Goal: Task Accomplishment & Management: Manage account settings

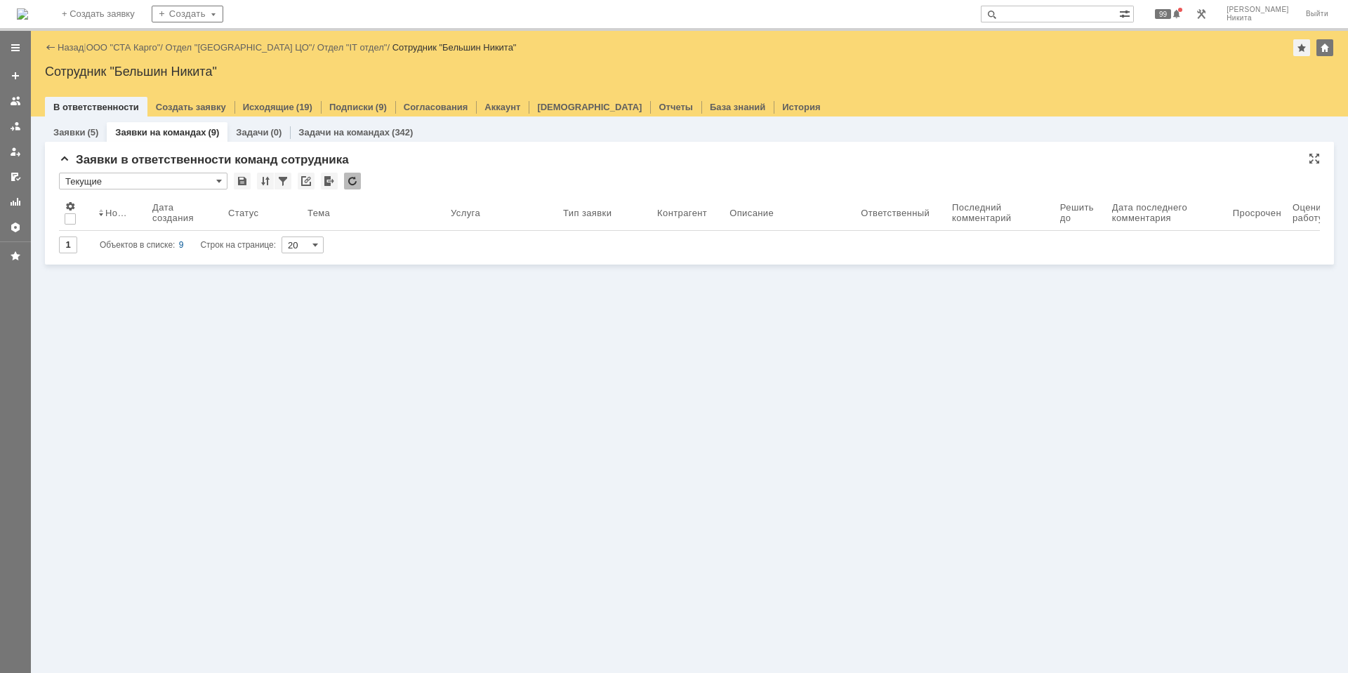
click at [354, 179] on div at bounding box center [352, 181] width 17 height 17
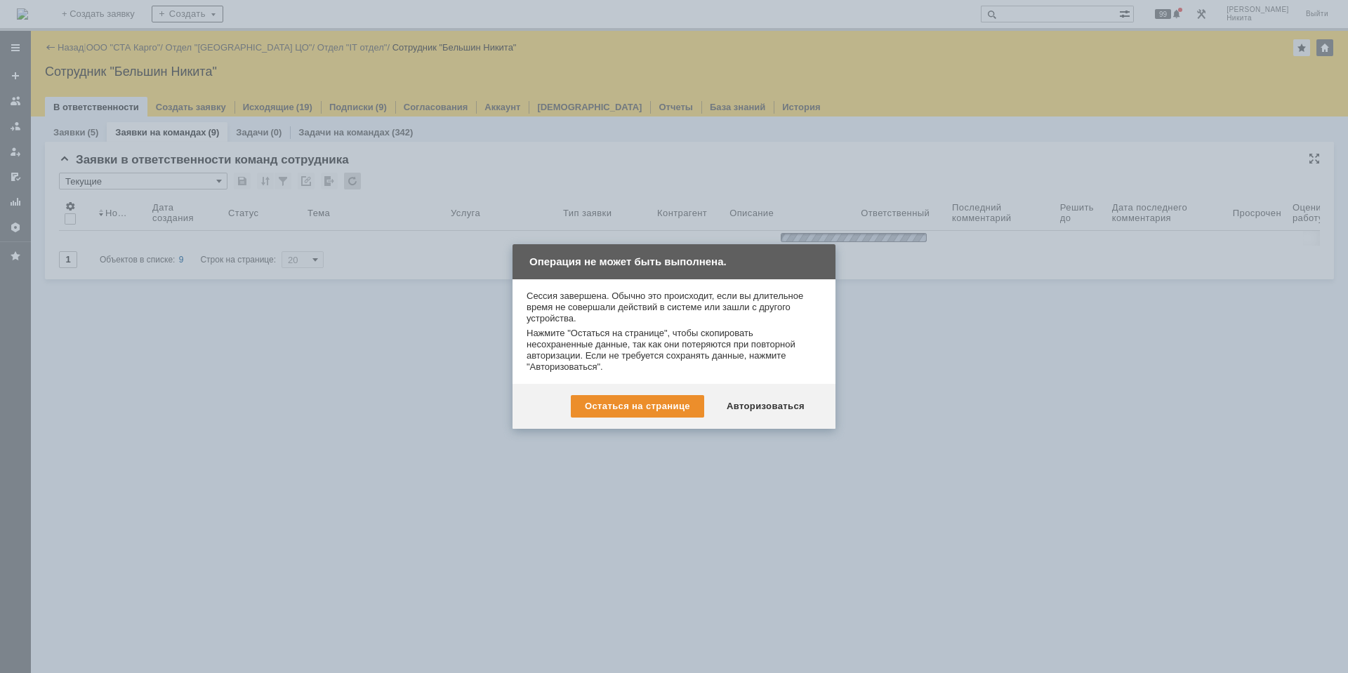
click at [775, 426] on div "Остаться на странице Авторизоваться" at bounding box center [674, 406] width 323 height 45
click at [776, 416] on div "Авторизоваться" at bounding box center [766, 406] width 106 height 22
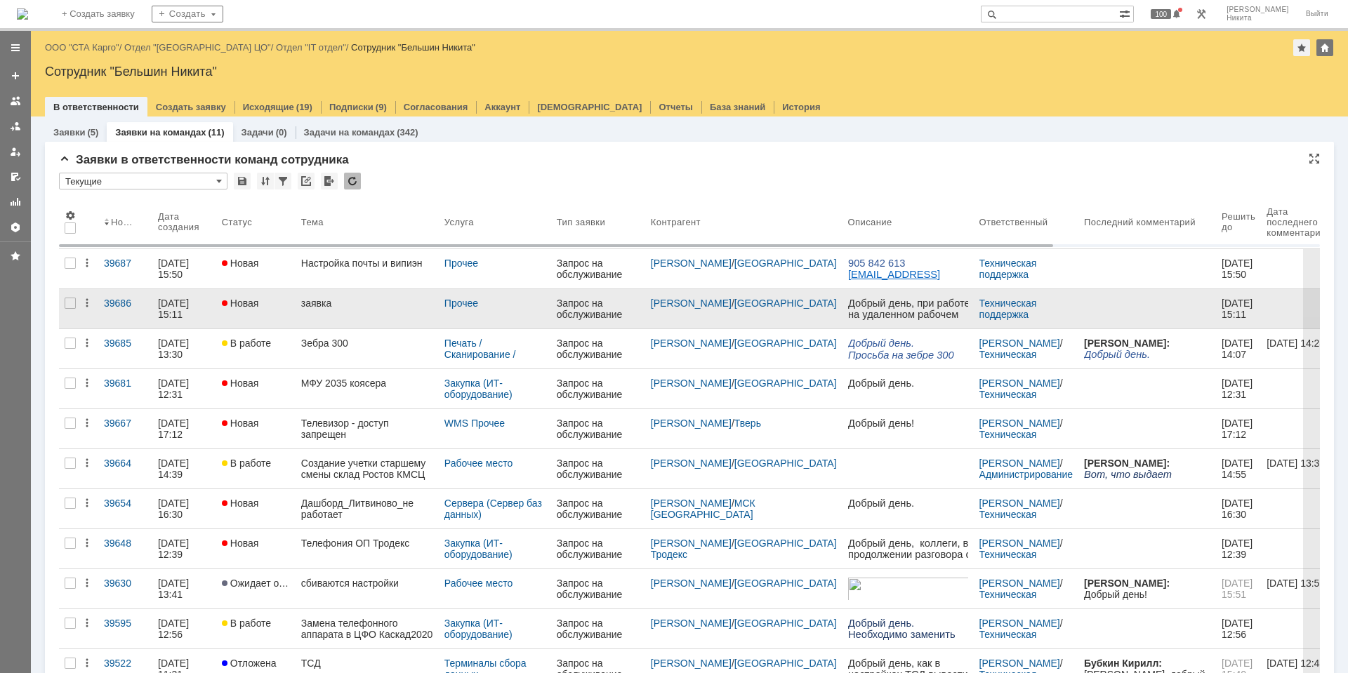
click at [425, 308] on div "заявка" at bounding box center [367, 303] width 132 height 11
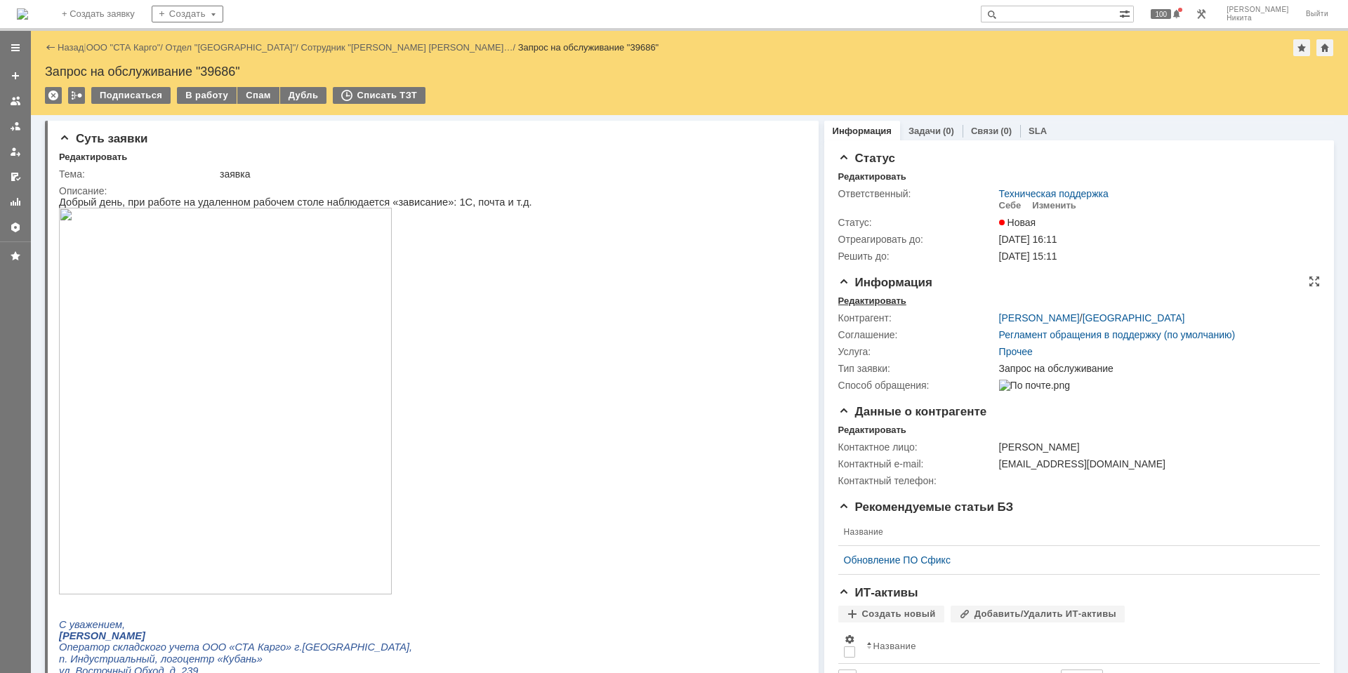
click at [866, 296] on div "Редактировать" at bounding box center [873, 301] width 68 height 11
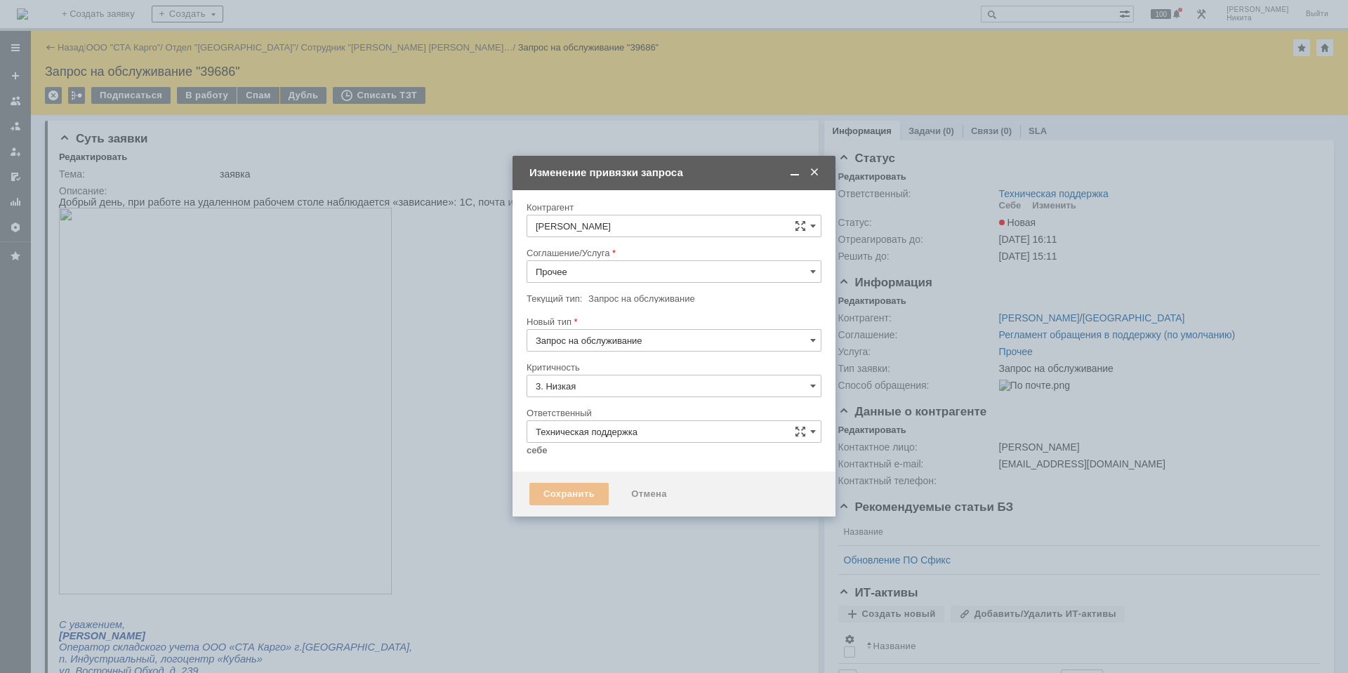
type input "[не указано]"
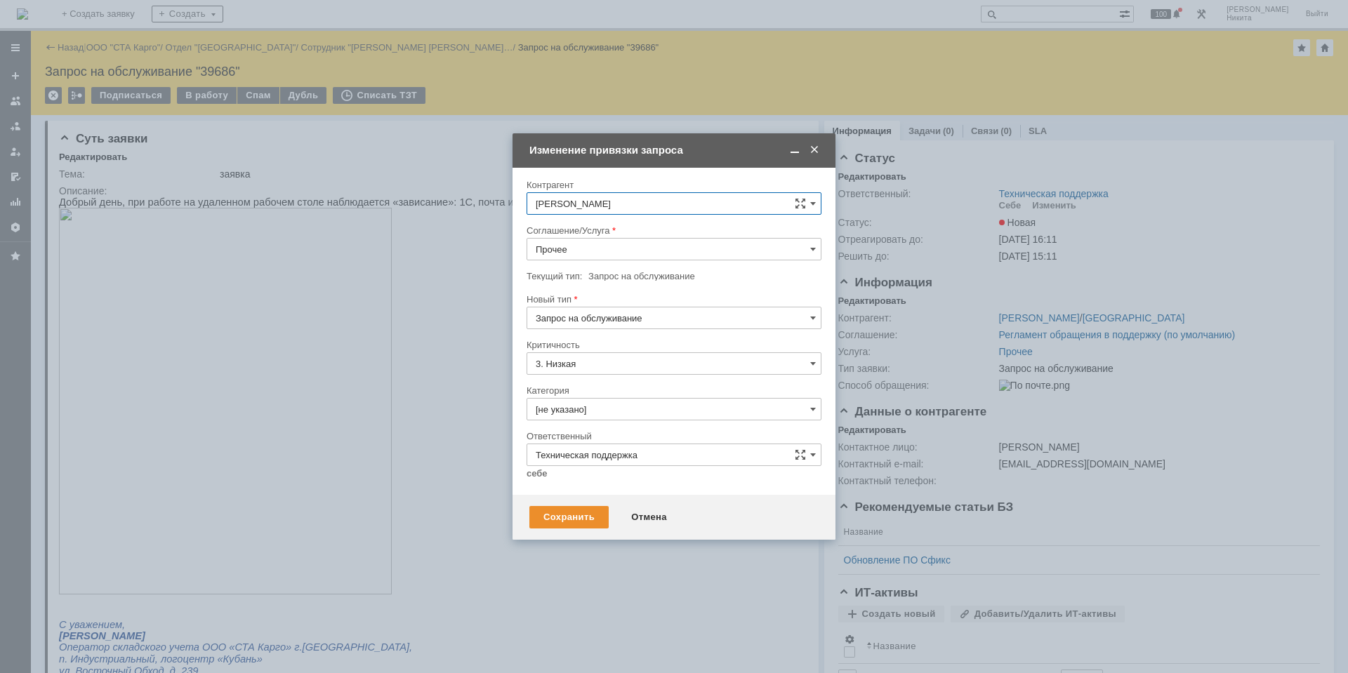
click at [586, 253] on input "Прочее" at bounding box center [674, 249] width 295 height 22
click at [600, 386] on div "Рабочее место" at bounding box center [674, 392] width 294 height 22
type input "Рабочее место"
click at [596, 410] on input "[не указано]" at bounding box center [674, 409] width 295 height 22
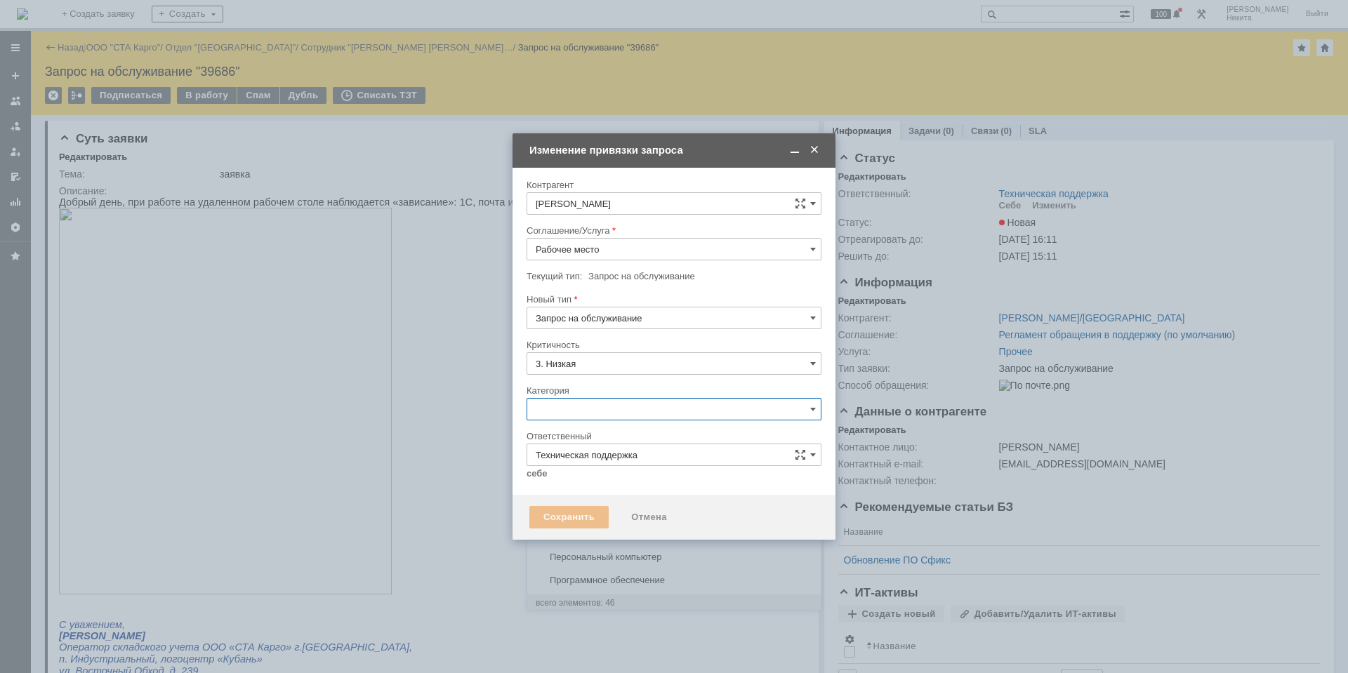
scroll to position [412, 0]
click at [630, 501] on div "Ноутбук" at bounding box center [674, 510] width 294 height 22
type input "Ноутбук"
click at [532, 477] on link "себе" at bounding box center [537, 473] width 21 height 11
type input "[PERSON_NAME]"
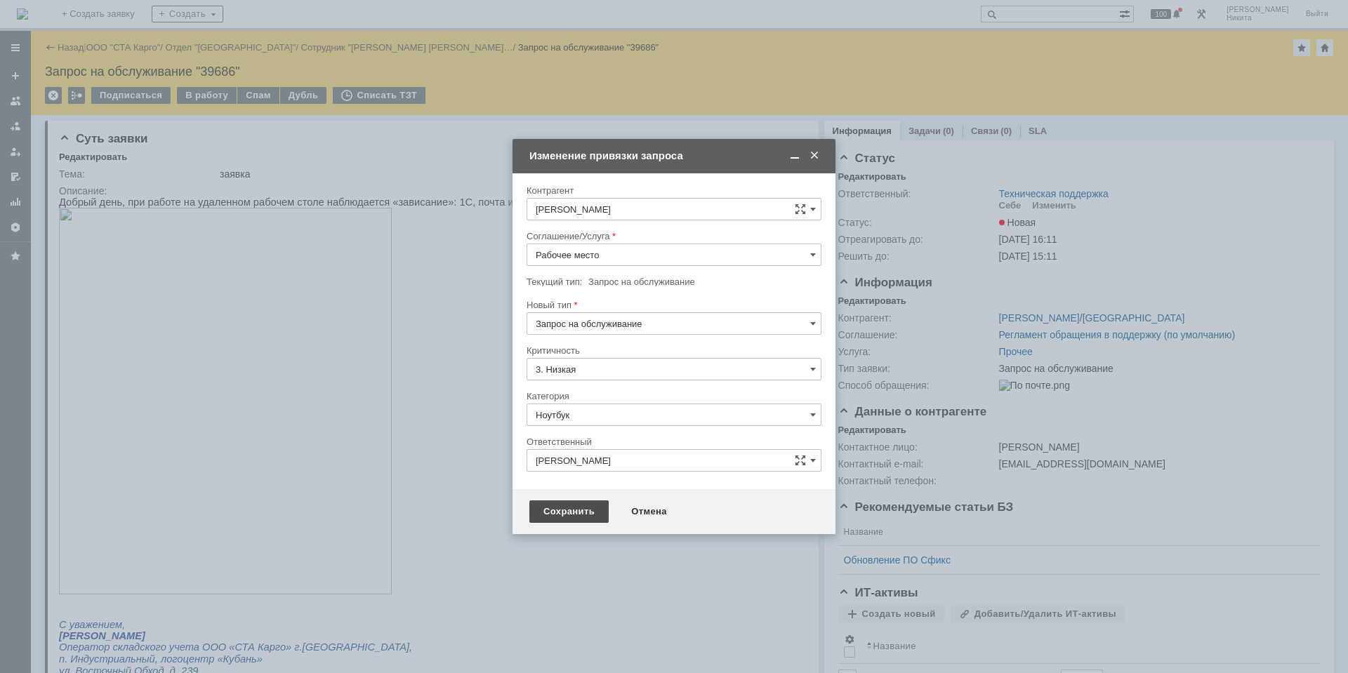
click at [552, 519] on div "Сохранить" at bounding box center [569, 512] width 79 height 22
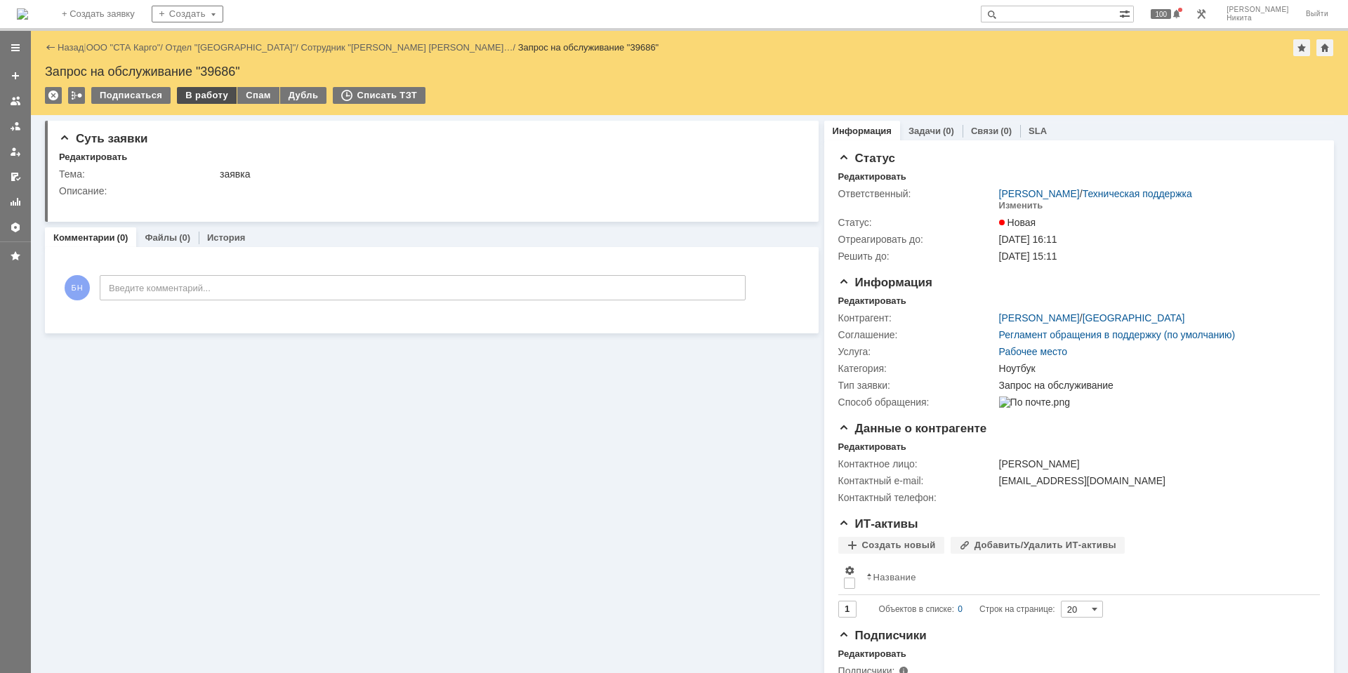
scroll to position [0, 0]
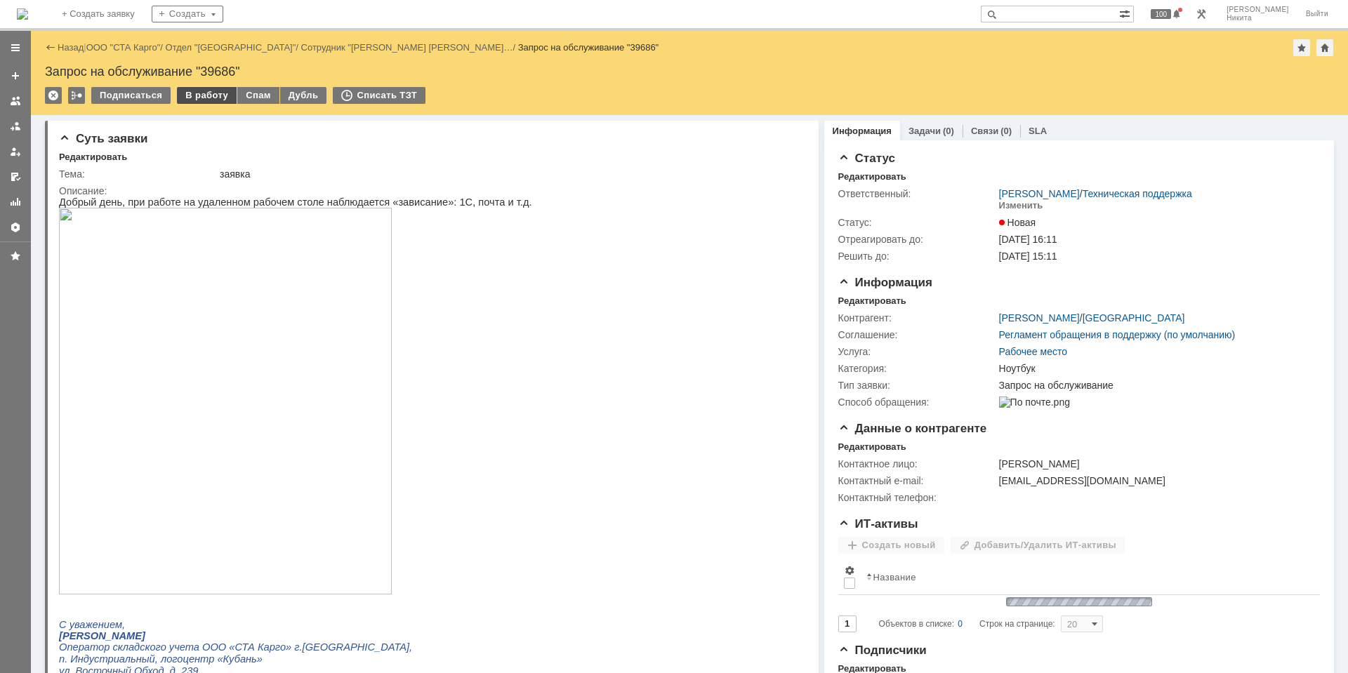
click at [186, 98] on div "В работу" at bounding box center [207, 95] width 60 height 17
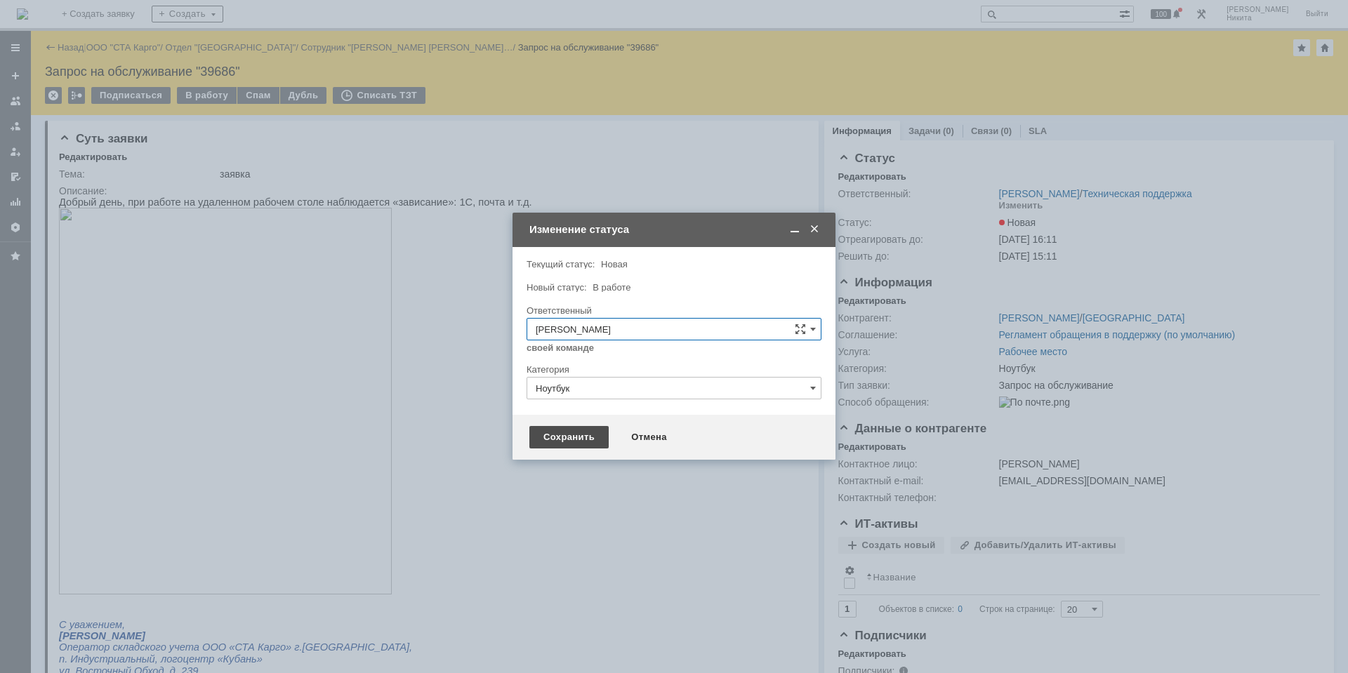
click at [572, 444] on div "Сохранить" at bounding box center [569, 437] width 79 height 22
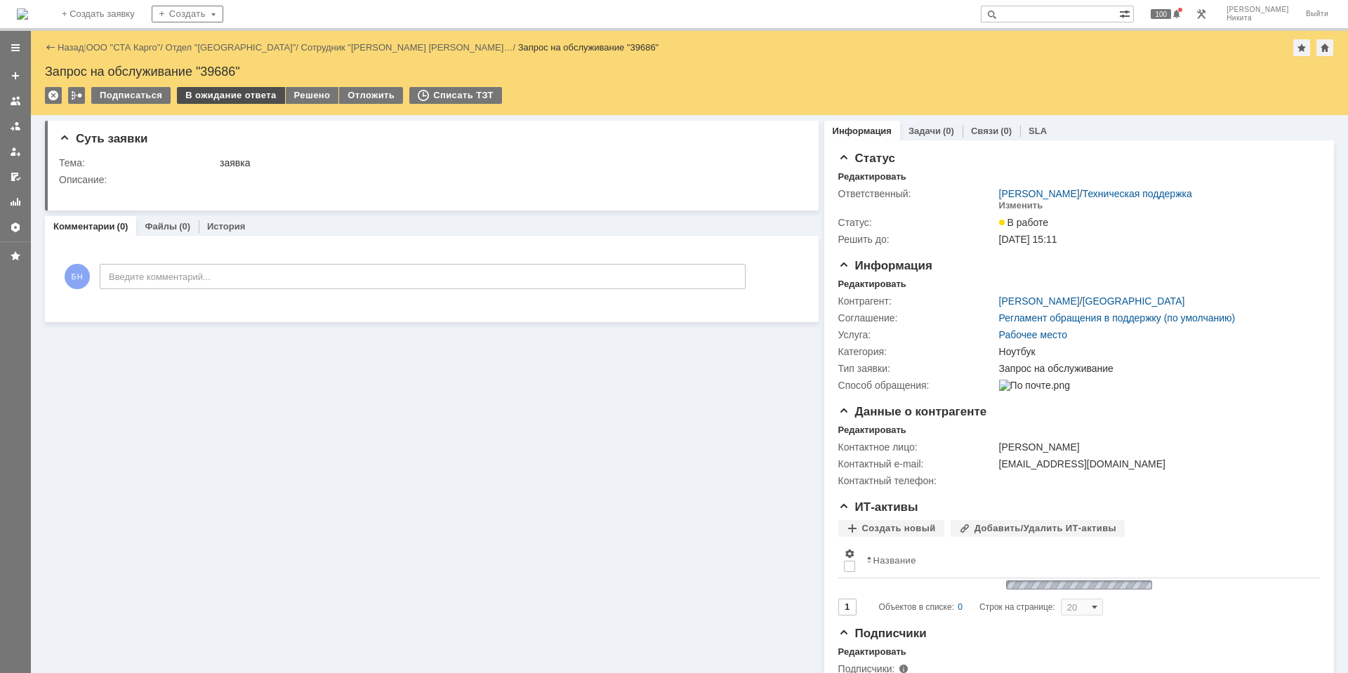
click at [248, 103] on div "В ожидание ответа" at bounding box center [230, 95] width 107 height 17
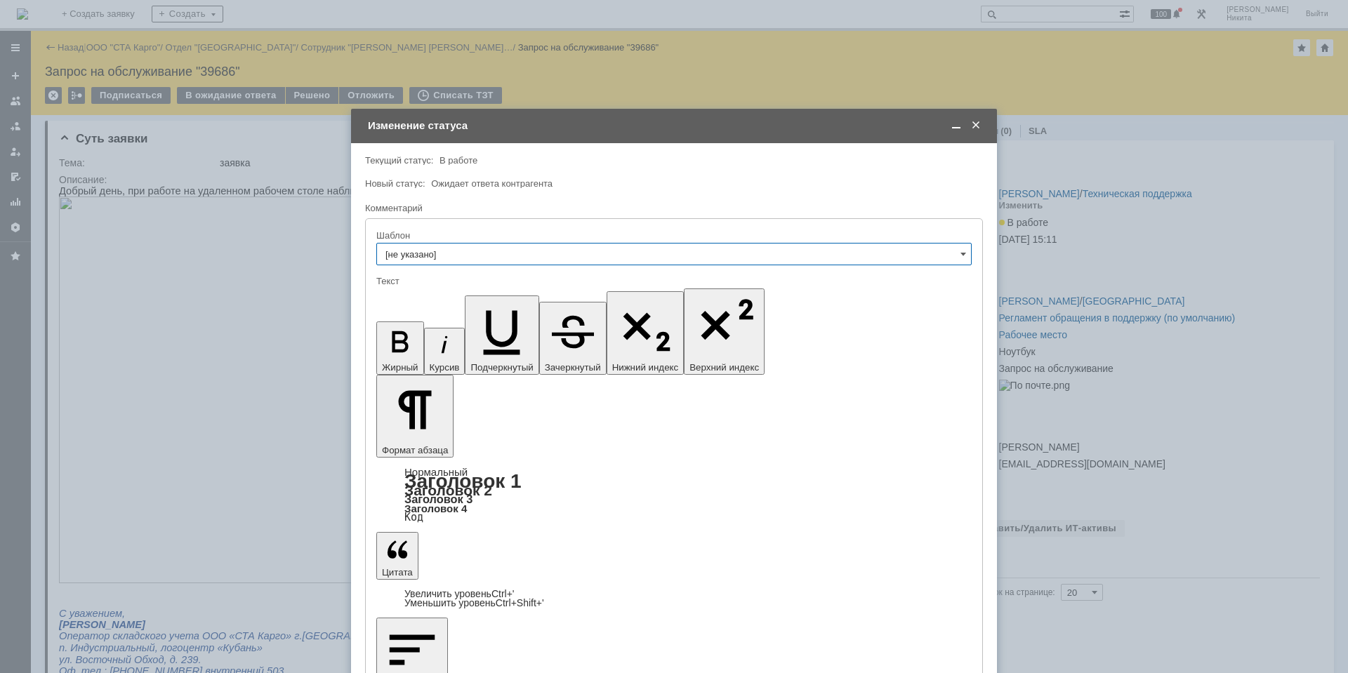
click at [477, 254] on input "[не указано]" at bounding box center [674, 254] width 596 height 22
type input "[не указано]"
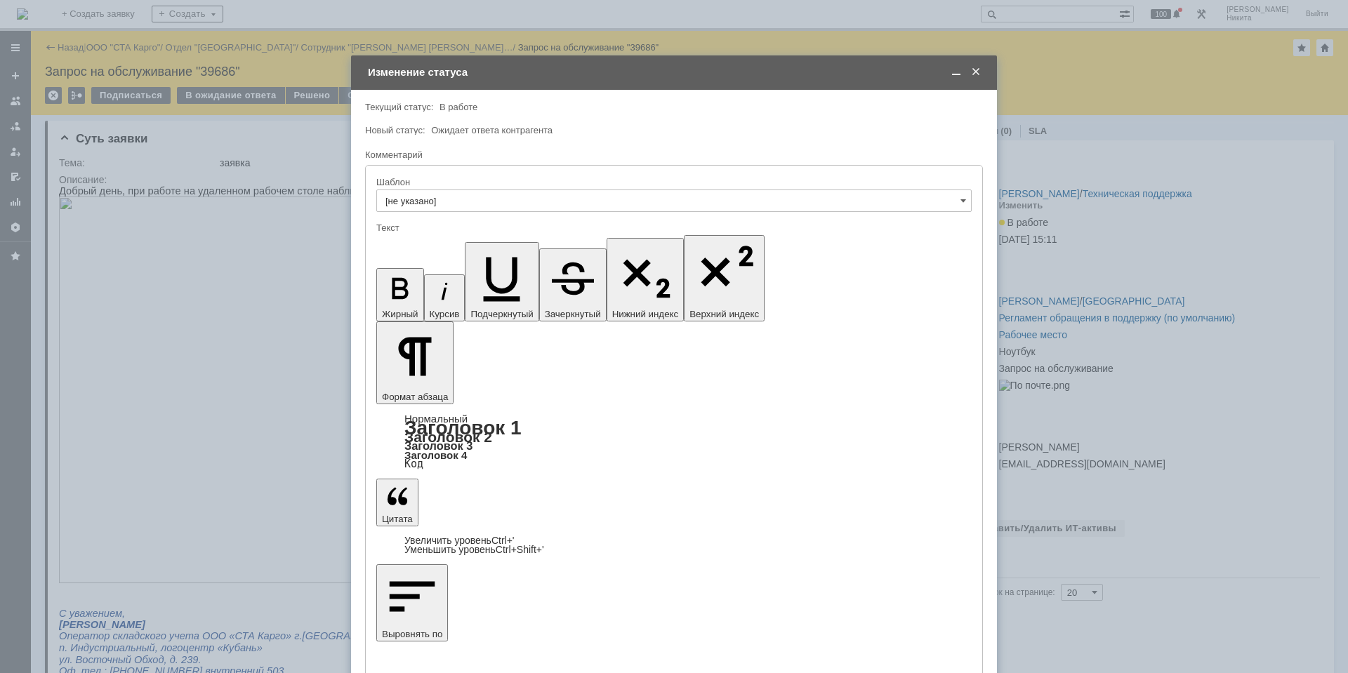
scroll to position [39, 0]
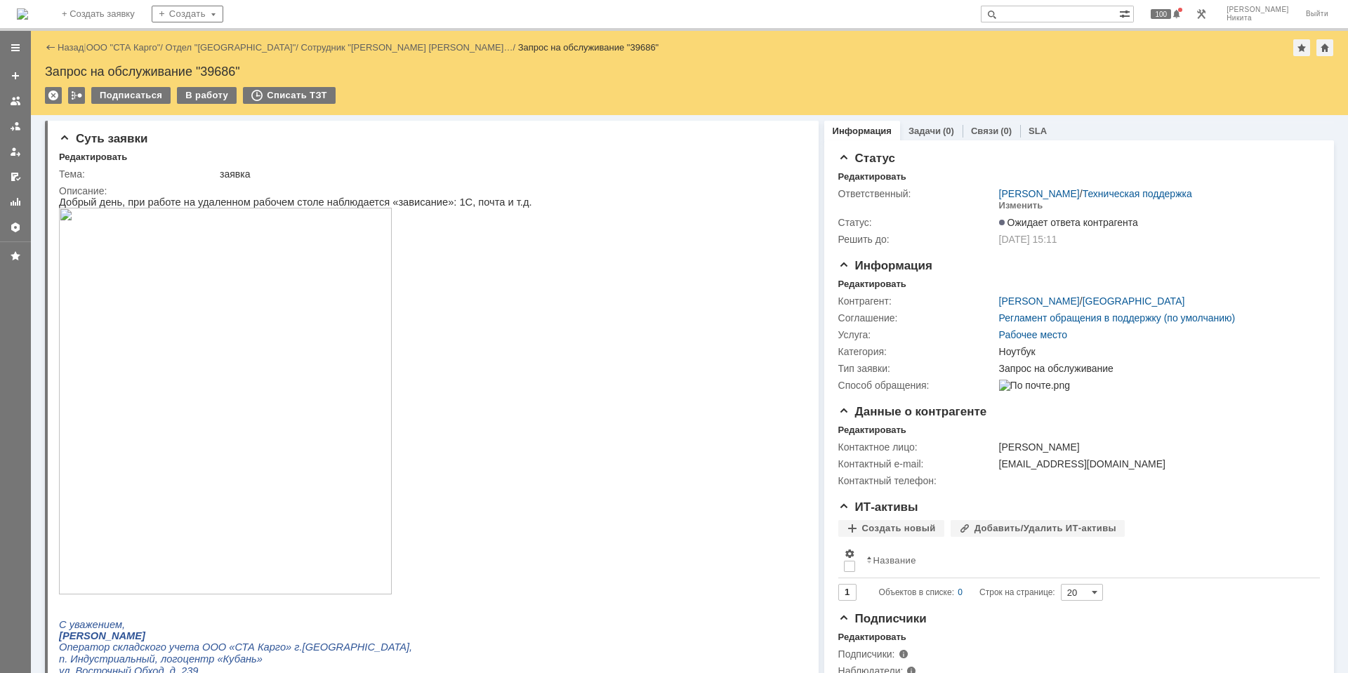
scroll to position [0, 0]
click at [478, 247] on p at bounding box center [295, 402] width 473 height 389
click at [28, 11] on img at bounding box center [22, 13] width 11 height 11
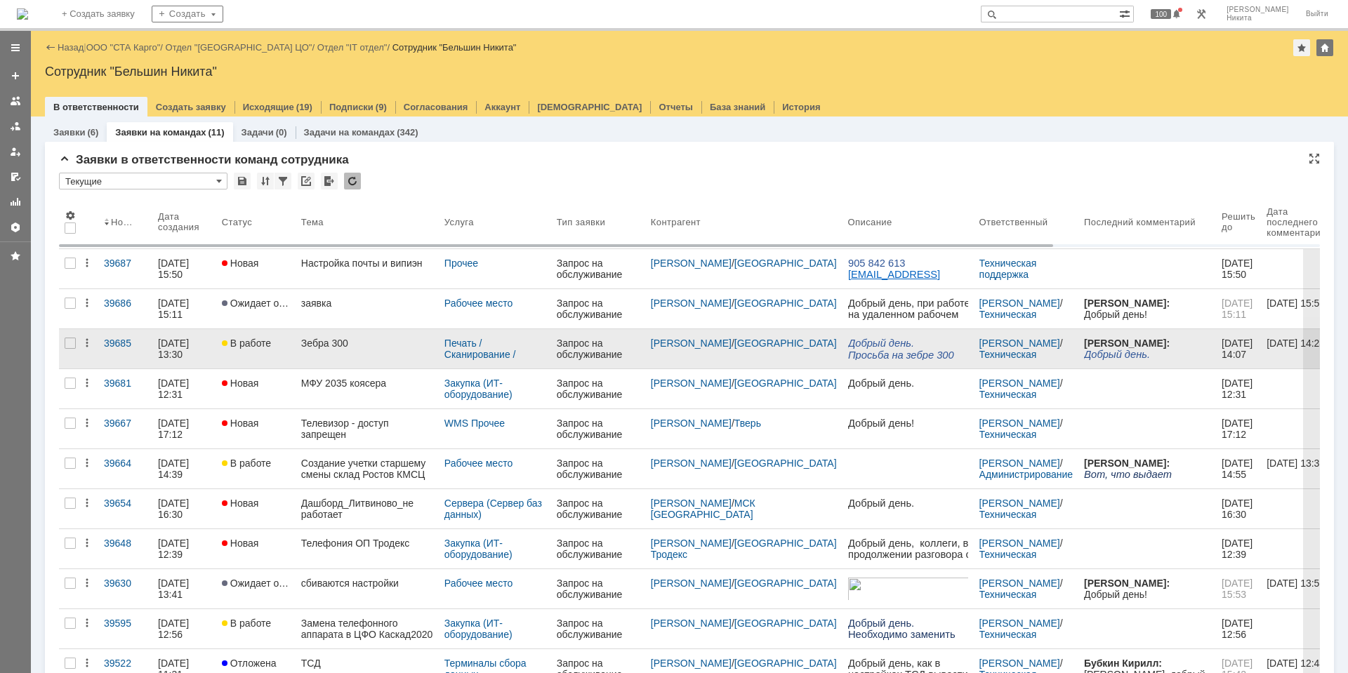
click at [373, 338] on div "Зебра 300" at bounding box center [367, 343] width 132 height 11
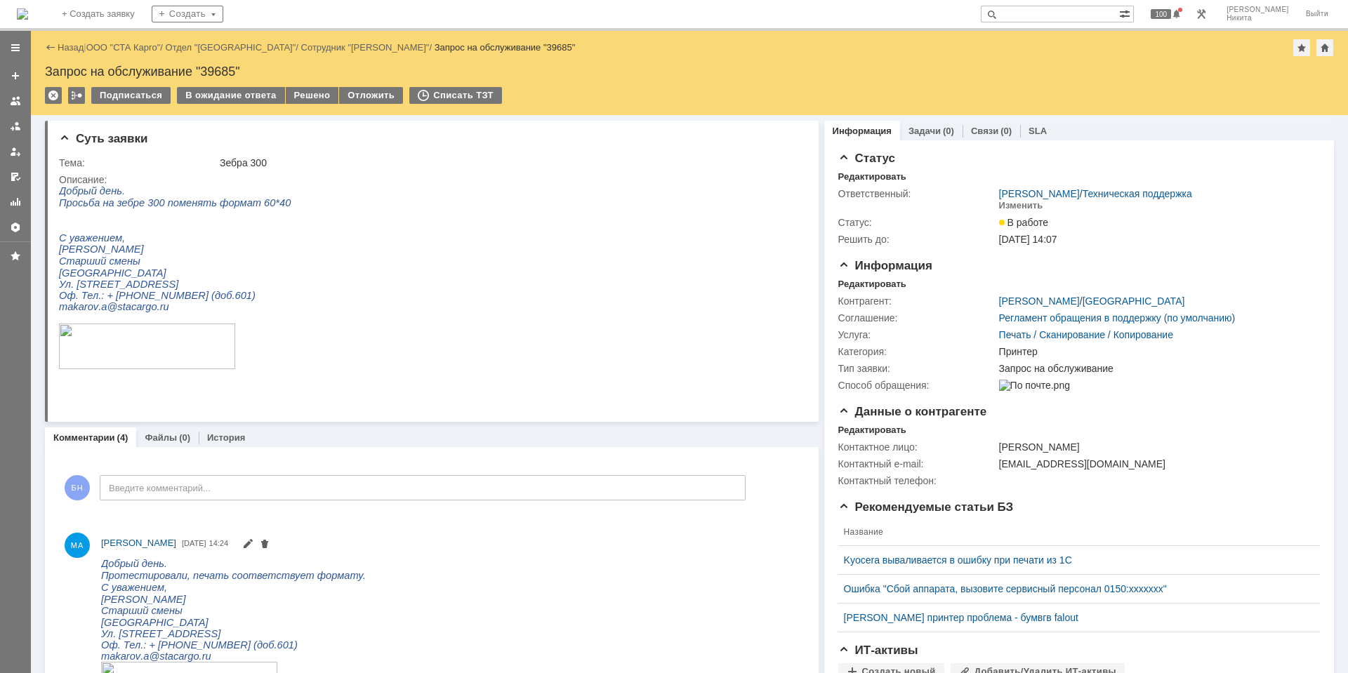
click at [300, 105] on td "Решено" at bounding box center [313, 96] width 54 height 18
click at [301, 100] on div "Решено" at bounding box center [312, 95] width 53 height 17
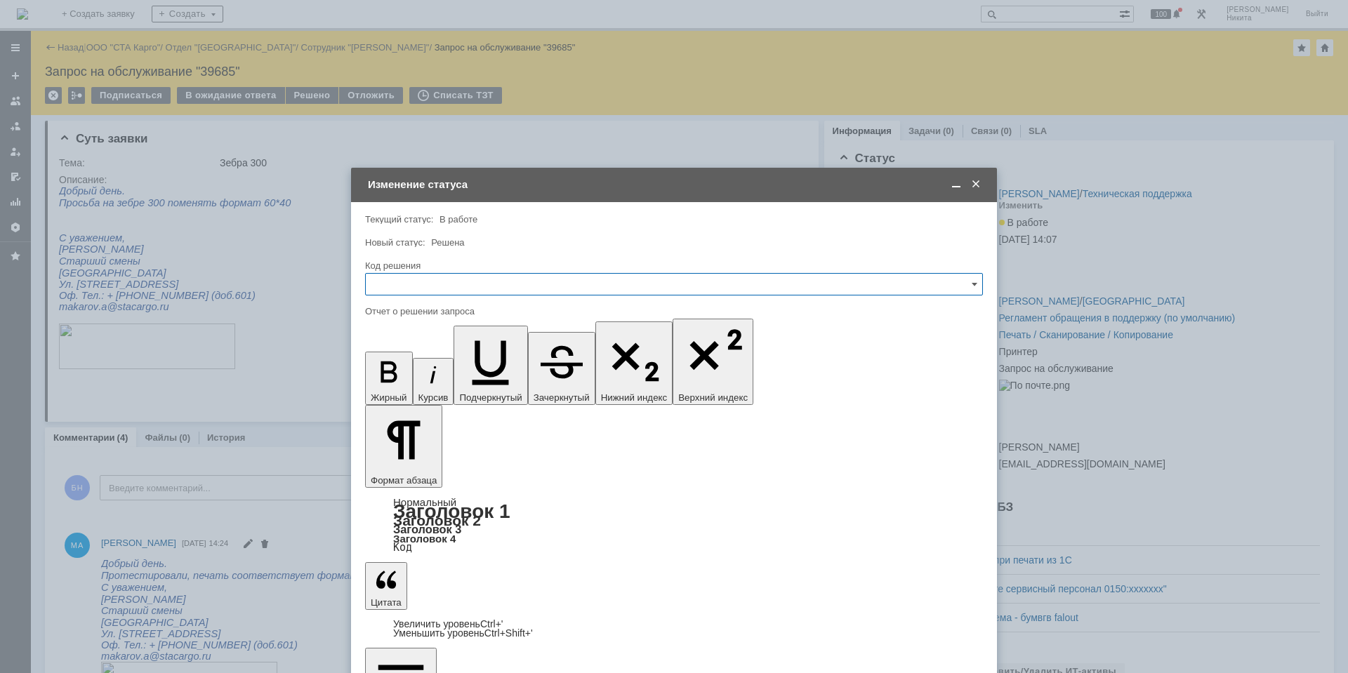
click at [501, 287] on input "text" at bounding box center [674, 284] width 618 height 22
click at [407, 468] on span "Решено" at bounding box center [674, 472] width 600 height 11
type input "Решено"
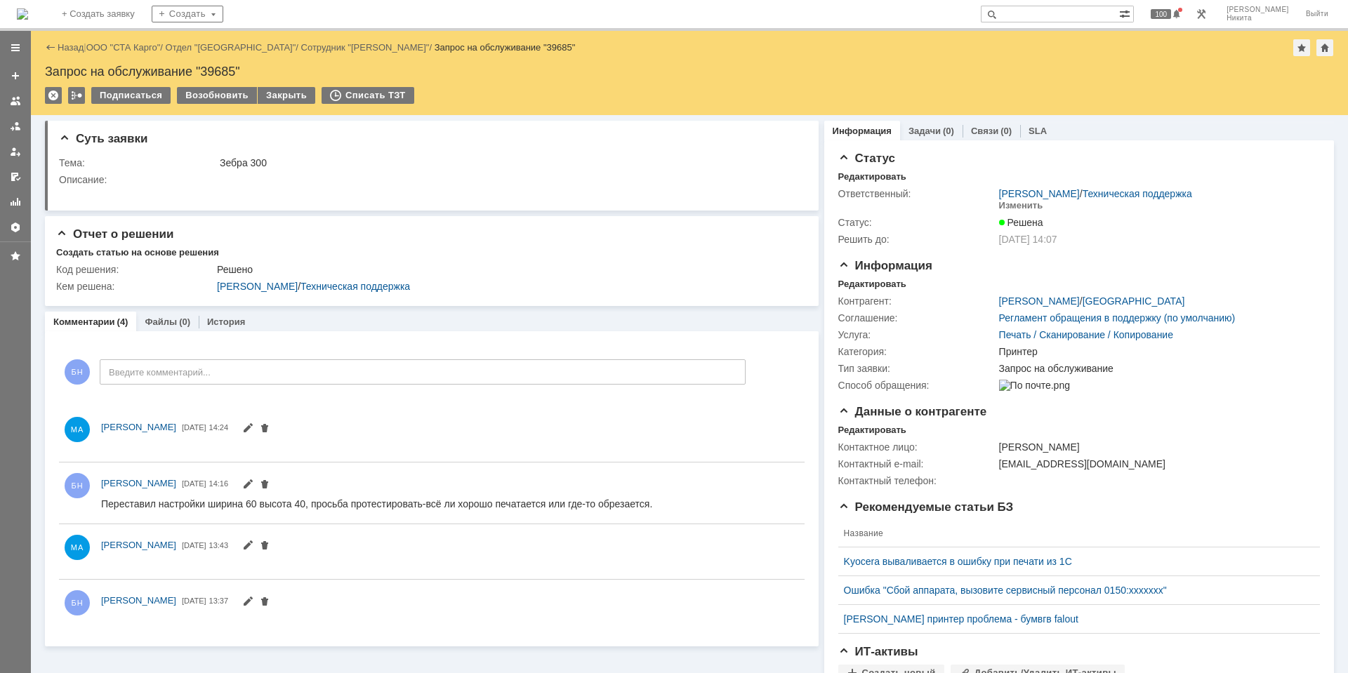
click at [28, 16] on img at bounding box center [22, 13] width 11 height 11
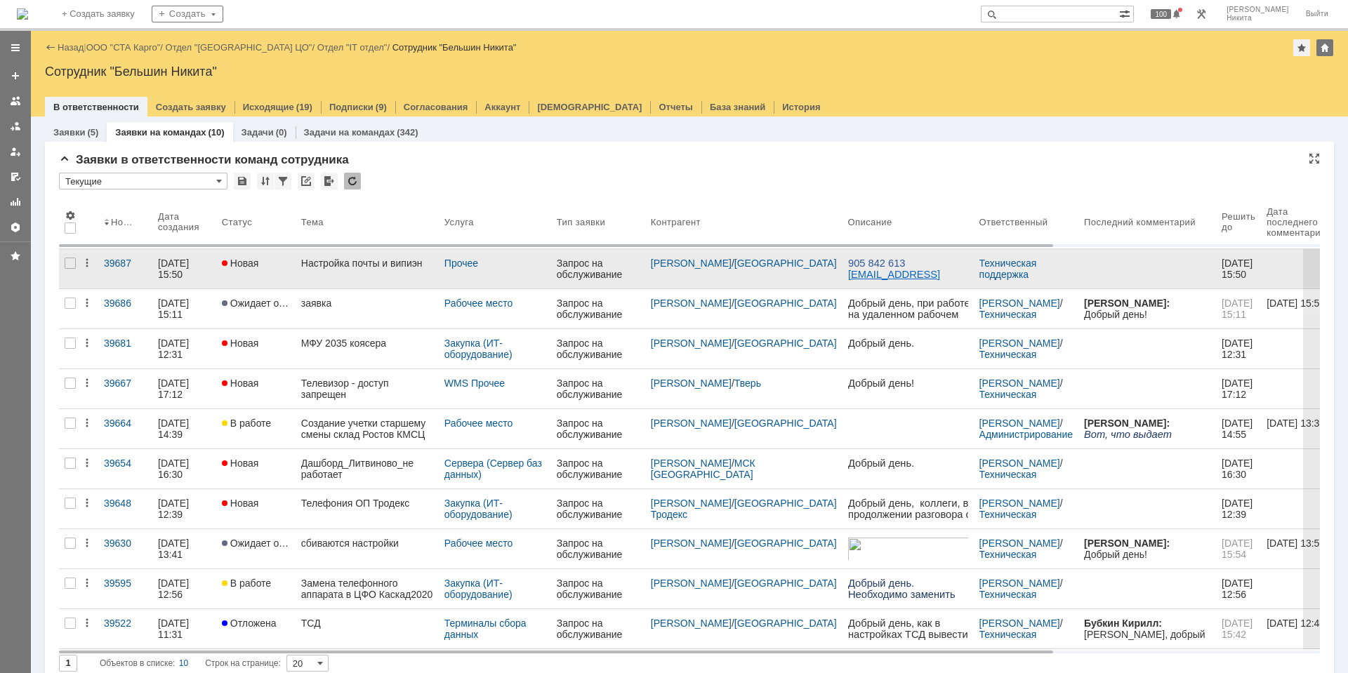
click at [336, 276] on link "Настройка почты и випиэн" at bounding box center [367, 268] width 143 height 39
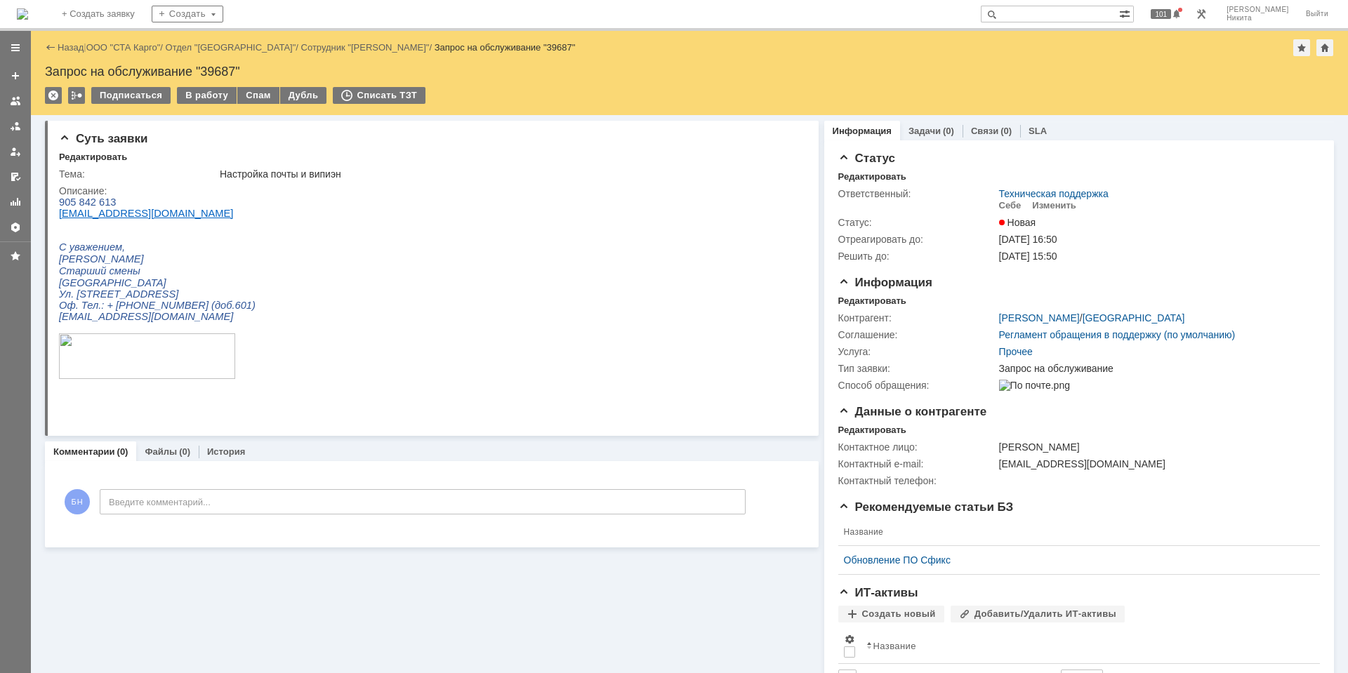
click at [440, 276] on html "905 842 613 [EMAIL_ADDRESS][DOMAIN_NAME] С уважением, [PERSON_NAME] Старший сме…" at bounding box center [426, 300] width 734 height 207
click at [433, 213] on html "905 842 613 [EMAIL_ADDRESS][DOMAIN_NAME] С уважением, [PERSON_NAME] Старший сме…" at bounding box center [426, 300] width 734 height 207
click at [388, 360] on html "905 842 613 [EMAIL_ADDRESS][DOMAIN_NAME] С уважением, [PERSON_NAME] Старший сме…" at bounding box center [426, 300] width 734 height 207
click at [28, 11] on img at bounding box center [22, 13] width 11 height 11
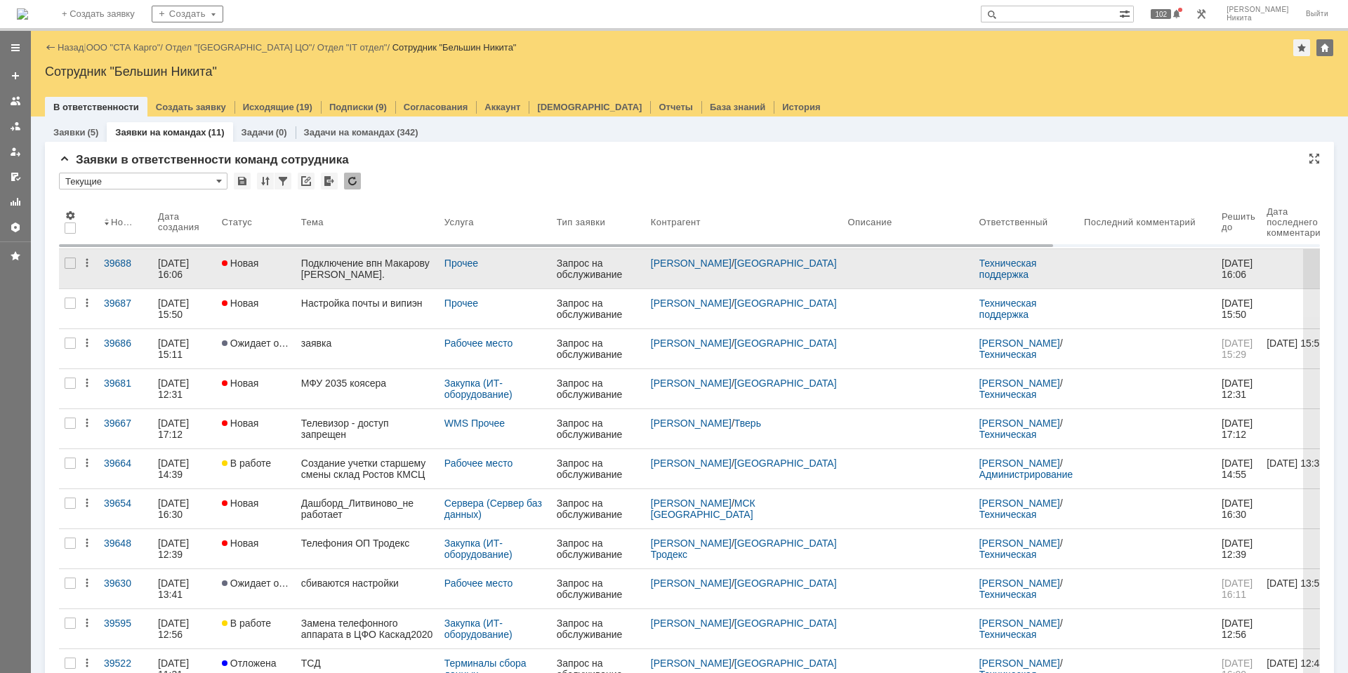
click at [383, 273] on div "Подключение впн Макарову [PERSON_NAME]." at bounding box center [367, 269] width 132 height 22
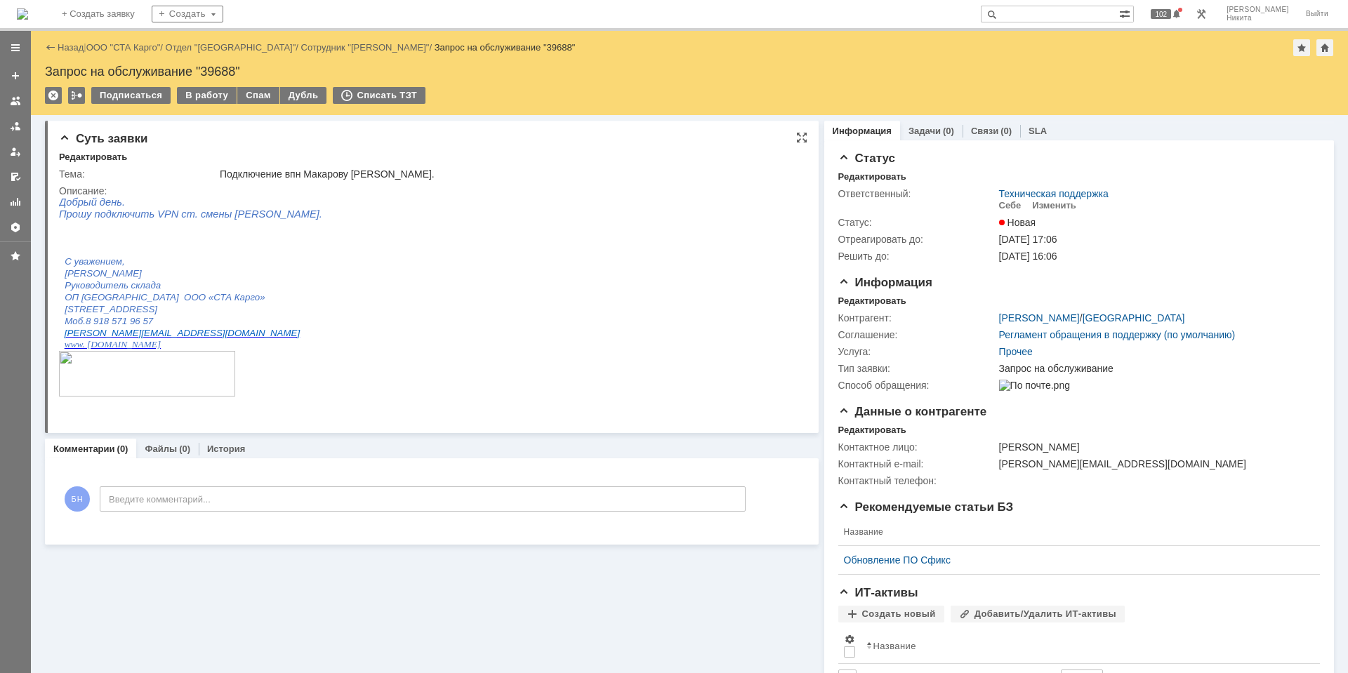
click at [530, 268] on html "Добрый день. Прошу подключить VPN ст. смены [PERSON_NAME]. С уважением, [PERSON…" at bounding box center [426, 303] width 734 height 213
click at [377, 317] on p "Моб.8 918 571 96 57" at bounding box center [289, 320] width 449 height 11
click at [839, 300] on div "Редактировать" at bounding box center [873, 301] width 68 height 11
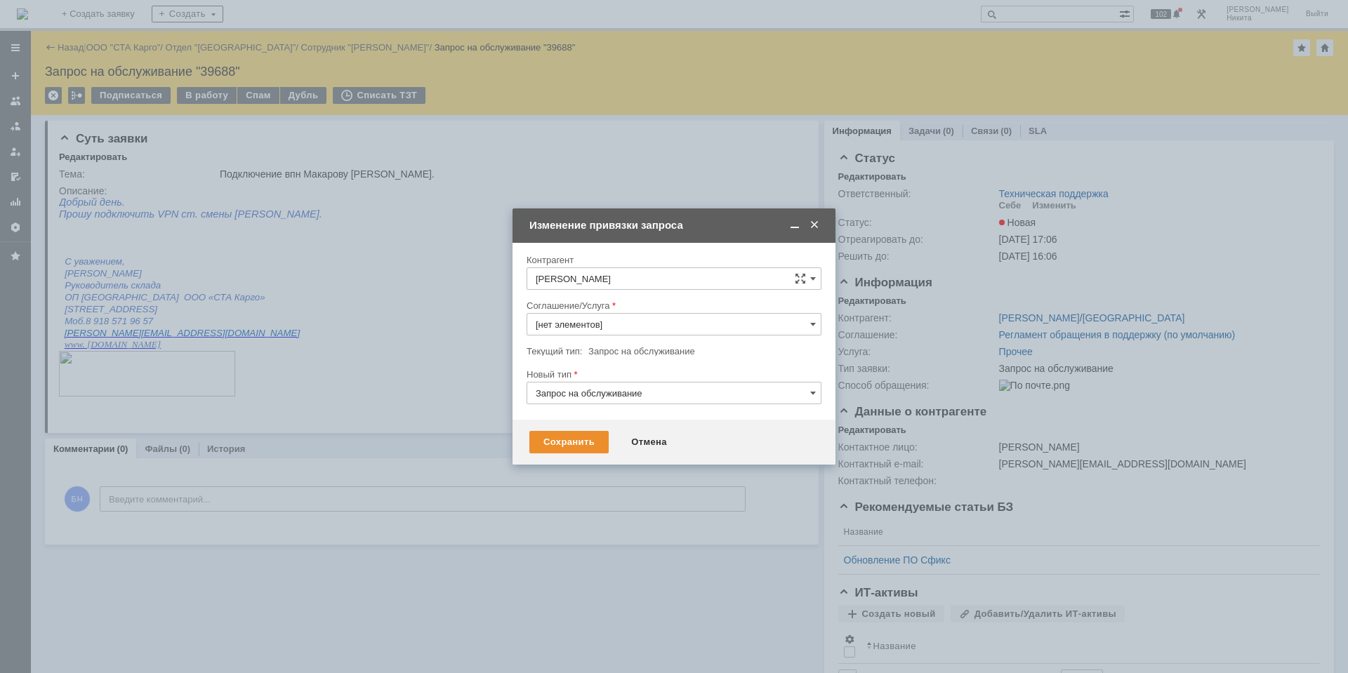
type input "Прочее"
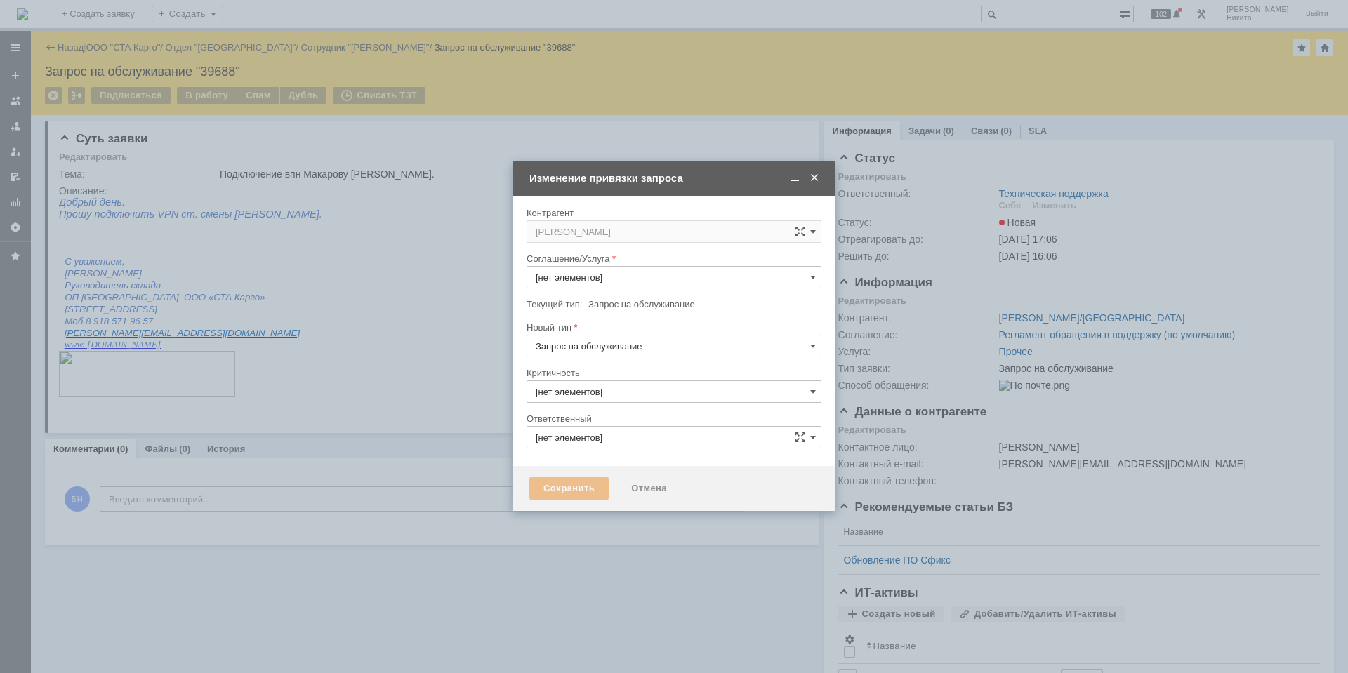
type input "Прочее"
type input "3. Низкая"
type input "[не указано]"
type input "Техническая поддержка"
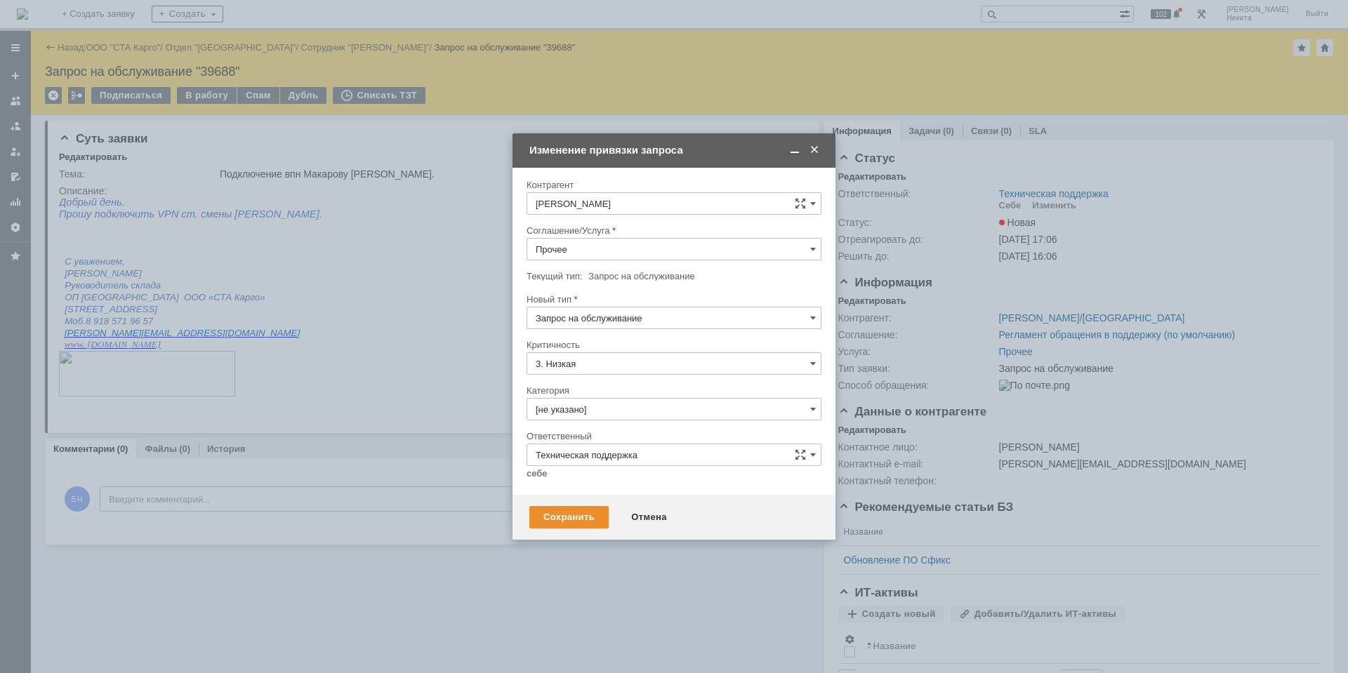
click at [588, 243] on input "Прочее" at bounding box center [674, 249] width 295 height 22
click at [622, 344] on div "Рабочее место" at bounding box center [674, 352] width 294 height 22
type input "Рабочее место"
click at [612, 409] on input "[не указано]" at bounding box center [674, 409] width 295 height 22
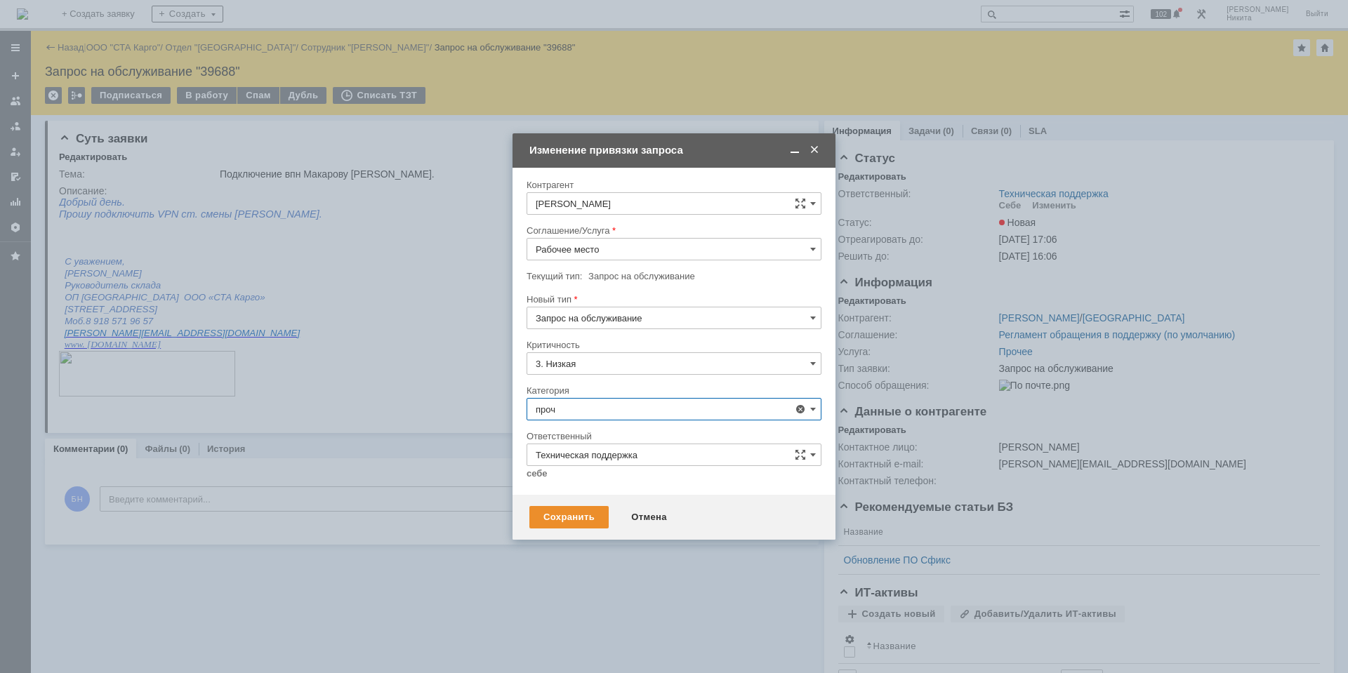
click at [601, 482] on div "Прочее" at bounding box center [674, 489] width 294 height 22
type input "Прочее"
click at [539, 475] on link "себе" at bounding box center [537, 473] width 21 height 11
type input "[PERSON_NAME]"
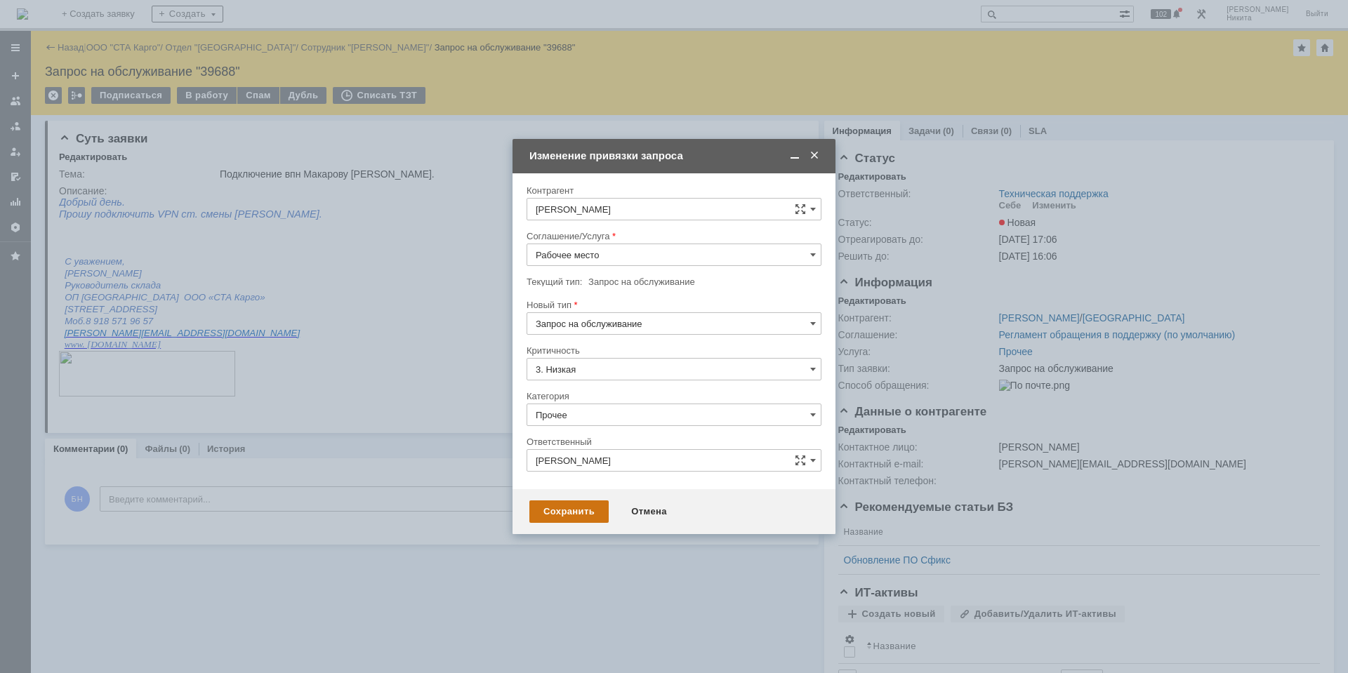
click at [584, 516] on div "Сохранить Отмена" at bounding box center [674, 511] width 323 height 45
click at [575, 508] on div "Сохранить" at bounding box center [569, 512] width 79 height 22
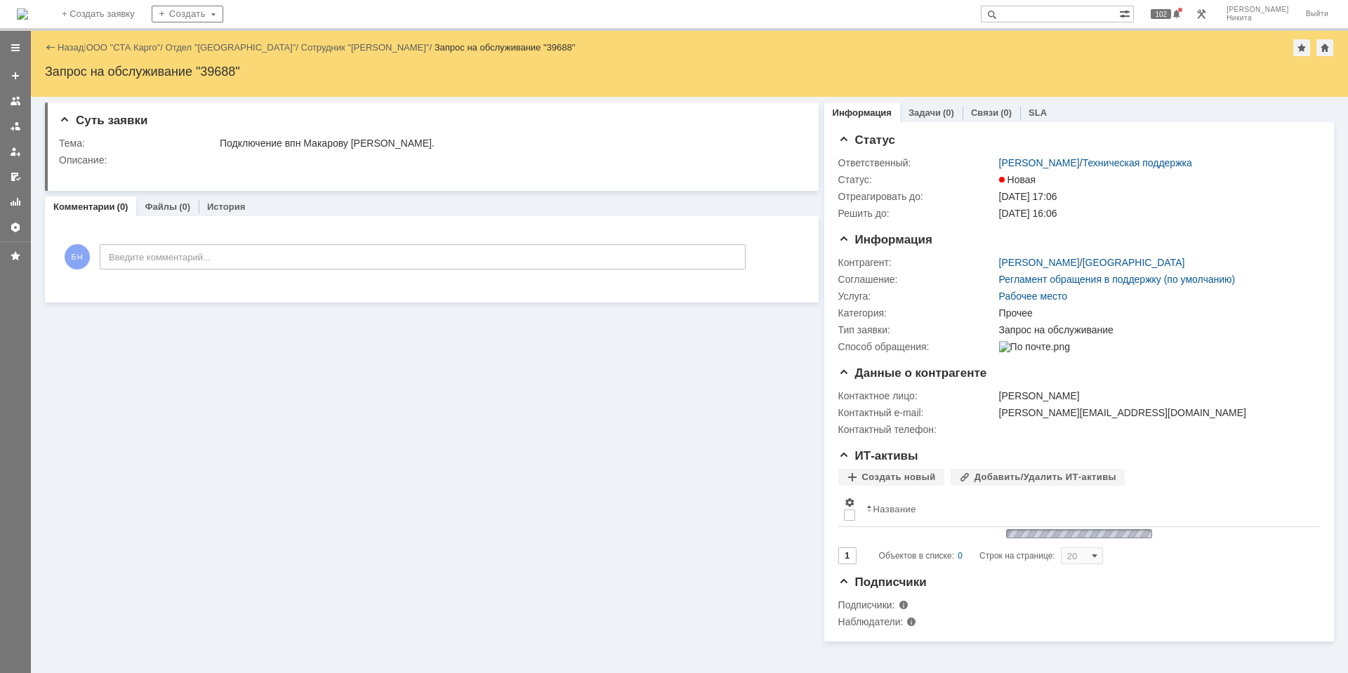
scroll to position [0, 0]
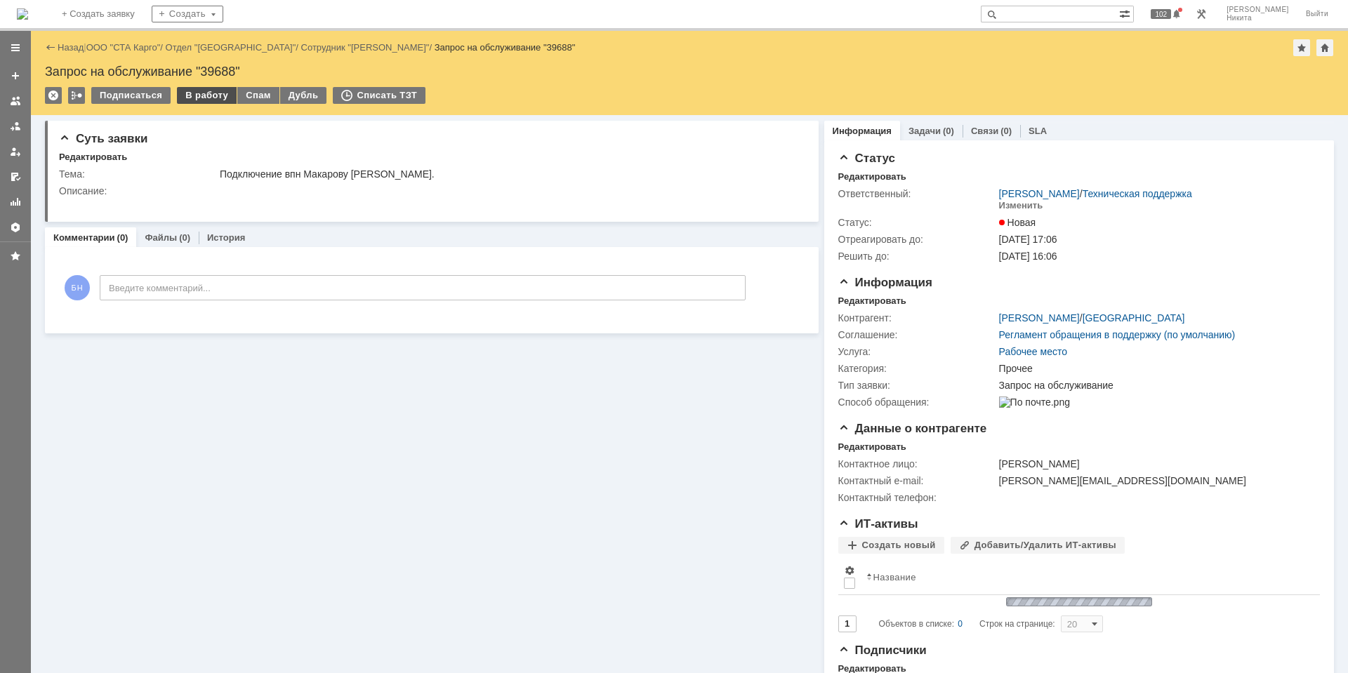
click at [211, 91] on div "В работу" at bounding box center [207, 95] width 60 height 17
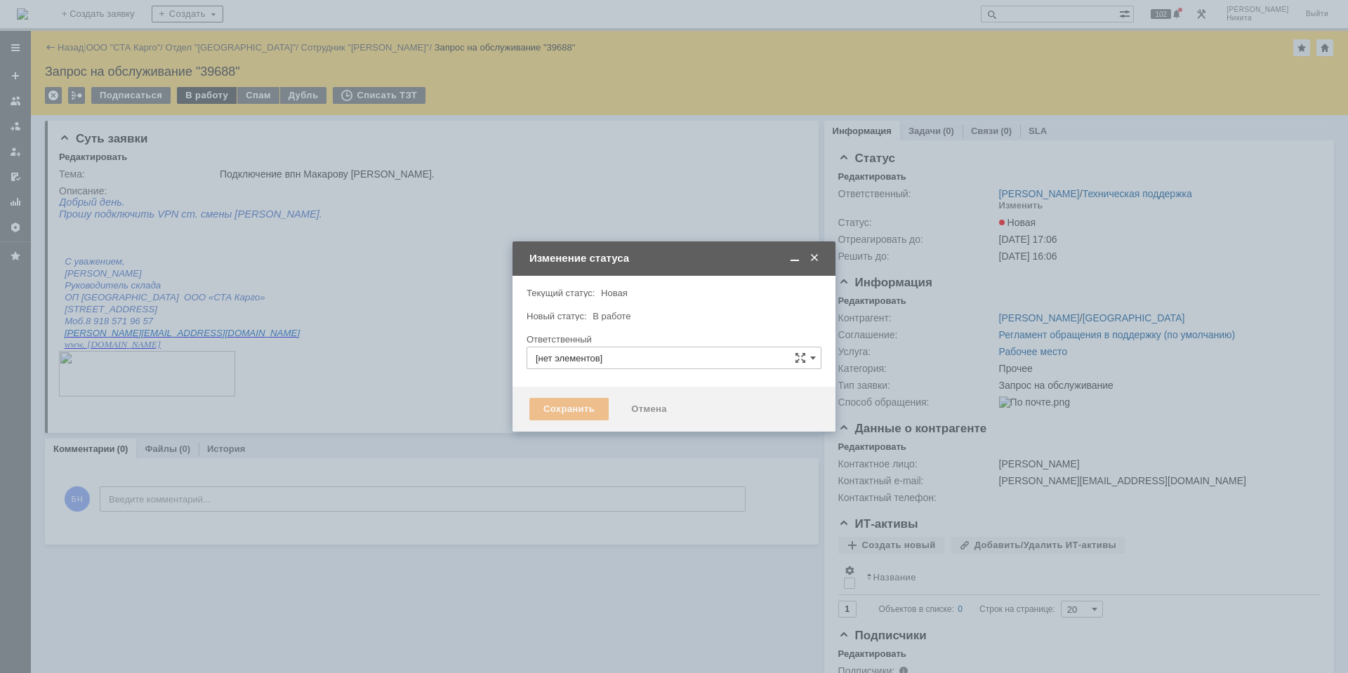
type input "[PERSON_NAME]"
type input "Прочее"
click at [211, 93] on div at bounding box center [674, 336] width 1348 height 673
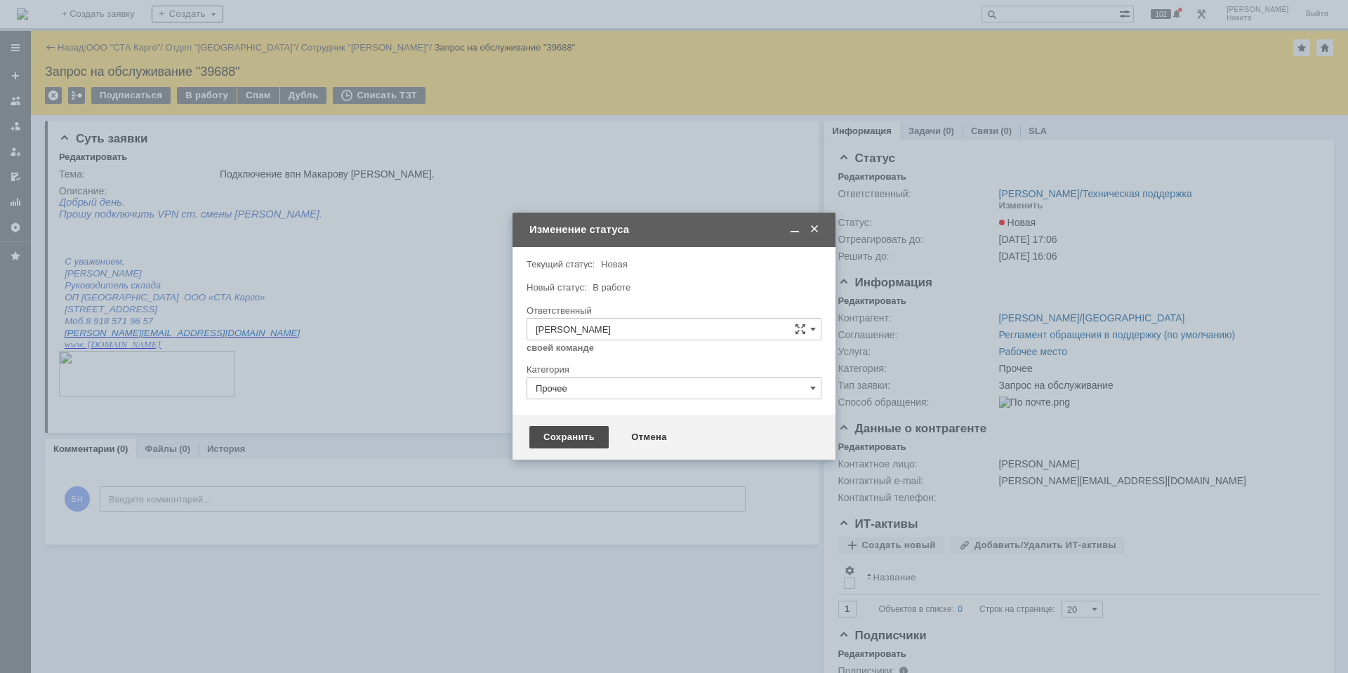
click at [593, 430] on div "Сохранить" at bounding box center [569, 437] width 79 height 22
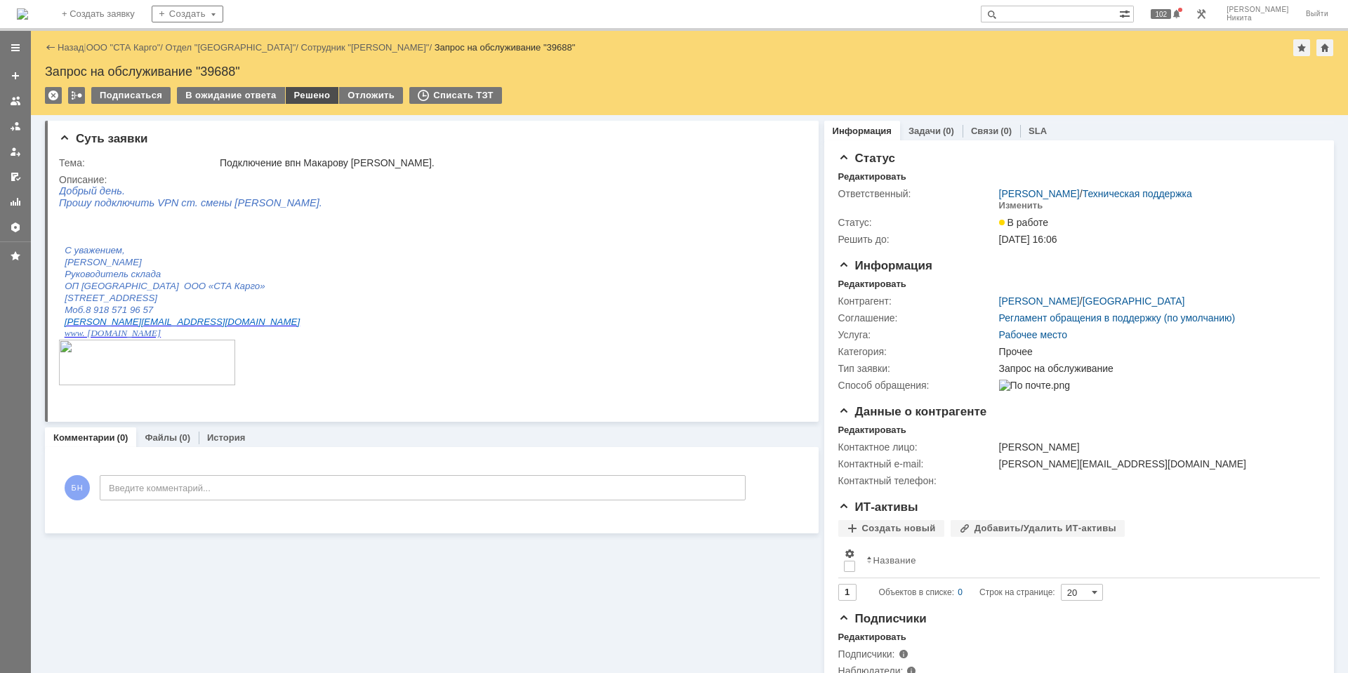
click at [299, 96] on div "Решено" at bounding box center [312, 95] width 53 height 17
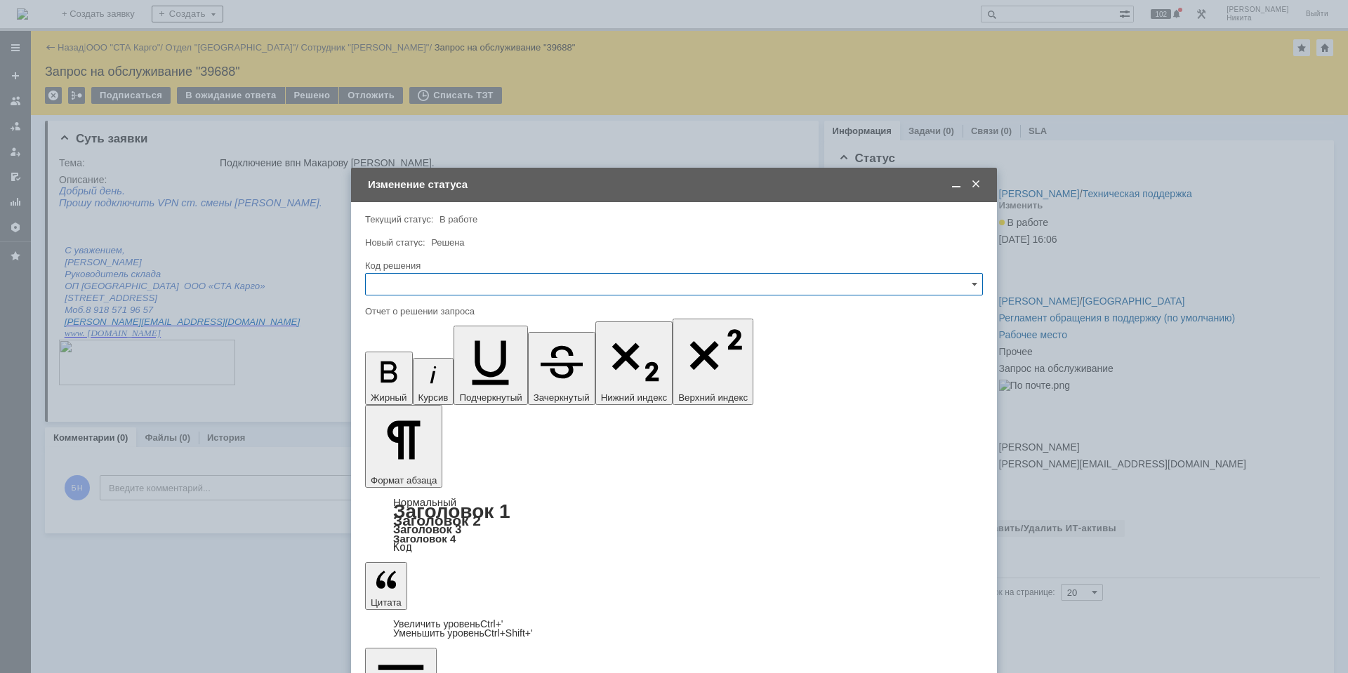
click at [473, 284] on input "text" at bounding box center [674, 284] width 618 height 22
click at [383, 472] on span "Решено" at bounding box center [674, 472] width 600 height 11
type input "Решено"
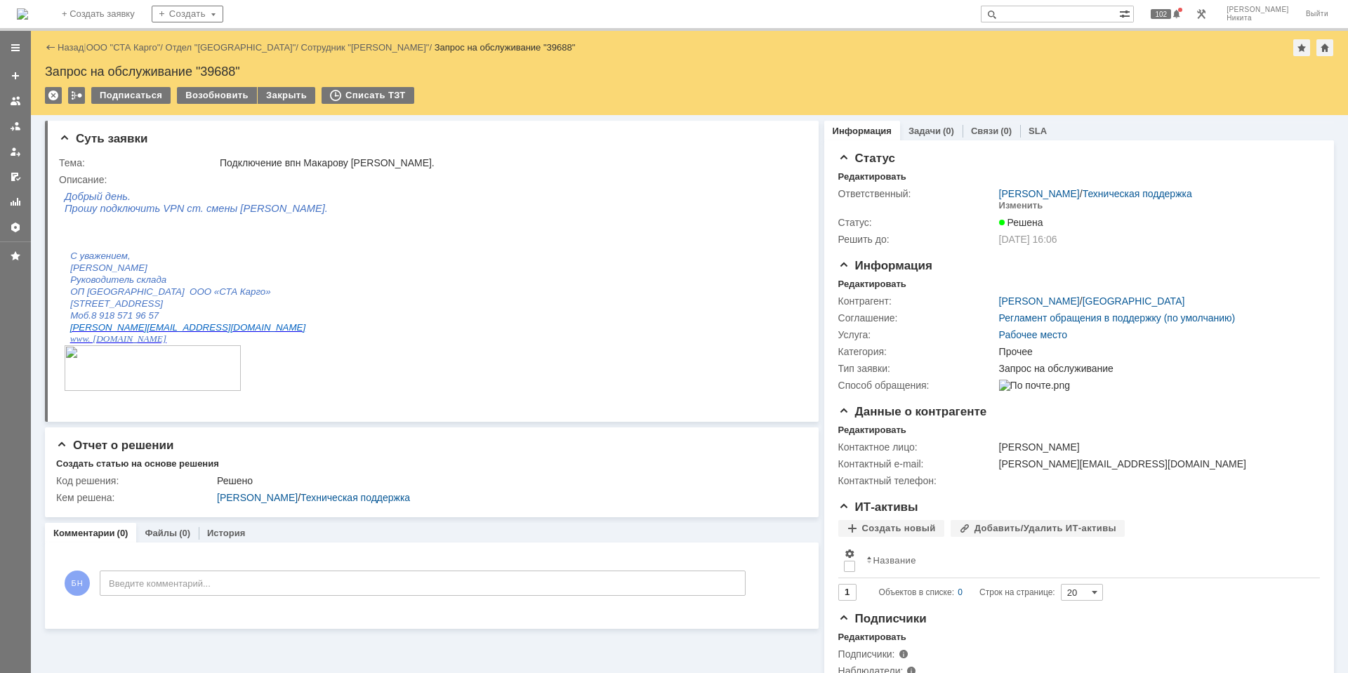
click at [28, 13] on img at bounding box center [22, 13] width 11 height 11
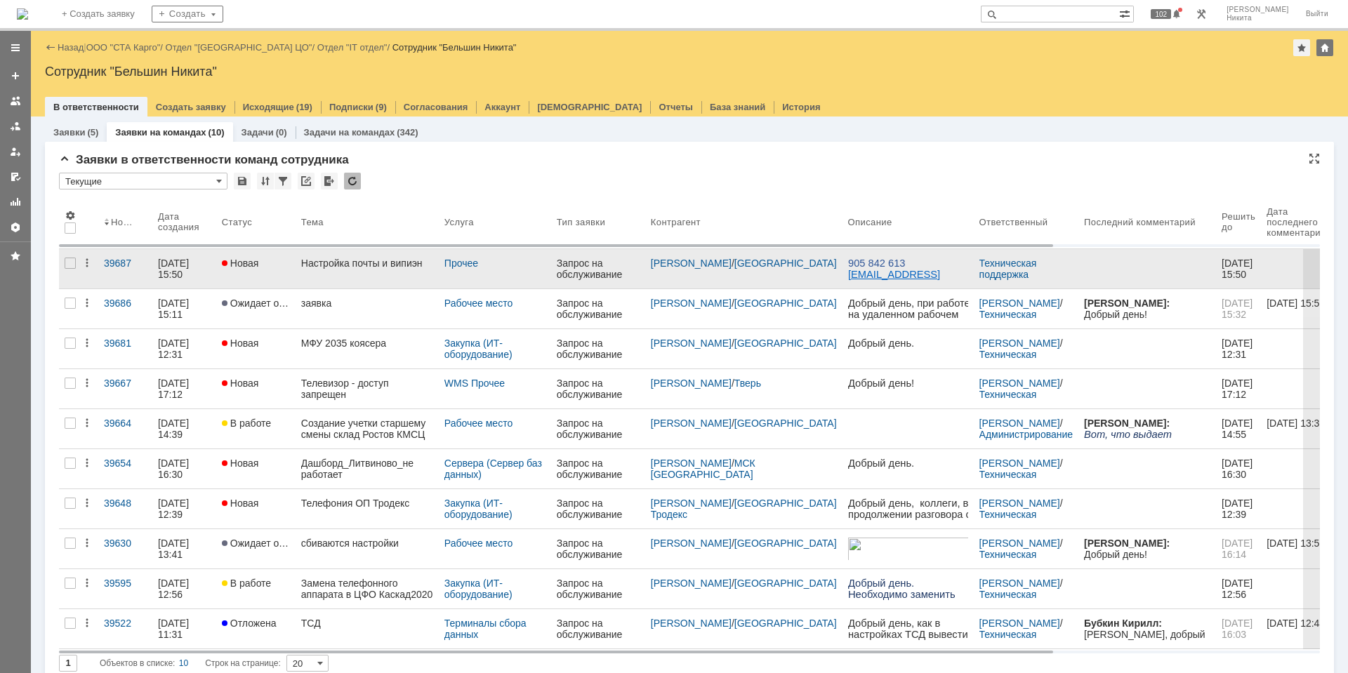
click at [367, 261] on div "Настройка почты и випиэн" at bounding box center [367, 263] width 132 height 11
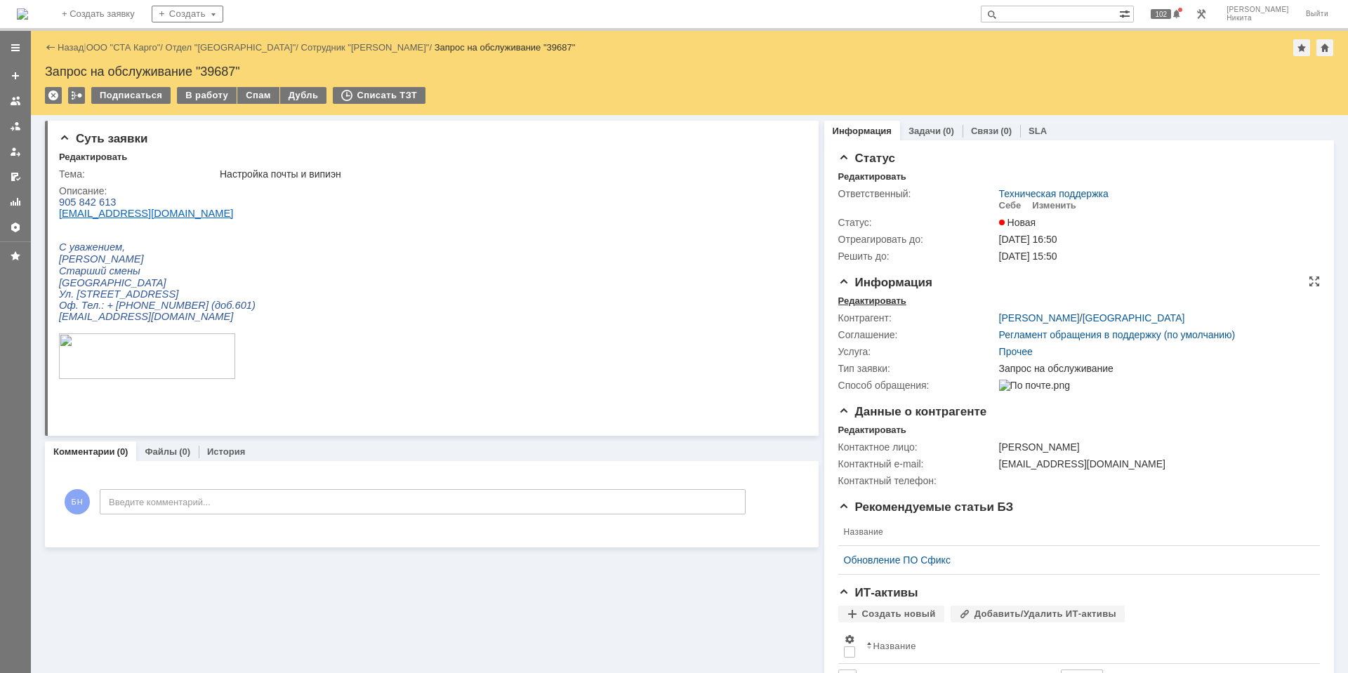
click at [852, 296] on div "Редактировать" at bounding box center [873, 301] width 68 height 11
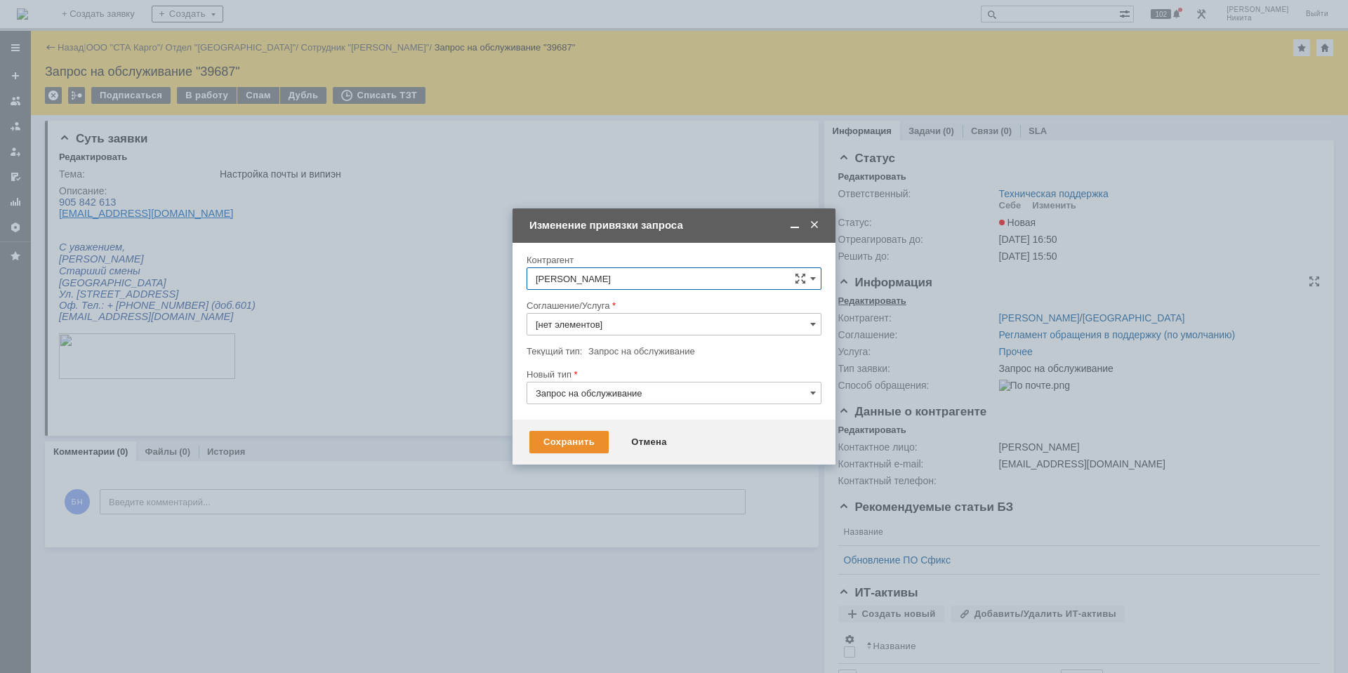
type input "Прочее"
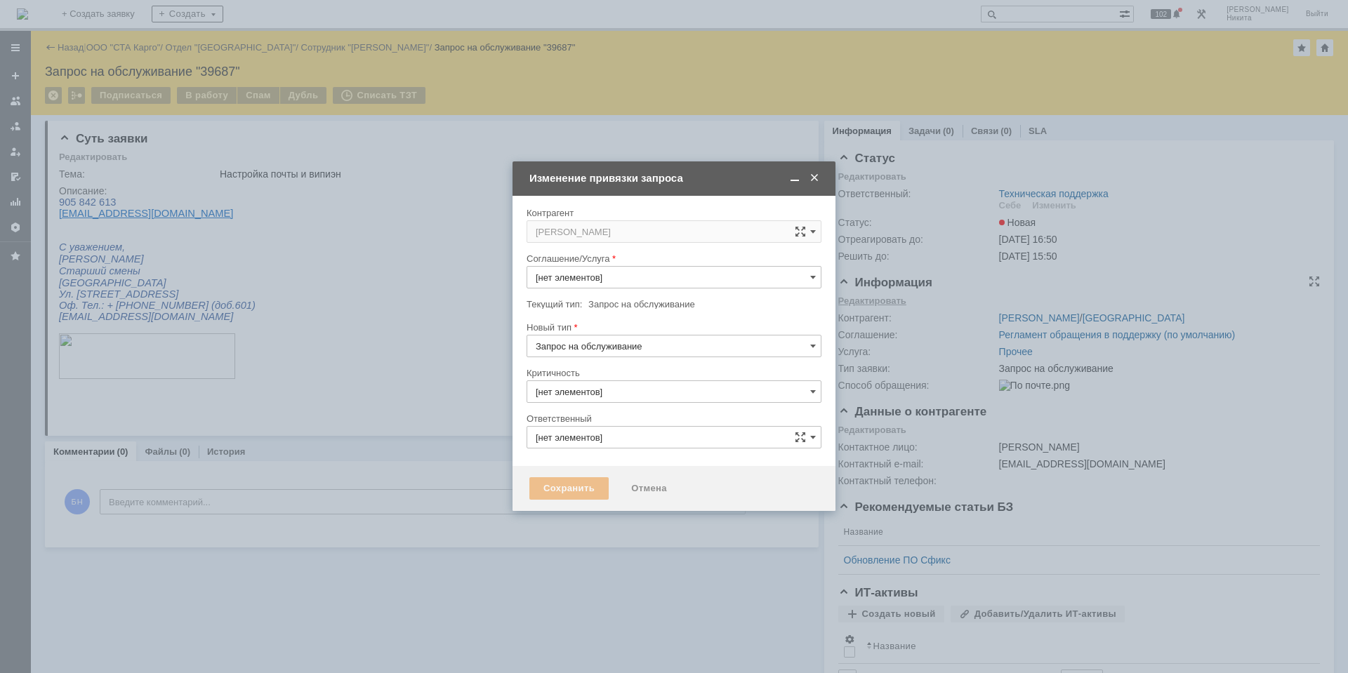
type input "3. Низкая"
type input "[не указано]"
type input "Техническая поддержка"
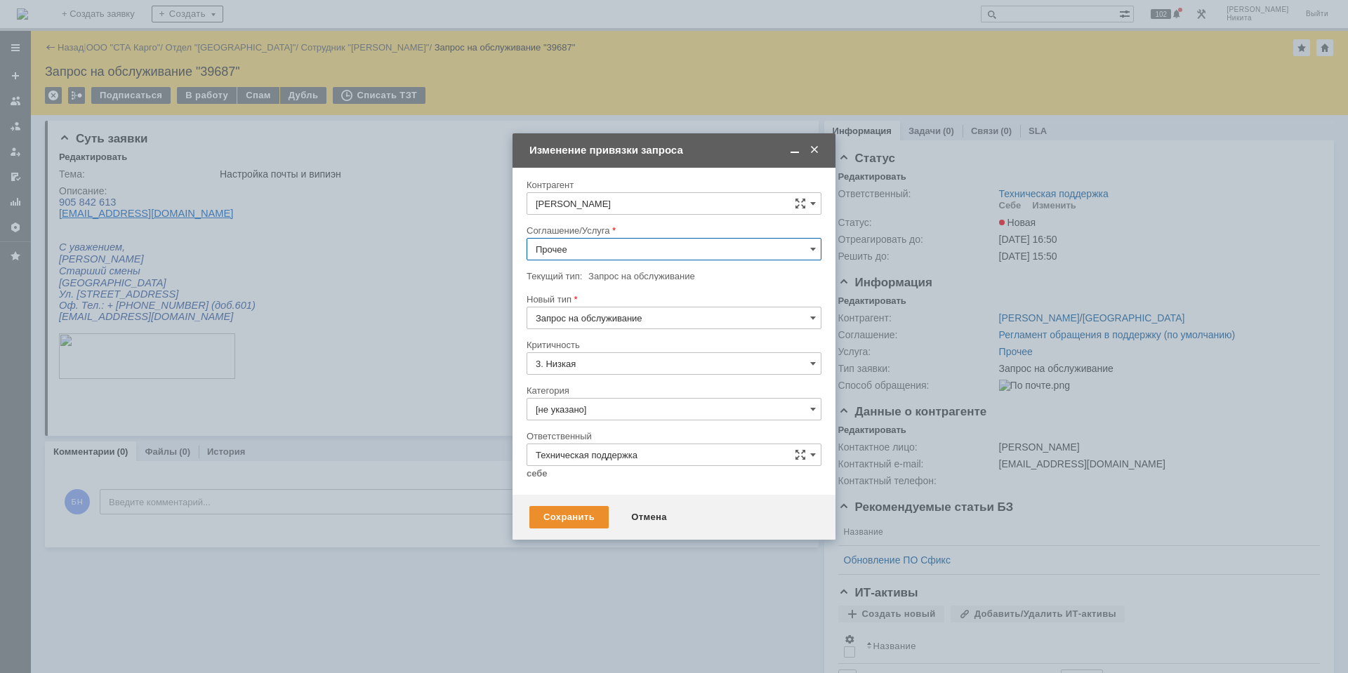
click at [652, 245] on input "Прочее" at bounding box center [674, 249] width 295 height 22
type input "Рабочее место"
click at [637, 426] on div at bounding box center [674, 426] width 295 height 10
click at [634, 409] on input "[не указано]" at bounding box center [674, 409] width 295 height 22
click at [613, 497] on div "Прочее" at bounding box center [674, 489] width 294 height 22
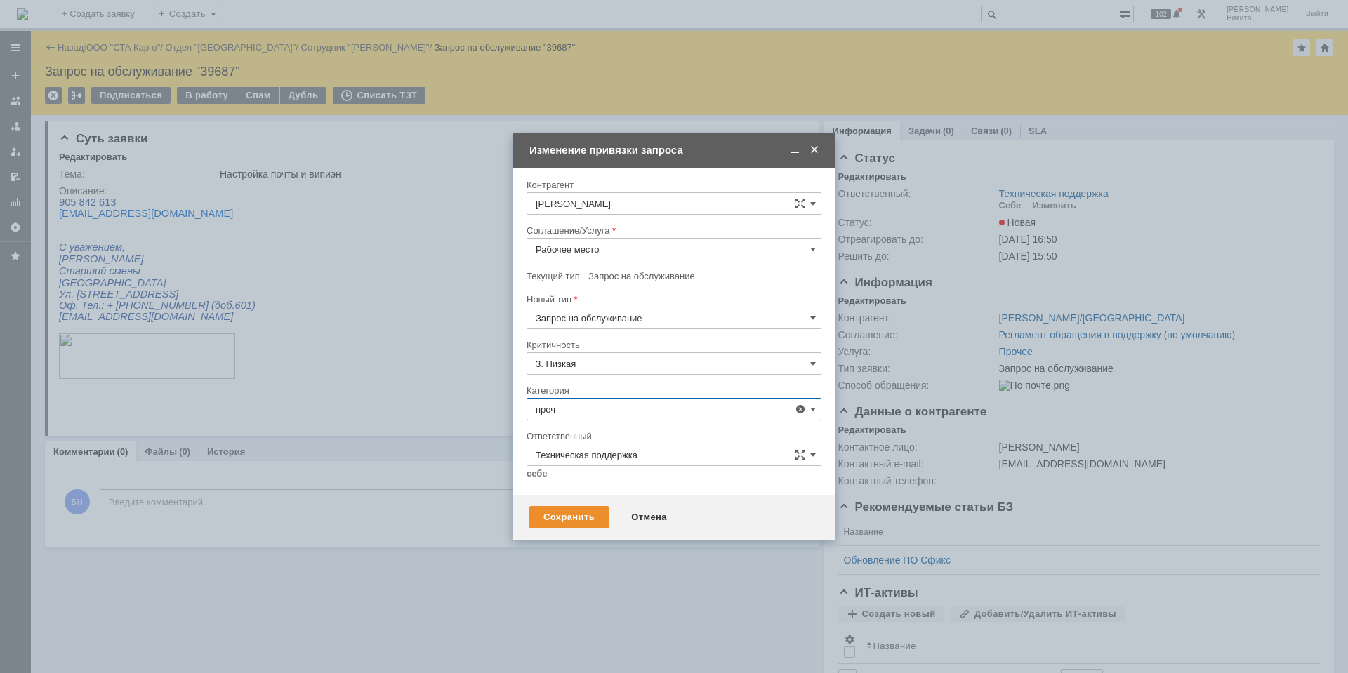
type input "Прочее"
click at [546, 474] on link "себе" at bounding box center [537, 473] width 21 height 11
type input "[PERSON_NAME]"
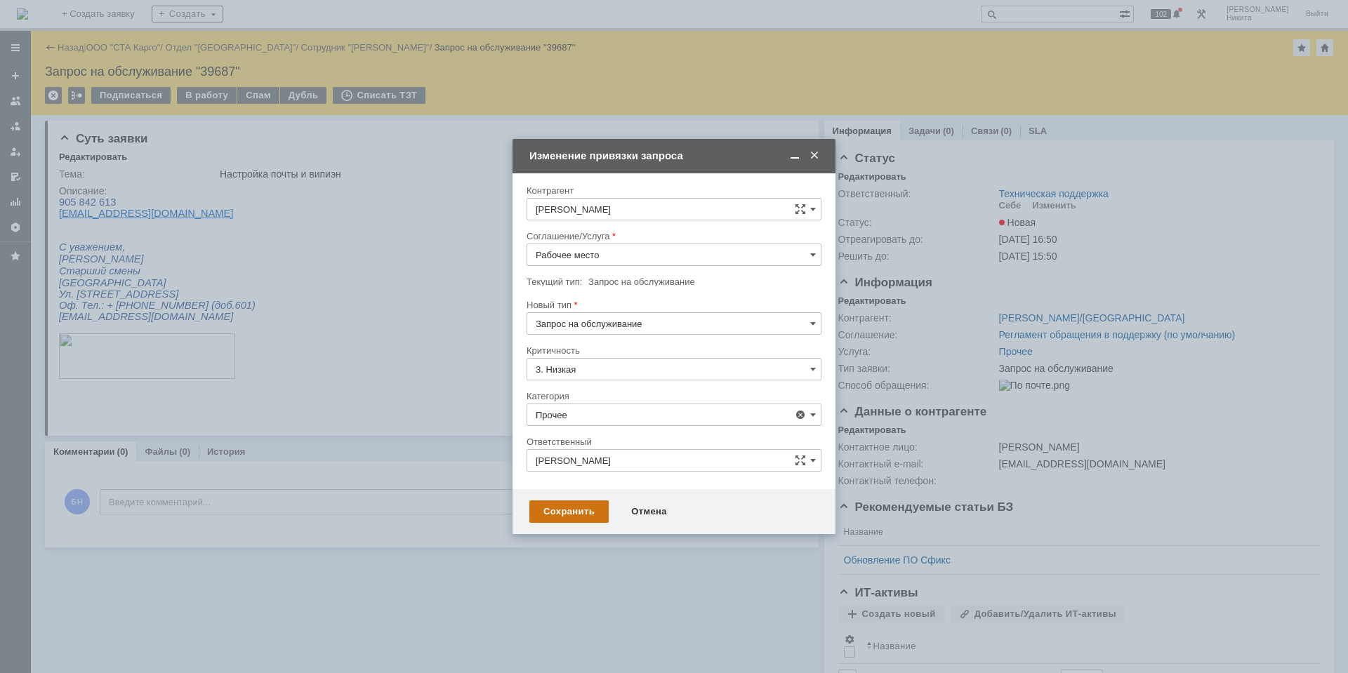
type input "Прочее"
click at [560, 521] on div "Сохранить" at bounding box center [569, 512] width 79 height 22
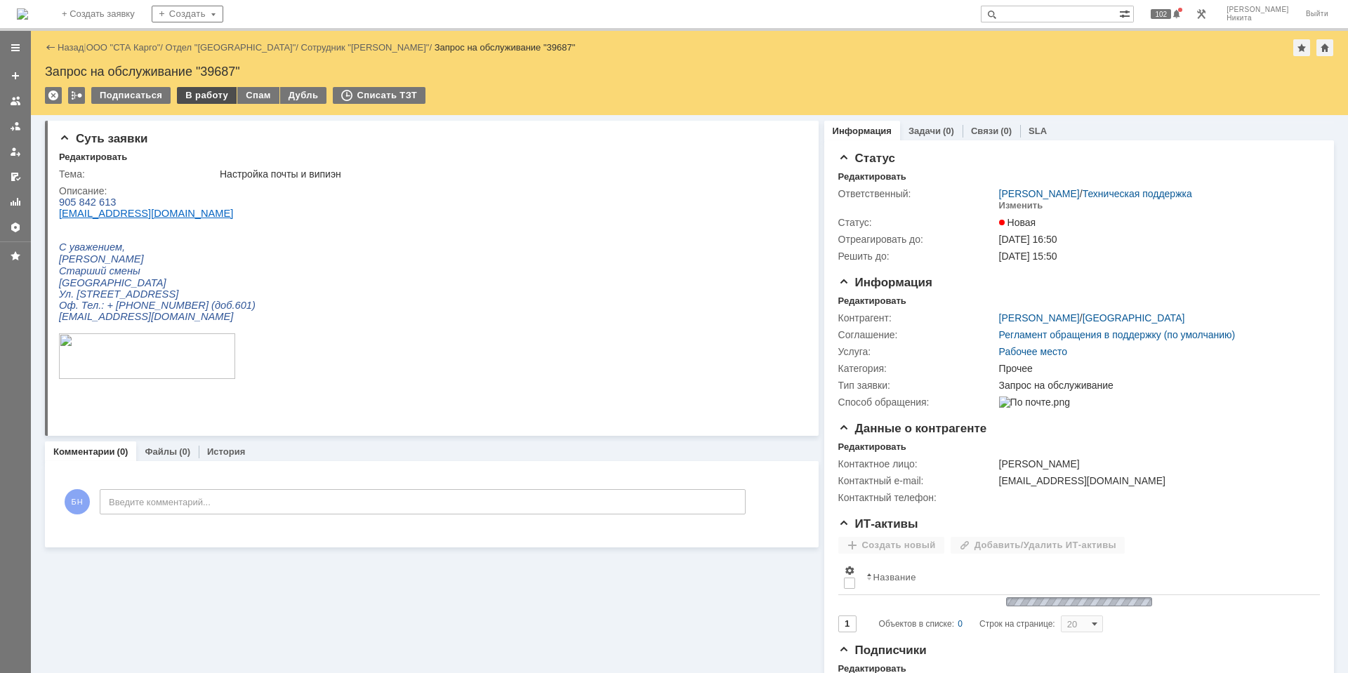
click at [218, 100] on div "В работу" at bounding box center [207, 95] width 60 height 17
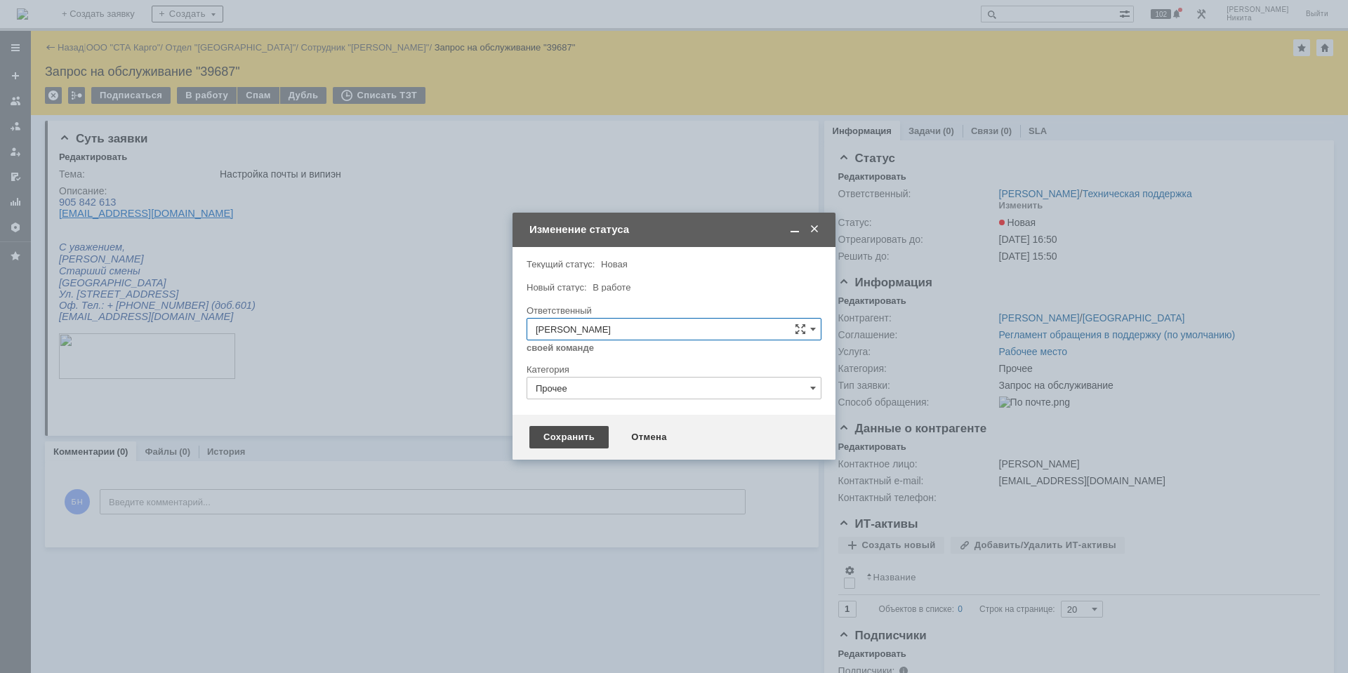
click at [572, 430] on div "Сохранить" at bounding box center [569, 437] width 79 height 22
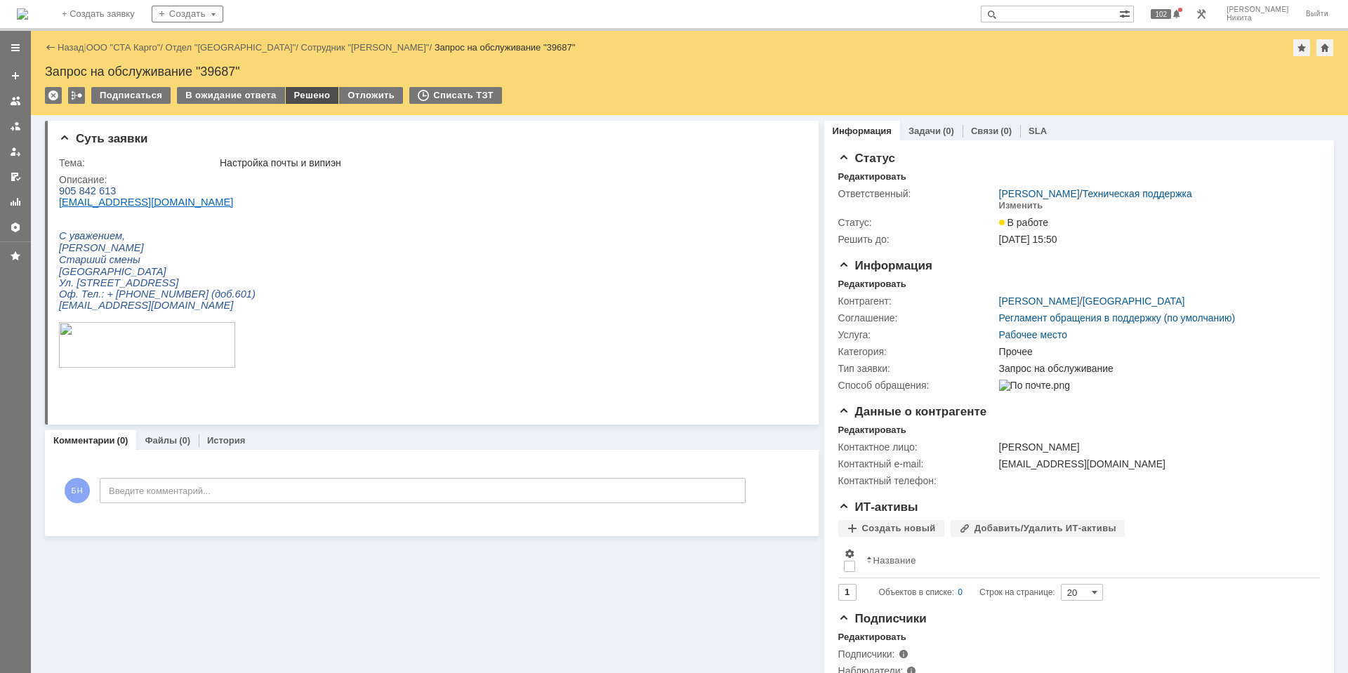
click at [286, 88] on div "Решено" at bounding box center [312, 95] width 53 height 17
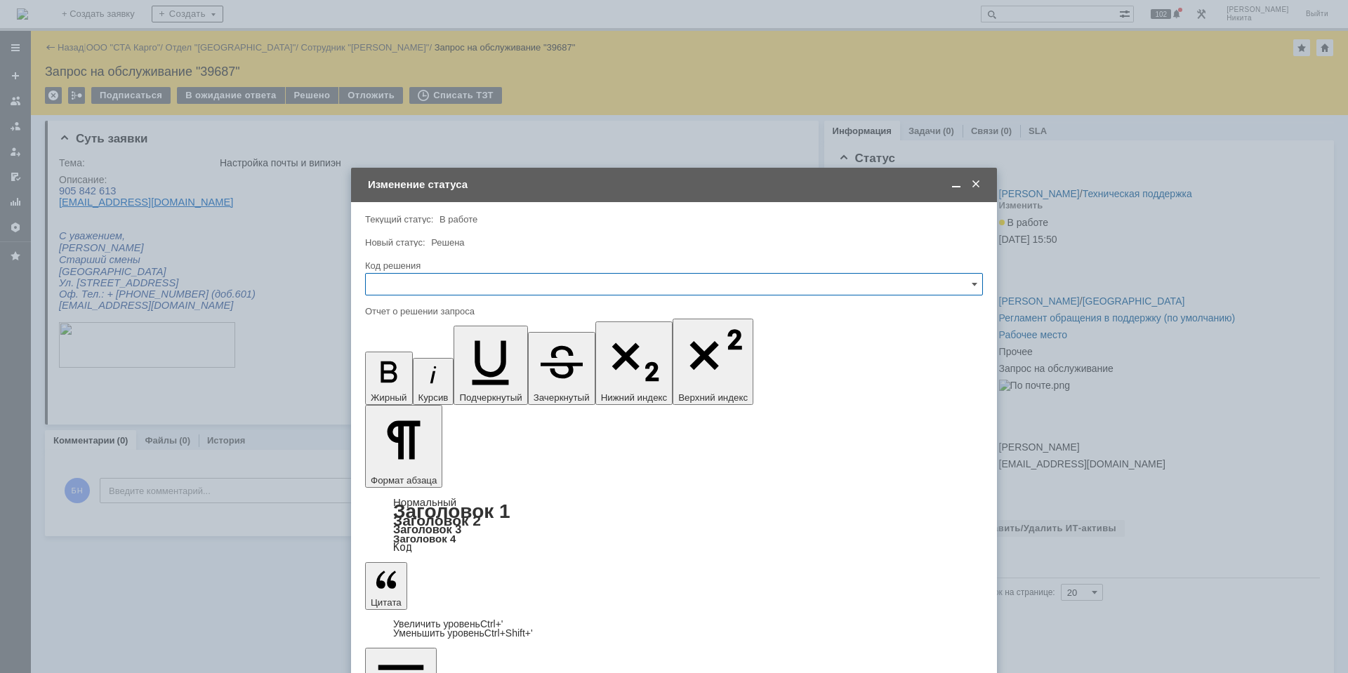
click at [468, 284] on input "text" at bounding box center [674, 284] width 618 height 22
click at [414, 470] on span "Решено" at bounding box center [674, 472] width 600 height 11
type input "Решено"
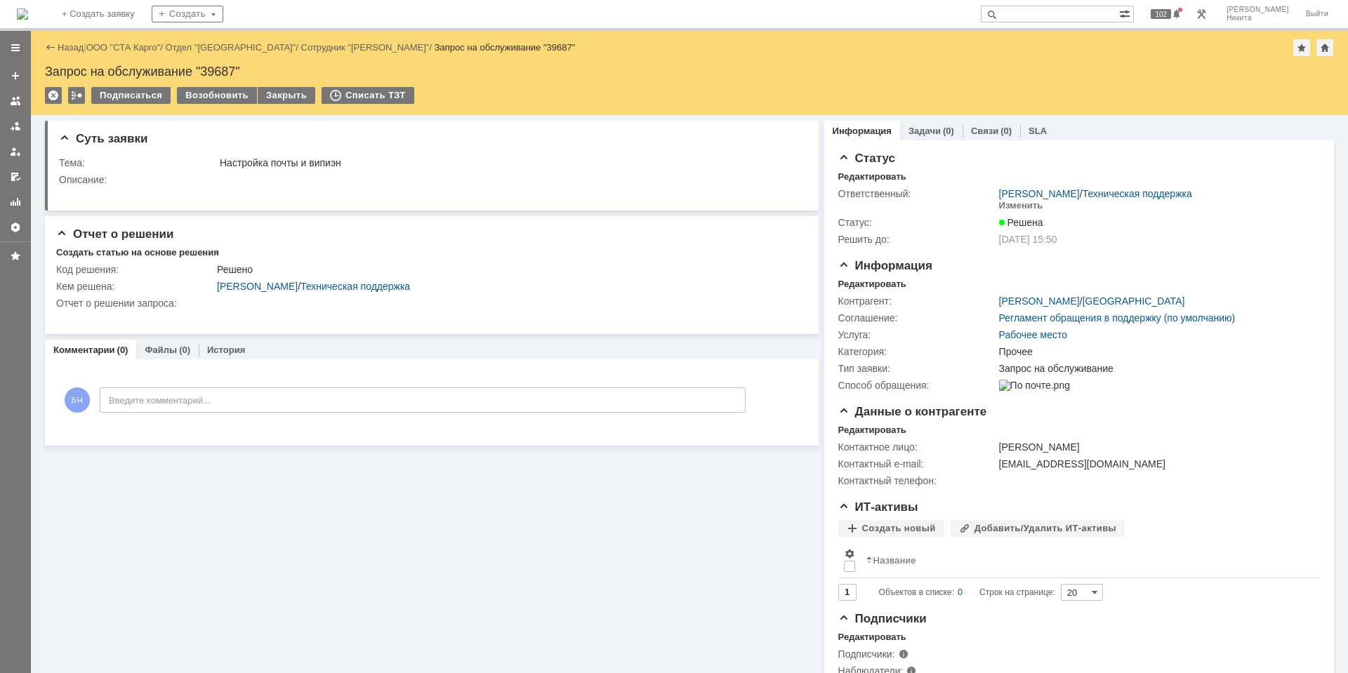
click at [28, 11] on img at bounding box center [22, 13] width 11 height 11
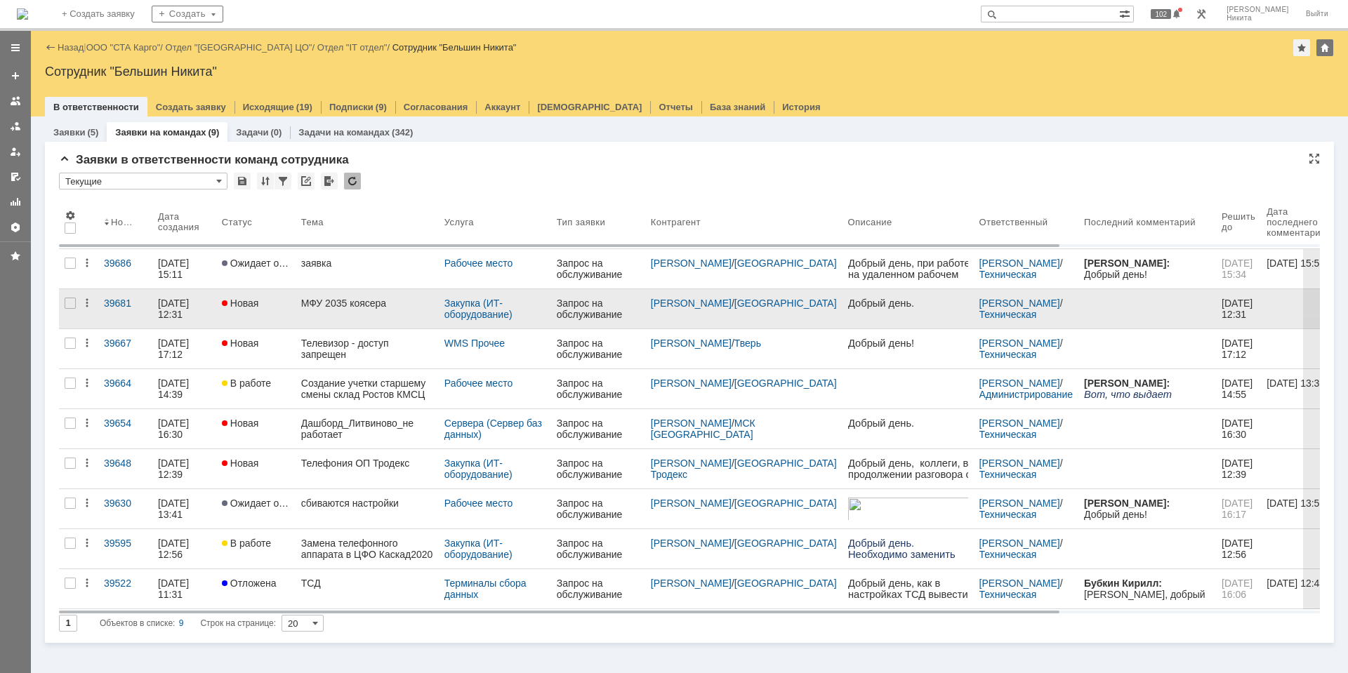
click at [364, 313] on link "МФУ 2035 коясера" at bounding box center [367, 308] width 143 height 39
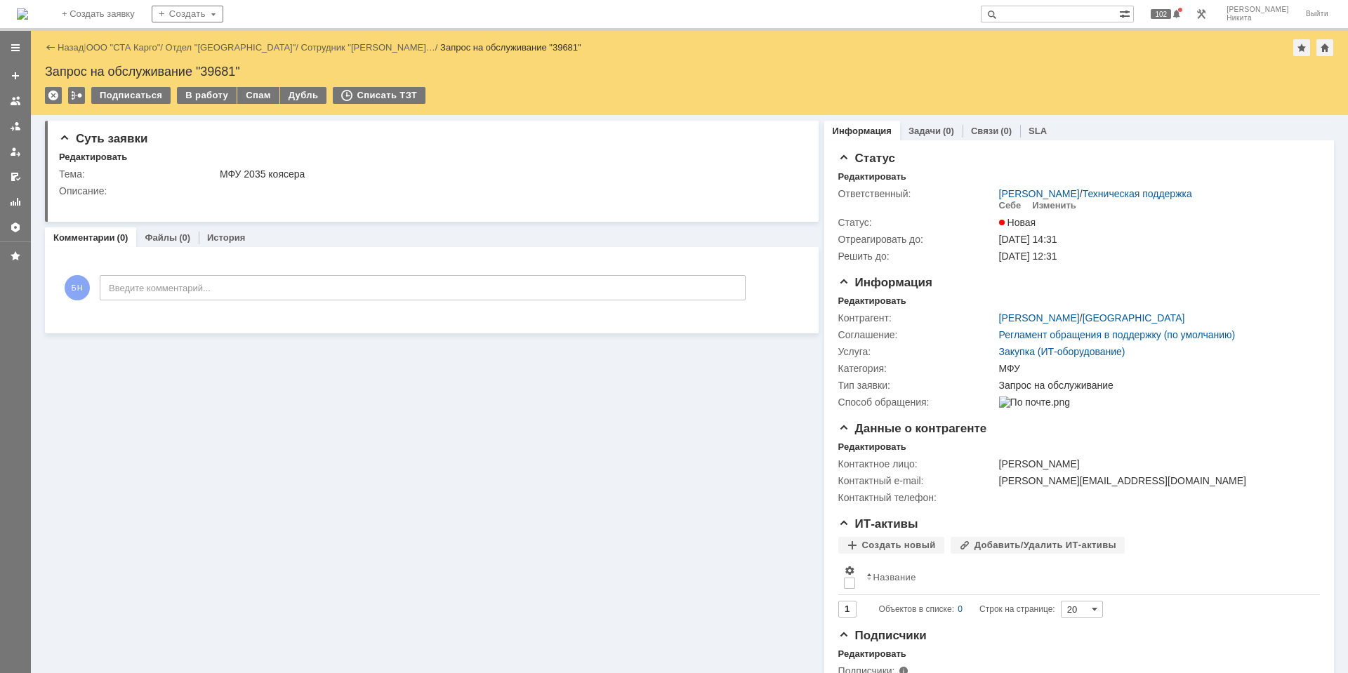
click at [28, 8] on img at bounding box center [22, 13] width 11 height 11
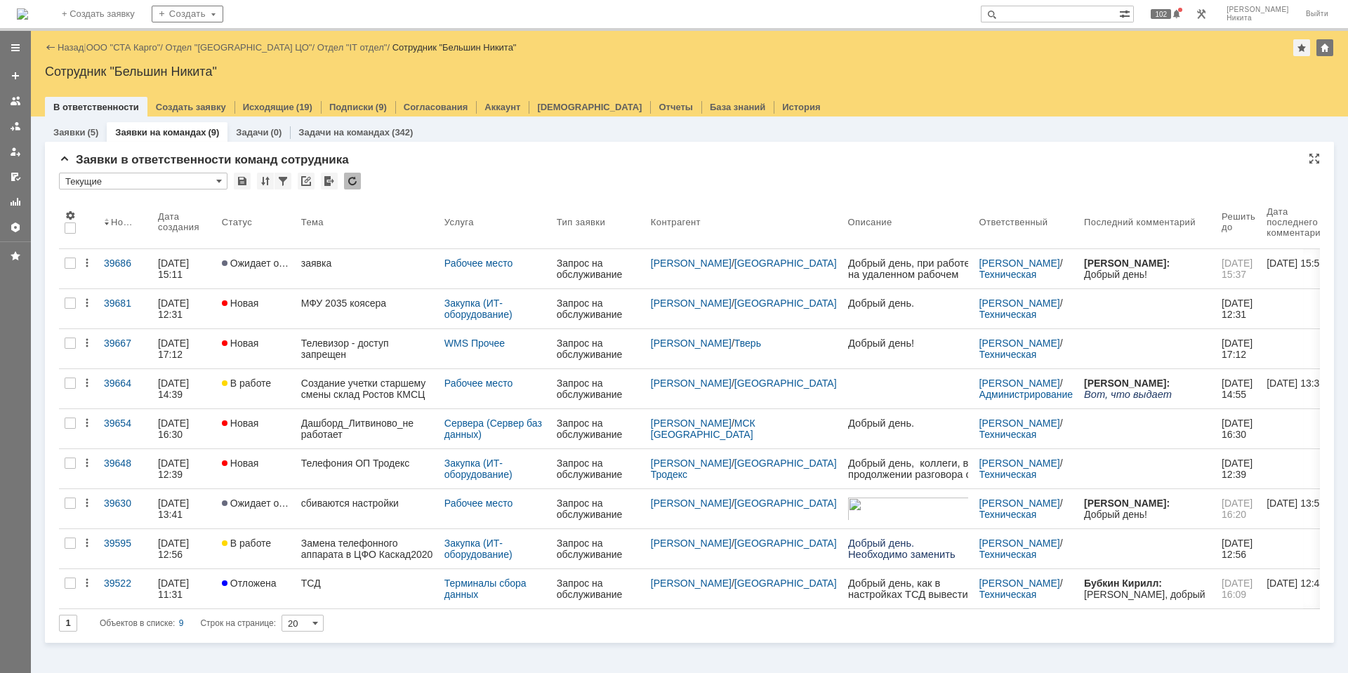
click at [354, 174] on div at bounding box center [352, 181] width 17 height 17
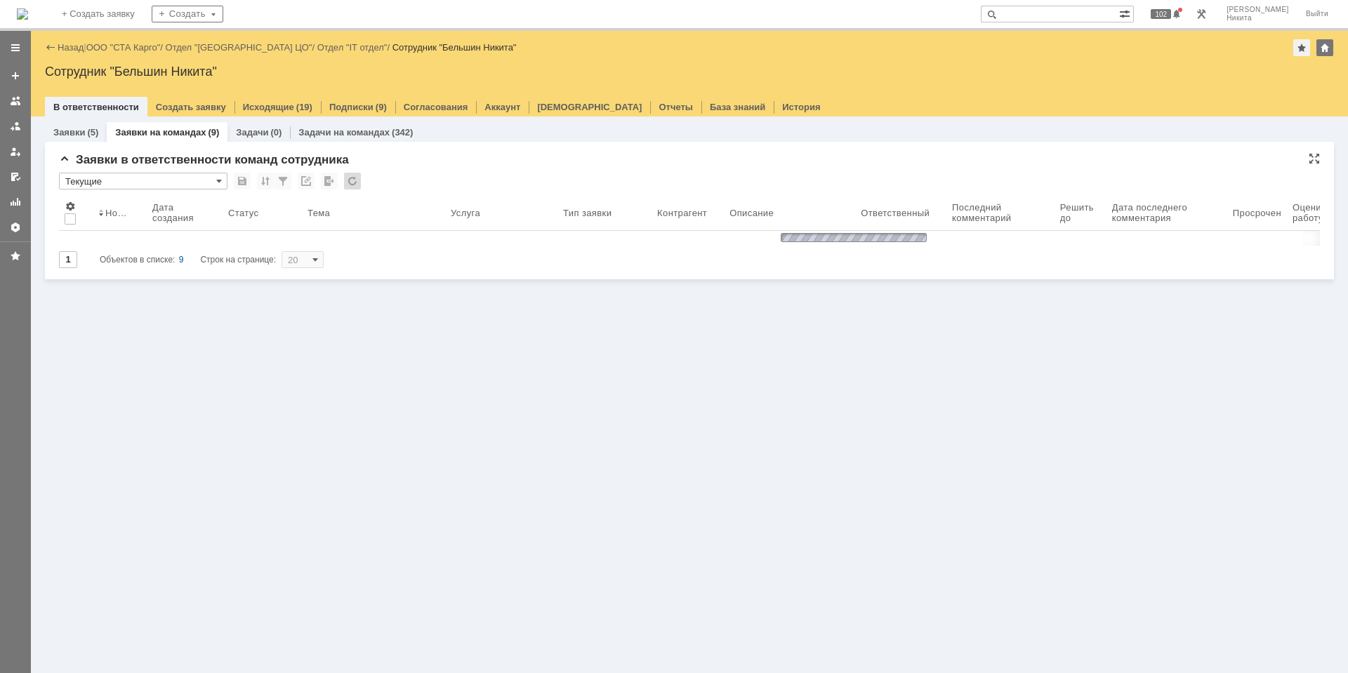
click at [393, 180] on div "* Текущие" at bounding box center [689, 182] width 1261 height 18
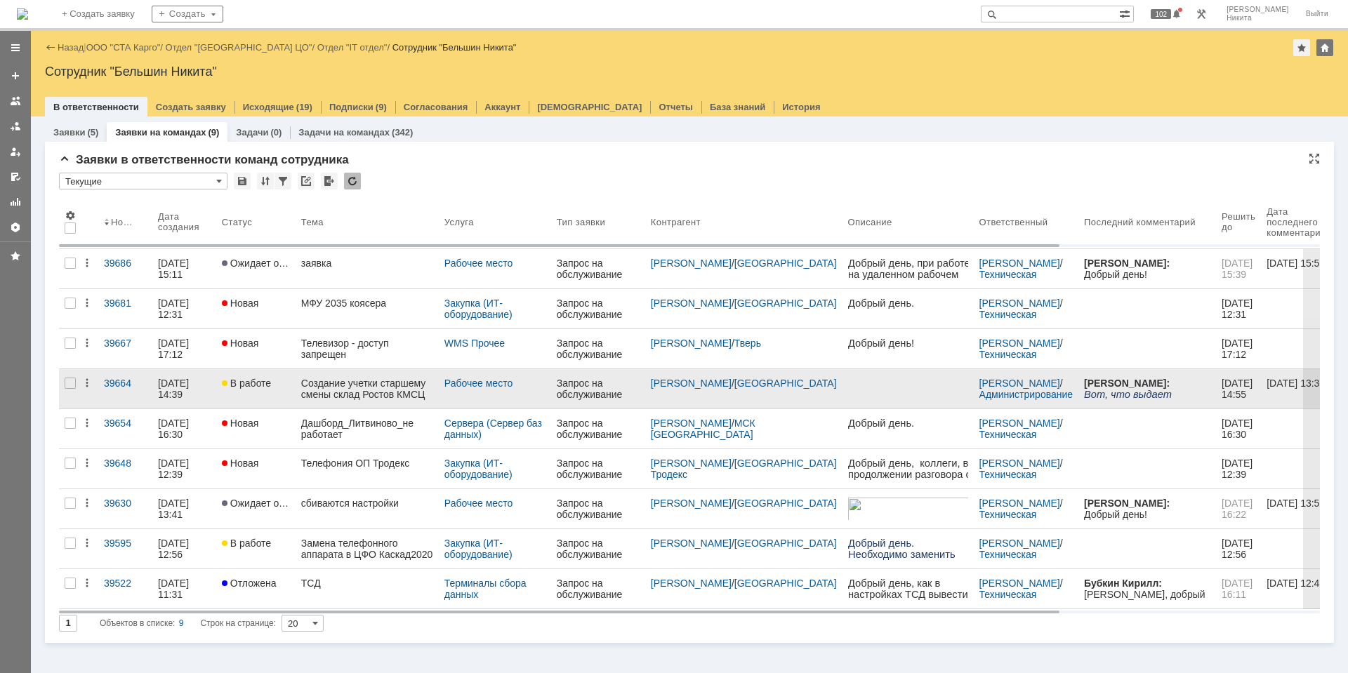
click at [369, 390] on div "Создание учетки старшему смены склад Ростов КМСЦ" at bounding box center [367, 389] width 132 height 22
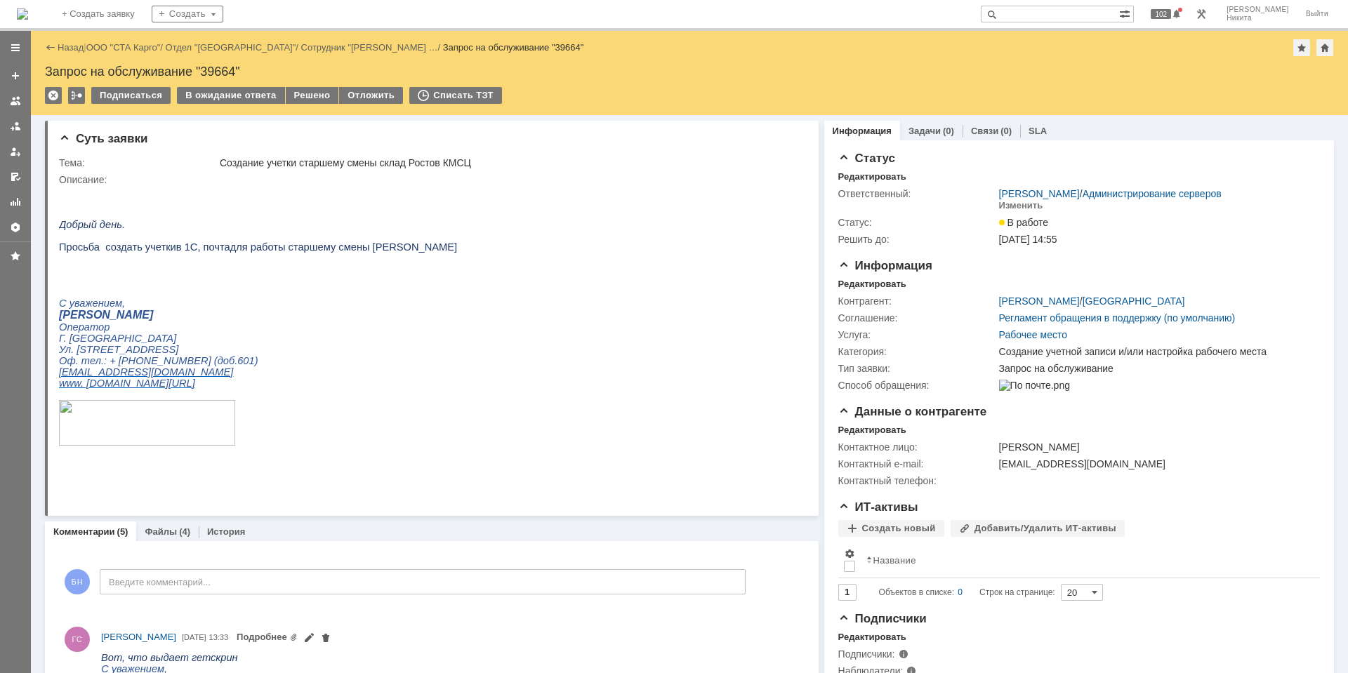
click at [28, 16] on img at bounding box center [22, 13] width 11 height 11
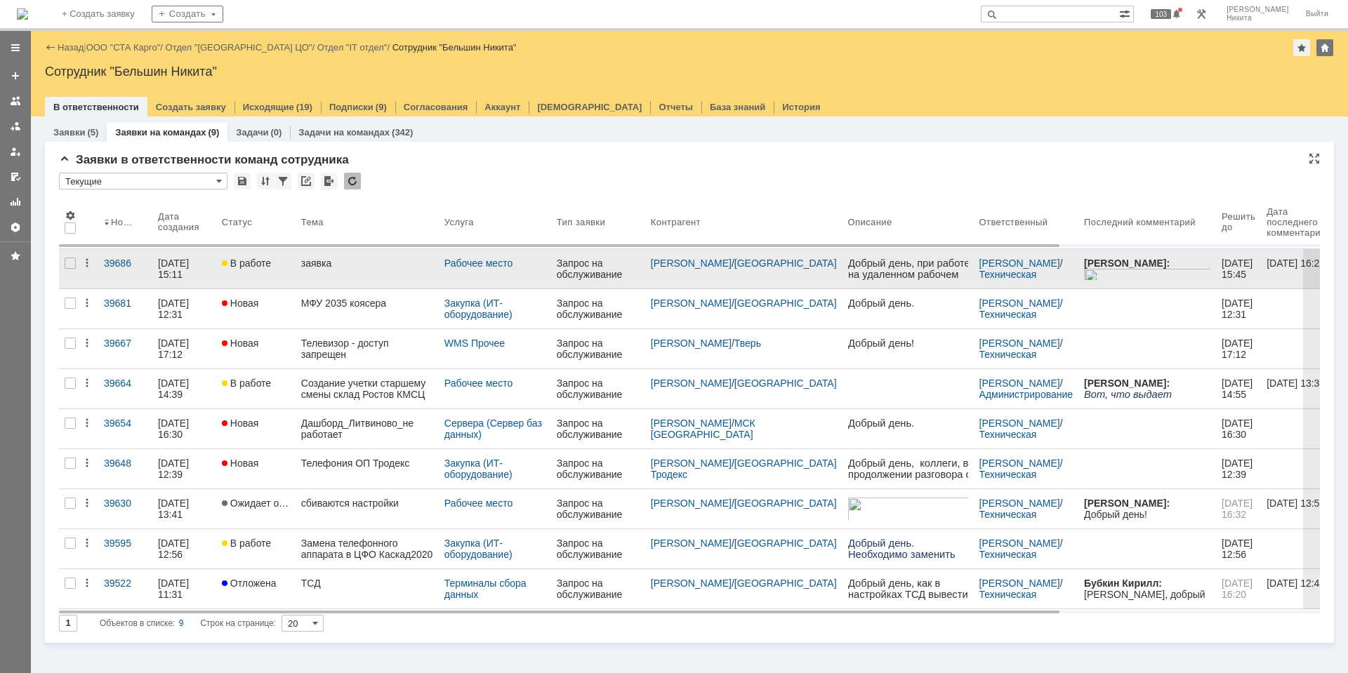
click at [296, 276] on link "В работе" at bounding box center [255, 268] width 79 height 39
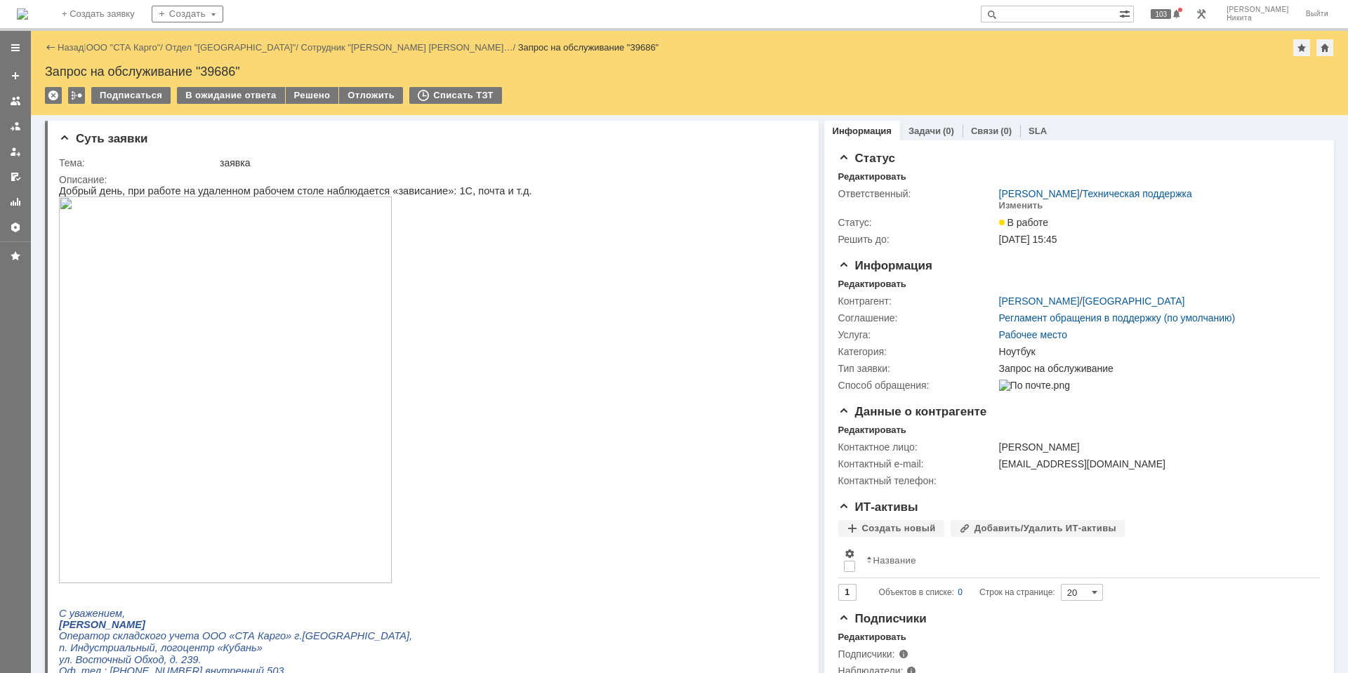
click at [28, 20] on img at bounding box center [22, 13] width 11 height 11
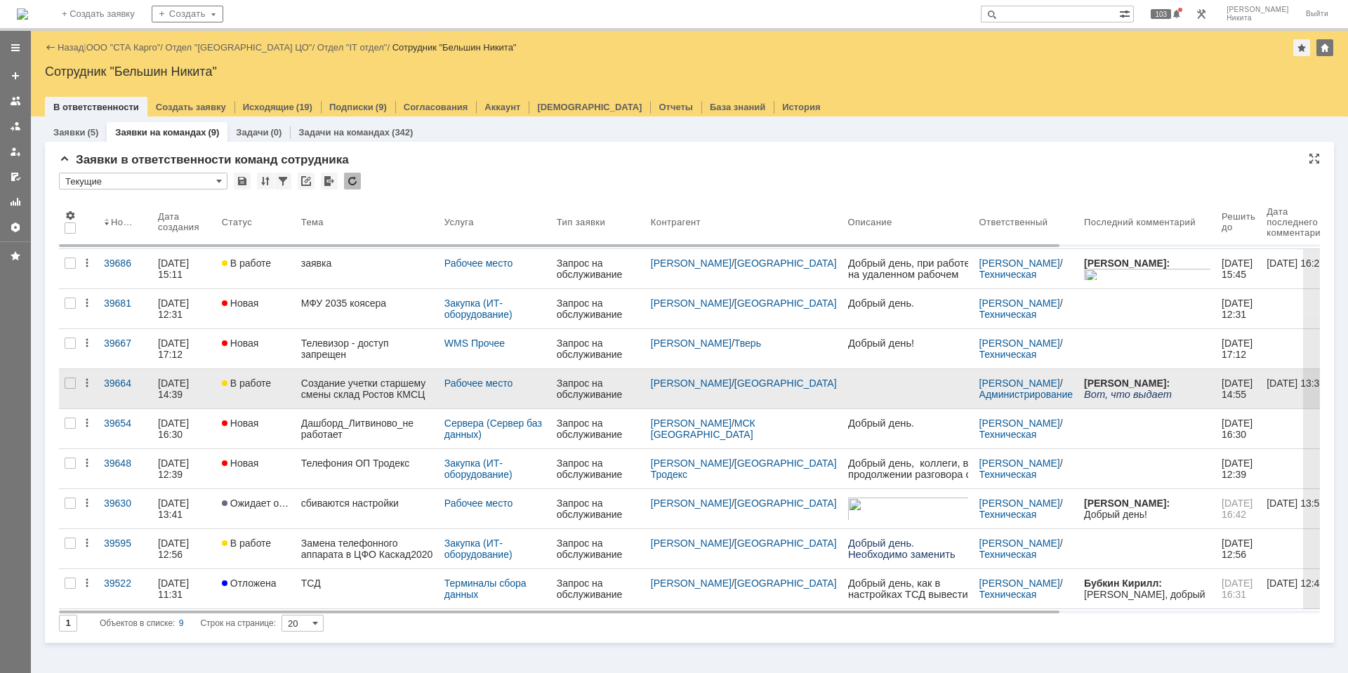
click at [392, 393] on div "Создание учетки старшему смены склад Ростов КМСЦ" at bounding box center [367, 389] width 132 height 22
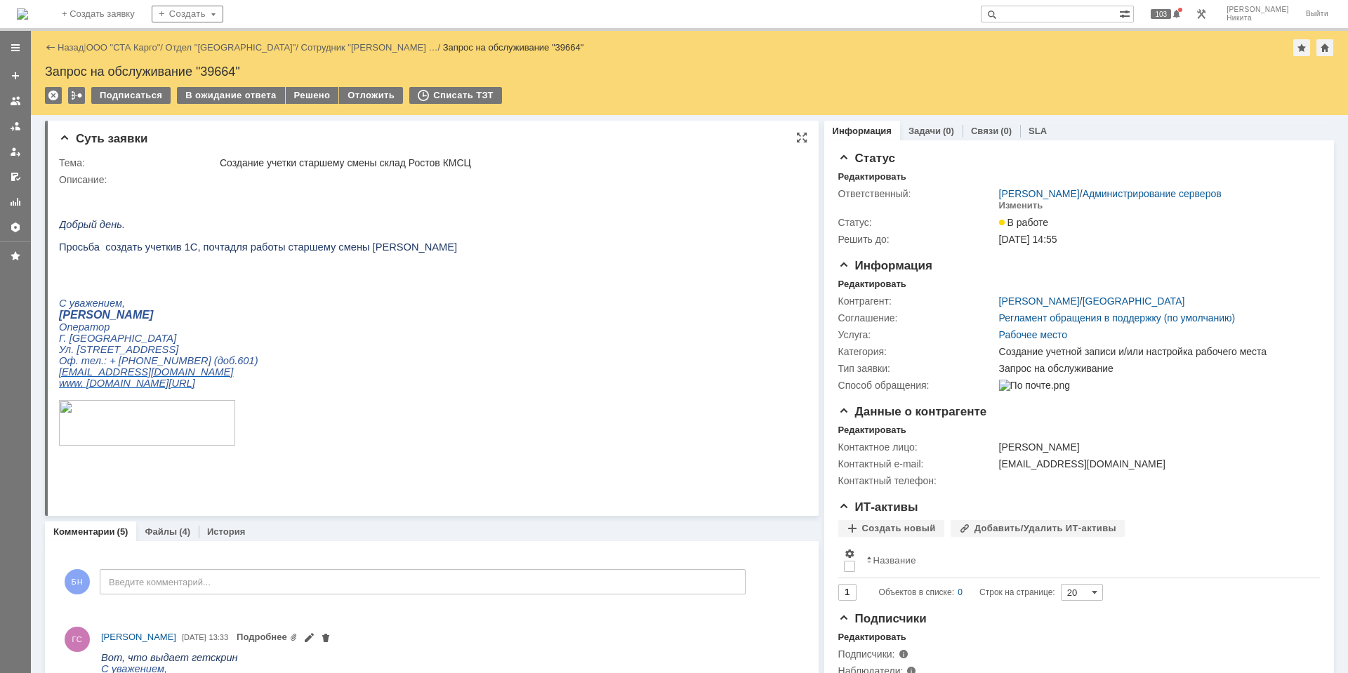
click at [359, 274] on p at bounding box center [258, 269] width 398 height 11
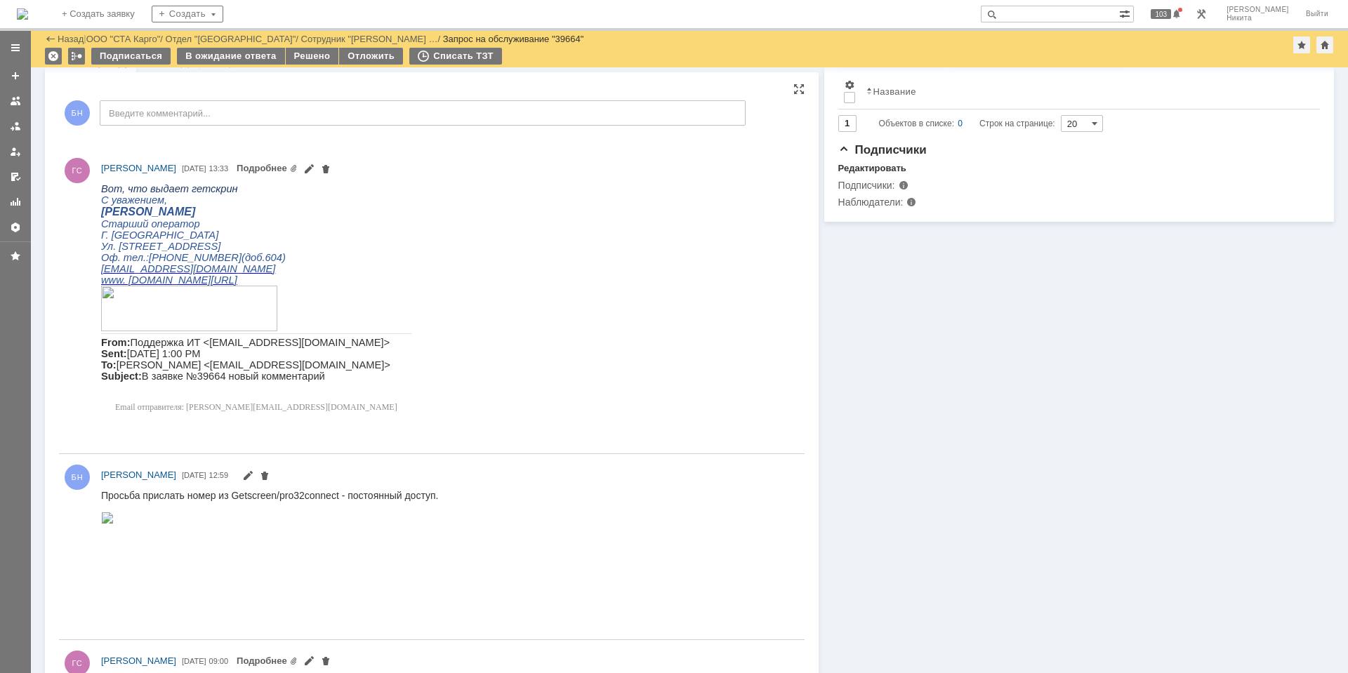
scroll to position [983, 0]
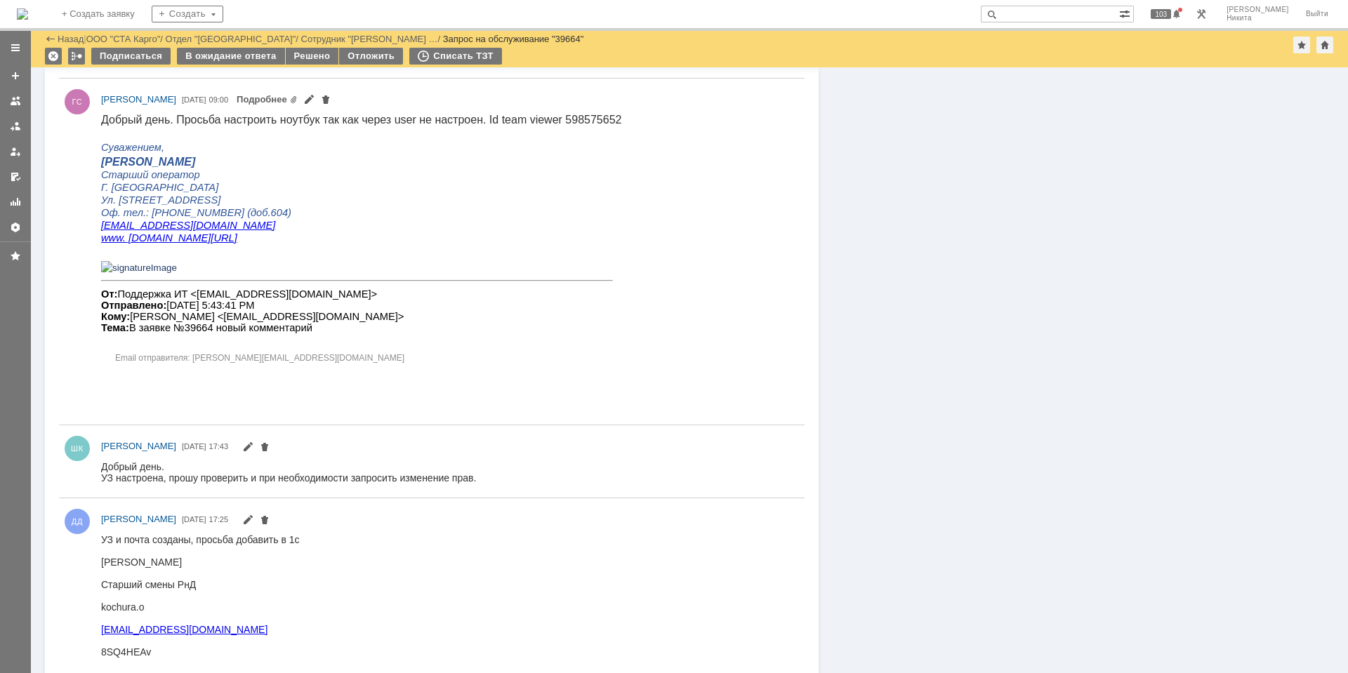
click at [464, 325] on div "От: Поддержка ИТ <[EMAIL_ADDRESS][DOMAIN_NAME]> Отправлено: [DATE] 5:43:41 PM К…" at bounding box center [361, 311] width 520 height 45
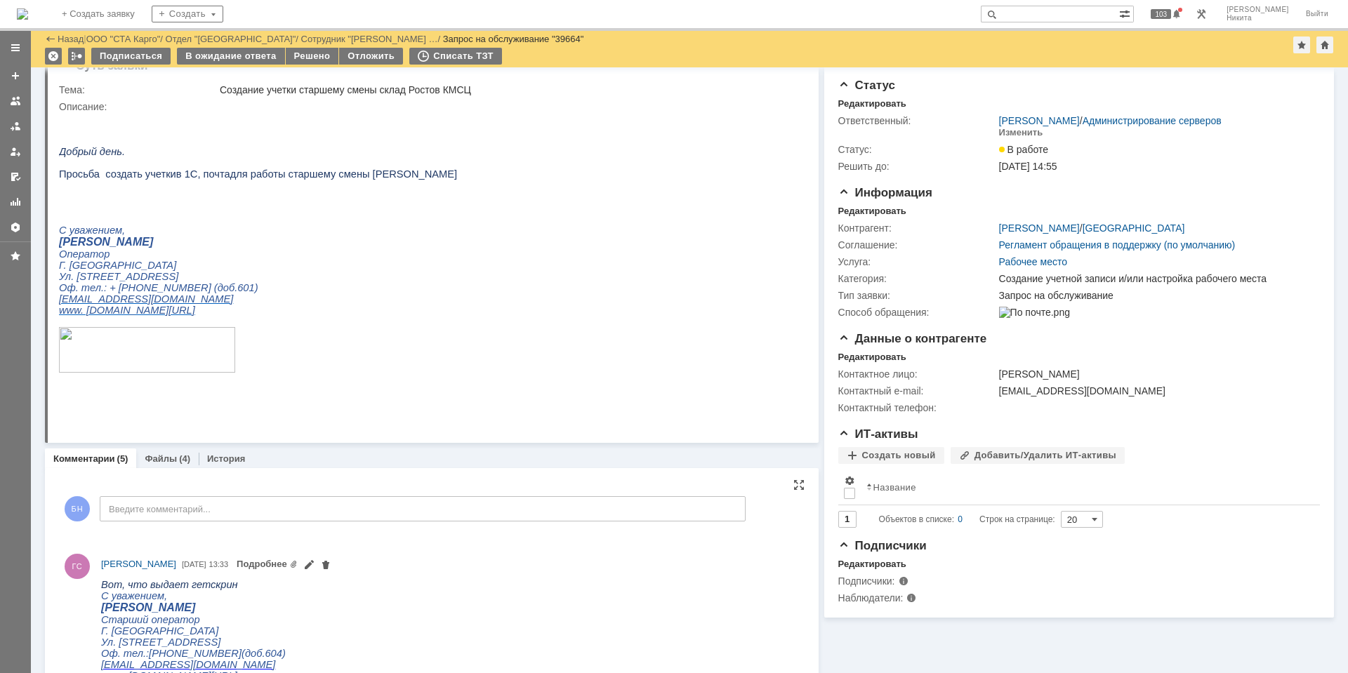
scroll to position [0, 0]
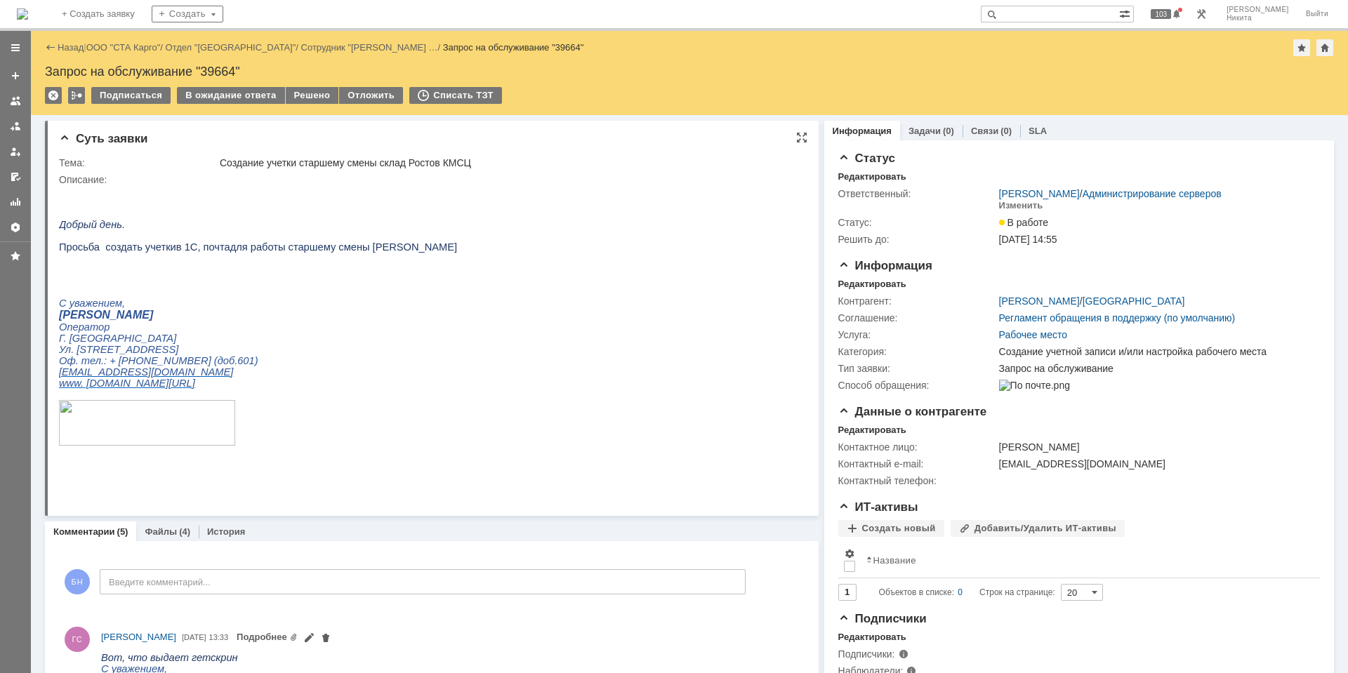
click at [556, 445] on html "Добрый день. П росьба создать учетк и в 1С, почта для работы старшему смены [PE…" at bounding box center [426, 327] width 734 height 285
click at [323, 98] on div "Решено" at bounding box center [312, 95] width 53 height 17
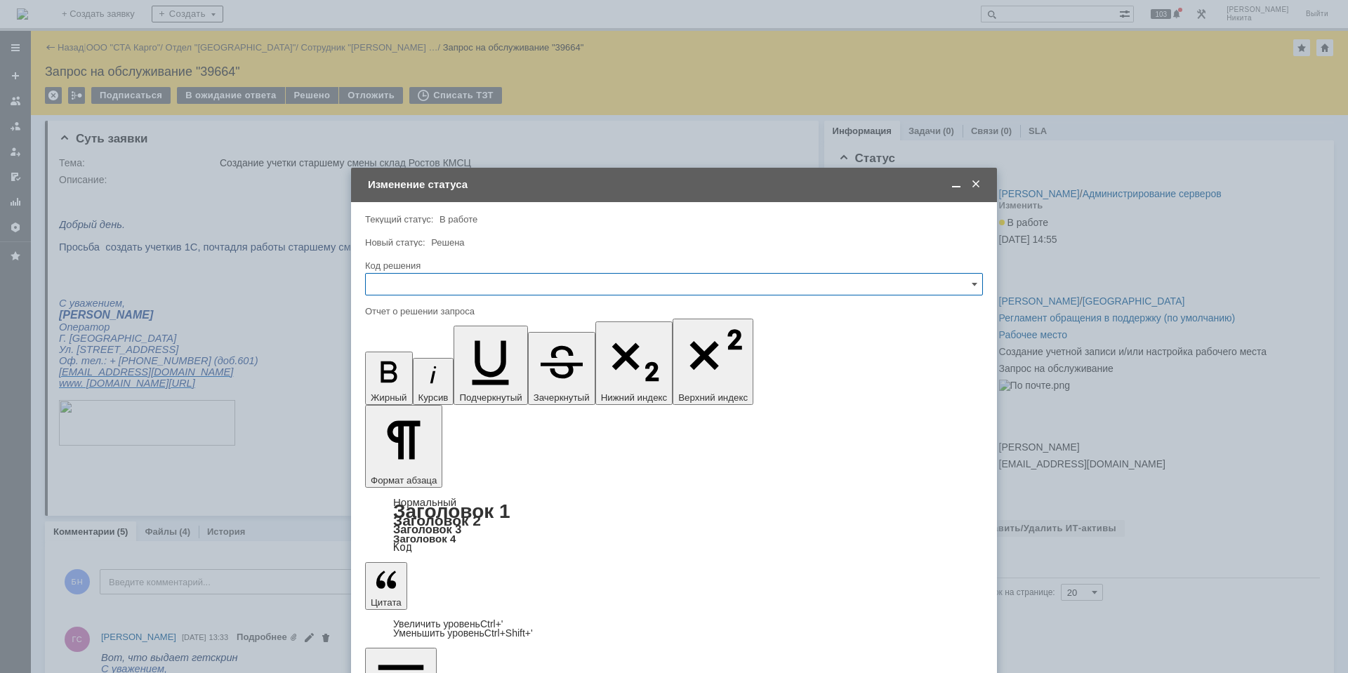
click at [511, 283] on input "text" at bounding box center [674, 284] width 618 height 22
click at [443, 468] on span "Решено" at bounding box center [674, 472] width 600 height 11
type input "Решено"
drag, startPoint x: 485, startPoint y: 476, endPoint x: 445, endPoint y: 305, distance: 175.1
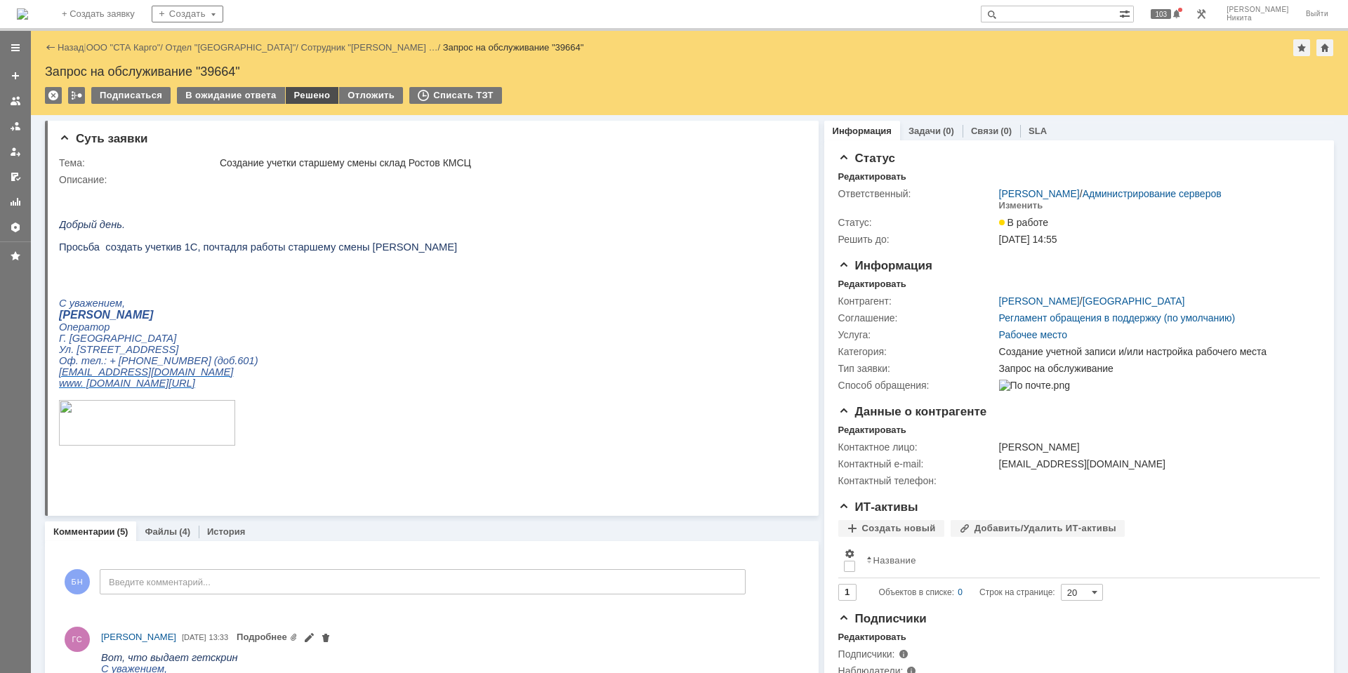
click at [318, 95] on div "Решено" at bounding box center [312, 95] width 53 height 17
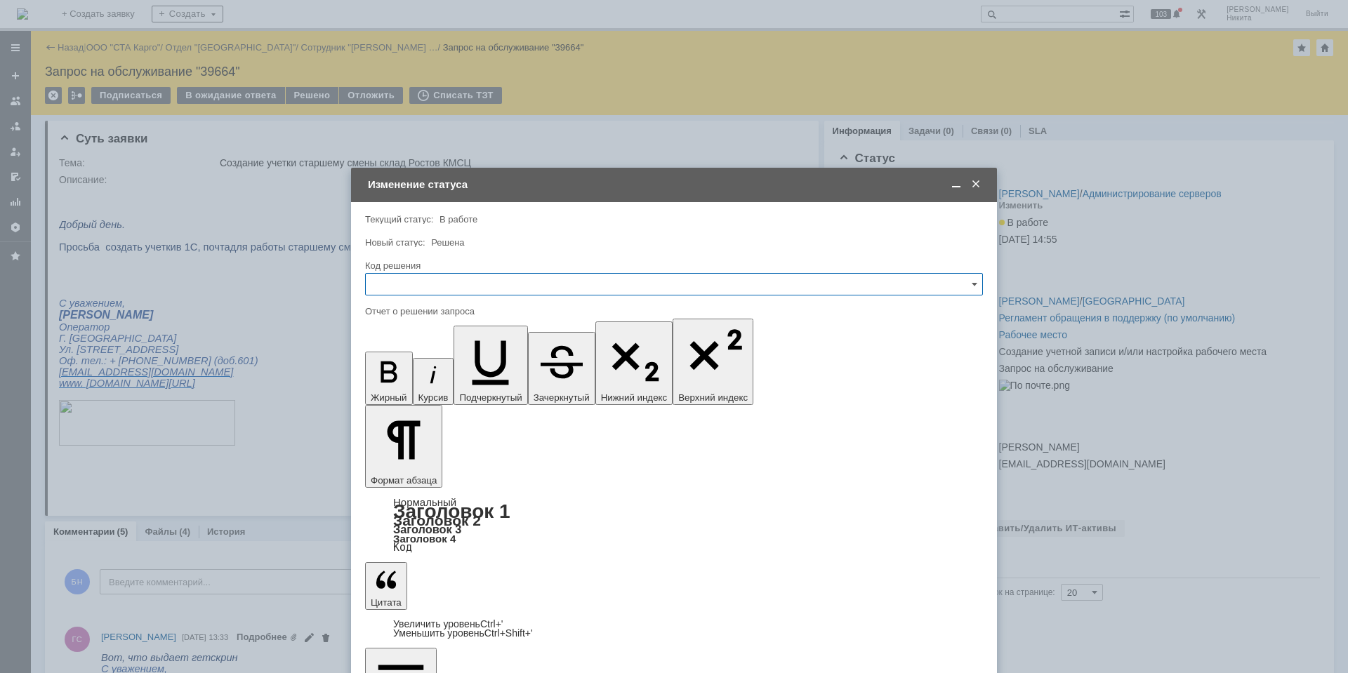
click at [503, 275] on input "text" at bounding box center [674, 284] width 618 height 22
click at [422, 477] on span "Решено" at bounding box center [674, 472] width 600 height 11
type input "Решено"
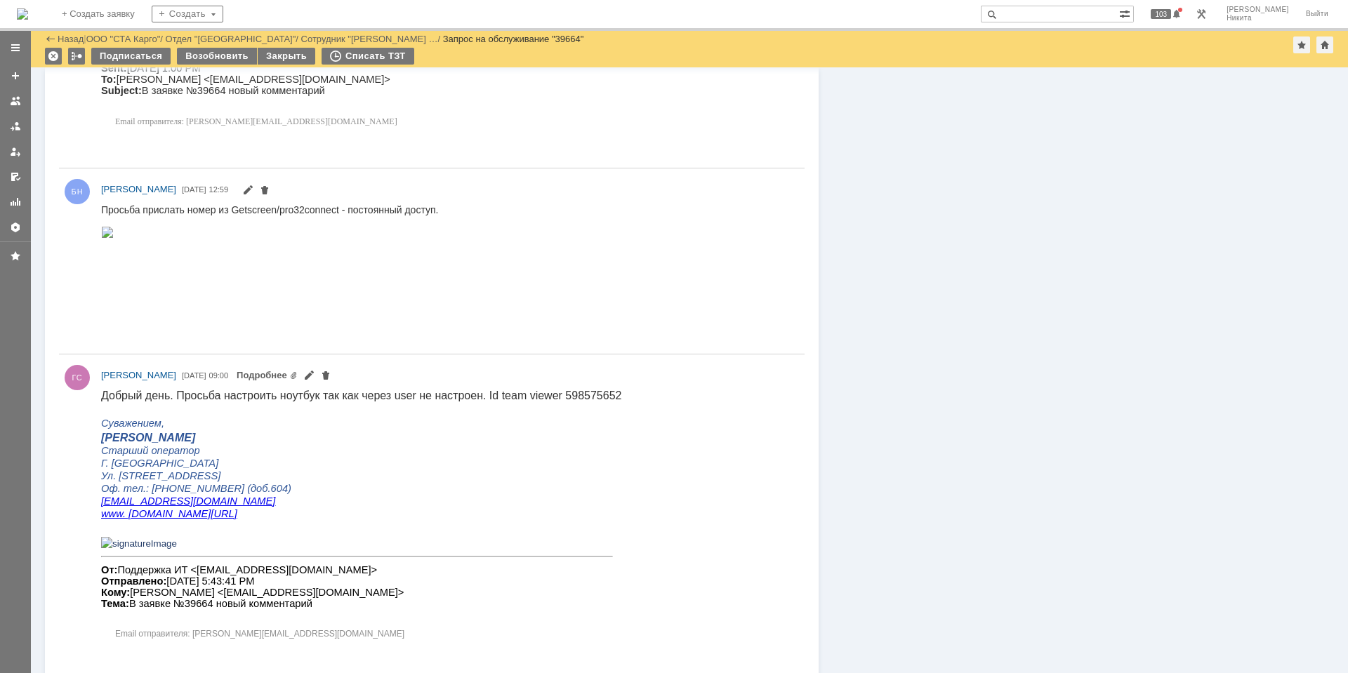
scroll to position [1137, 0]
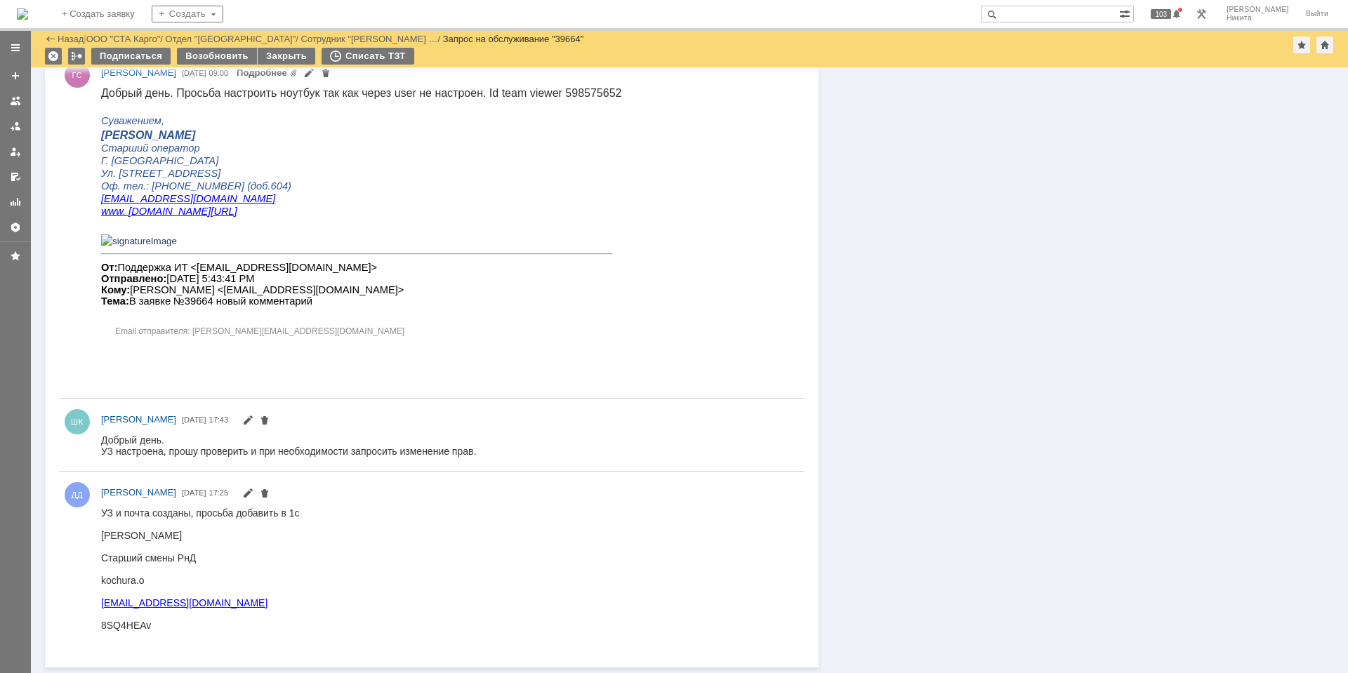
click at [133, 626] on div "8SQ4HEAv" at bounding box center [200, 624] width 199 height 11
copy div "8SQ4HEAv"
click at [505, 411] on div "ШК [PERSON_NAME] [DATE] 17:43" at bounding box center [432, 435] width 746 height 61
click at [28, 8] on img at bounding box center [22, 13] width 11 height 11
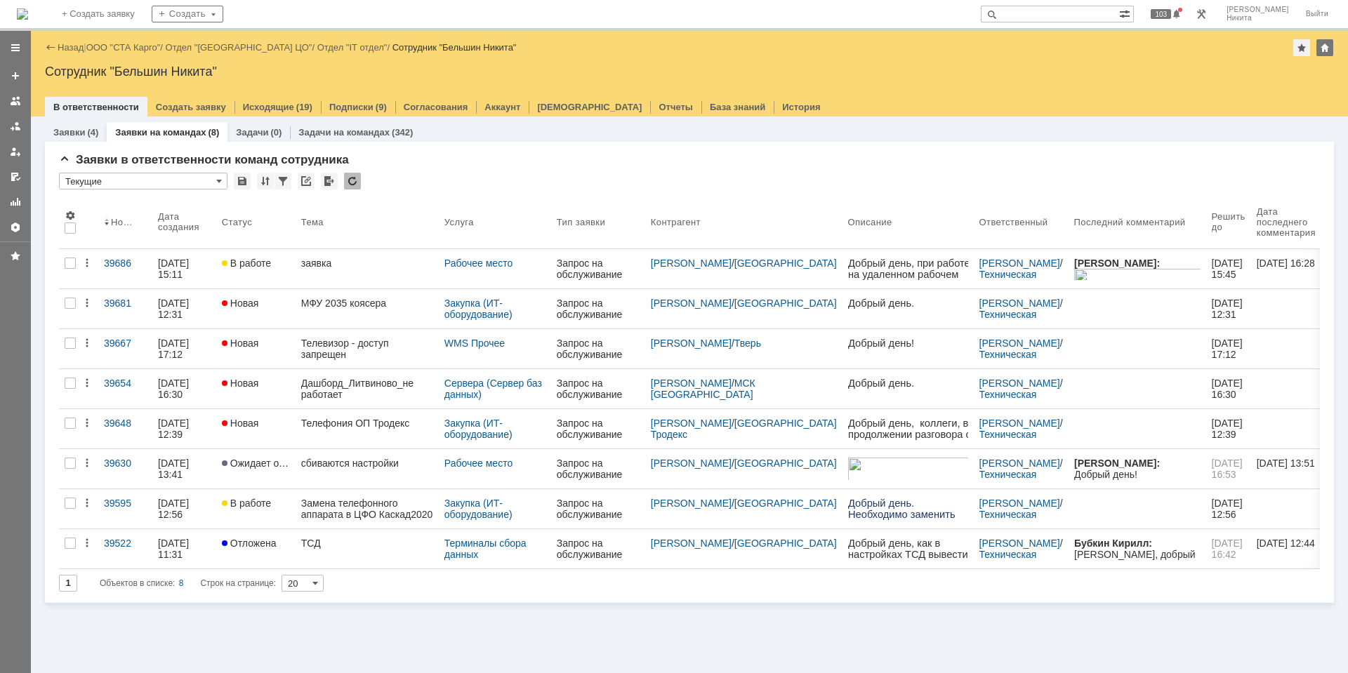
click at [362, 285] on link "заявка" at bounding box center [367, 268] width 143 height 39
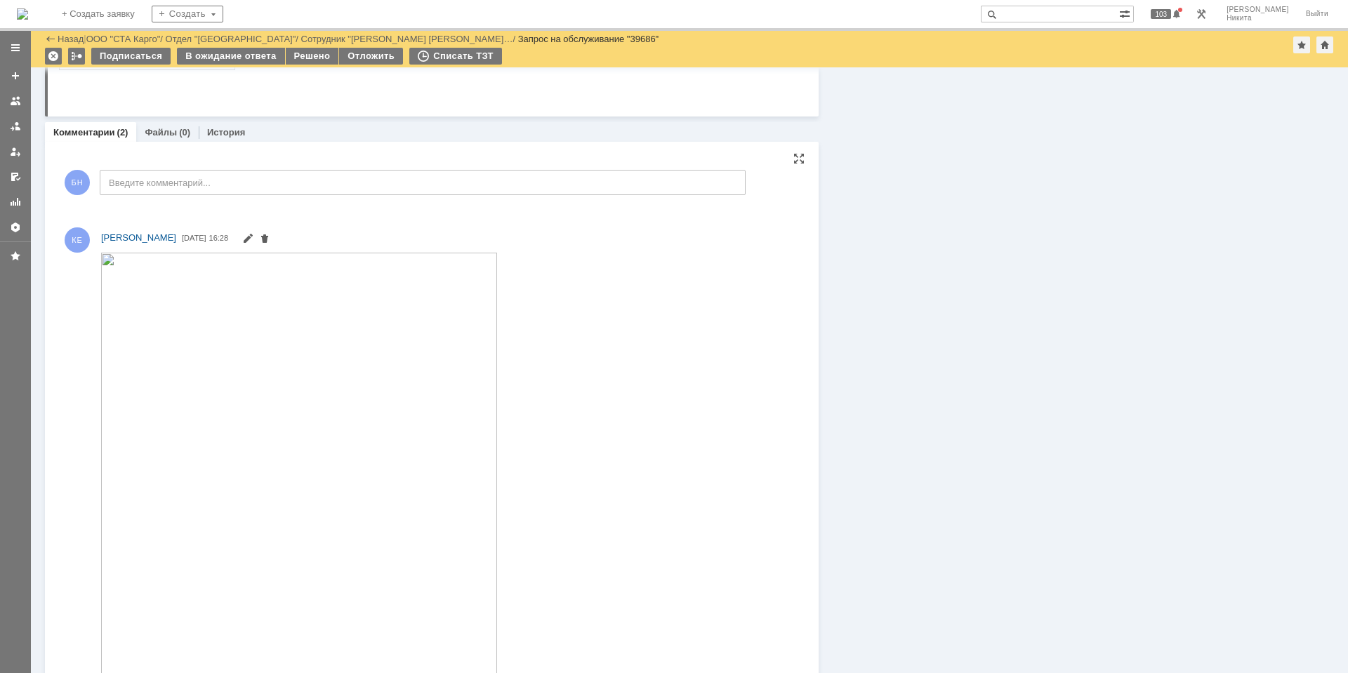
scroll to position [773, 0]
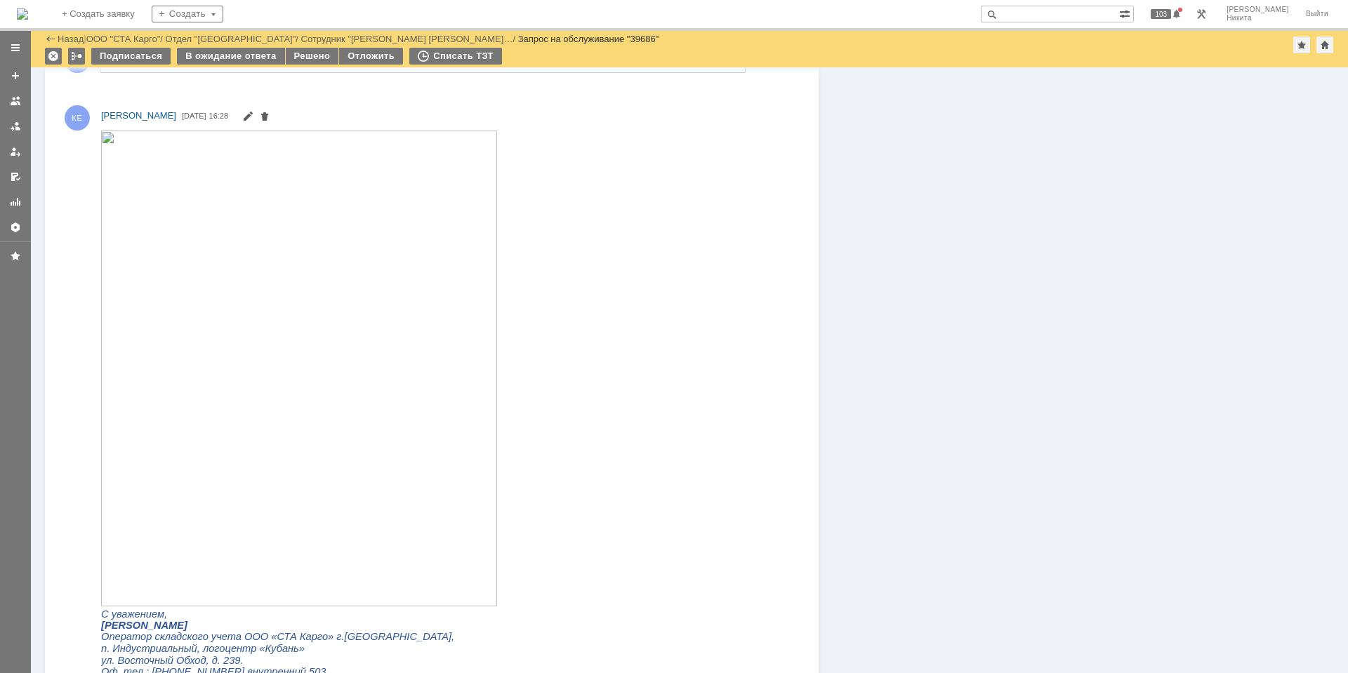
click at [326, 406] on img at bounding box center [299, 368] width 396 height 476
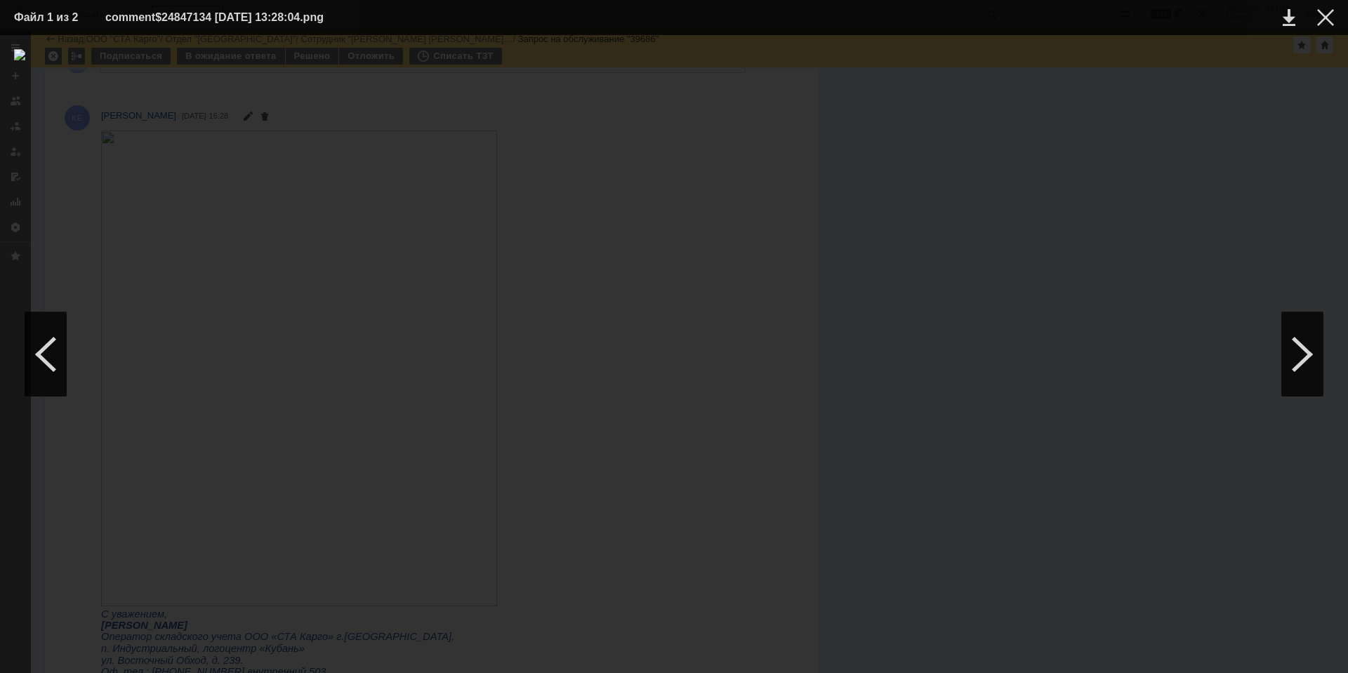
click at [1063, 280] on div at bounding box center [674, 354] width 1320 height 610
click at [1320, 15] on div at bounding box center [1325, 17] width 17 height 17
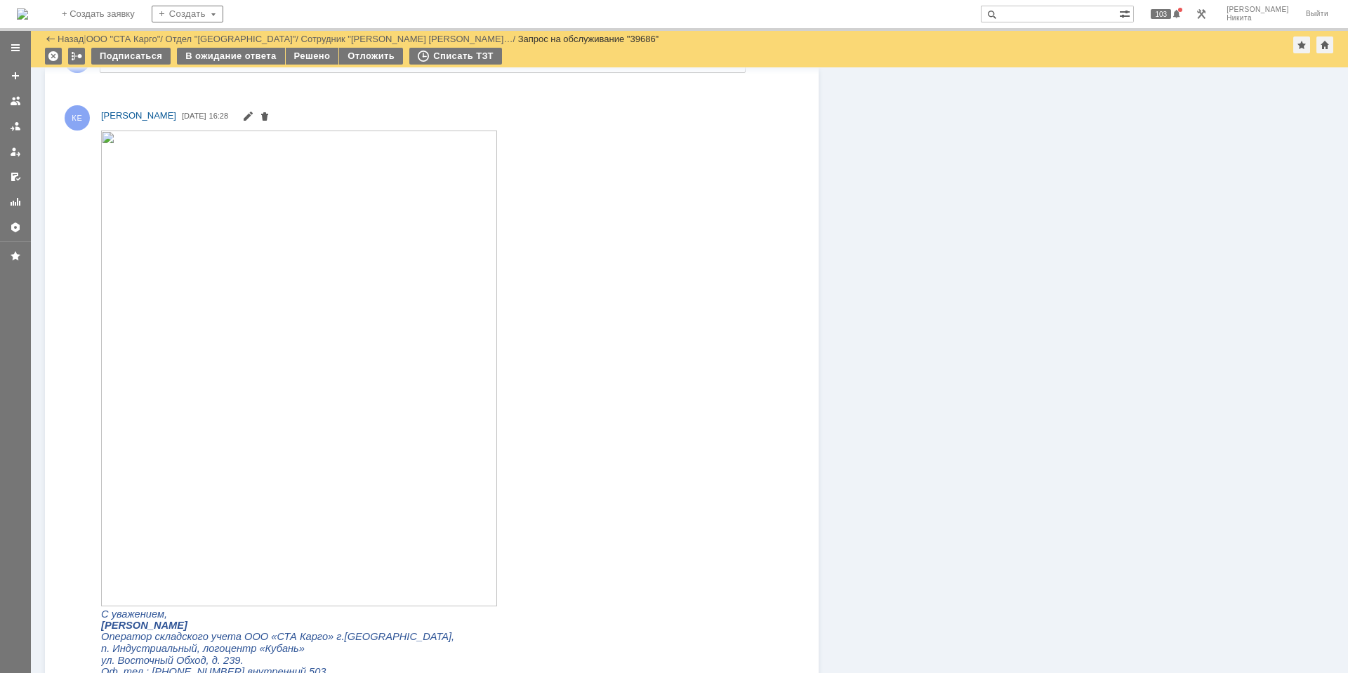
click at [949, 436] on div "Информация Задачи (0) Связи (0) SLA Статус Редактировать Ответственный: Бельшин…" at bounding box center [1076, 274] width 515 height 1959
click at [28, 10] on img at bounding box center [22, 13] width 11 height 11
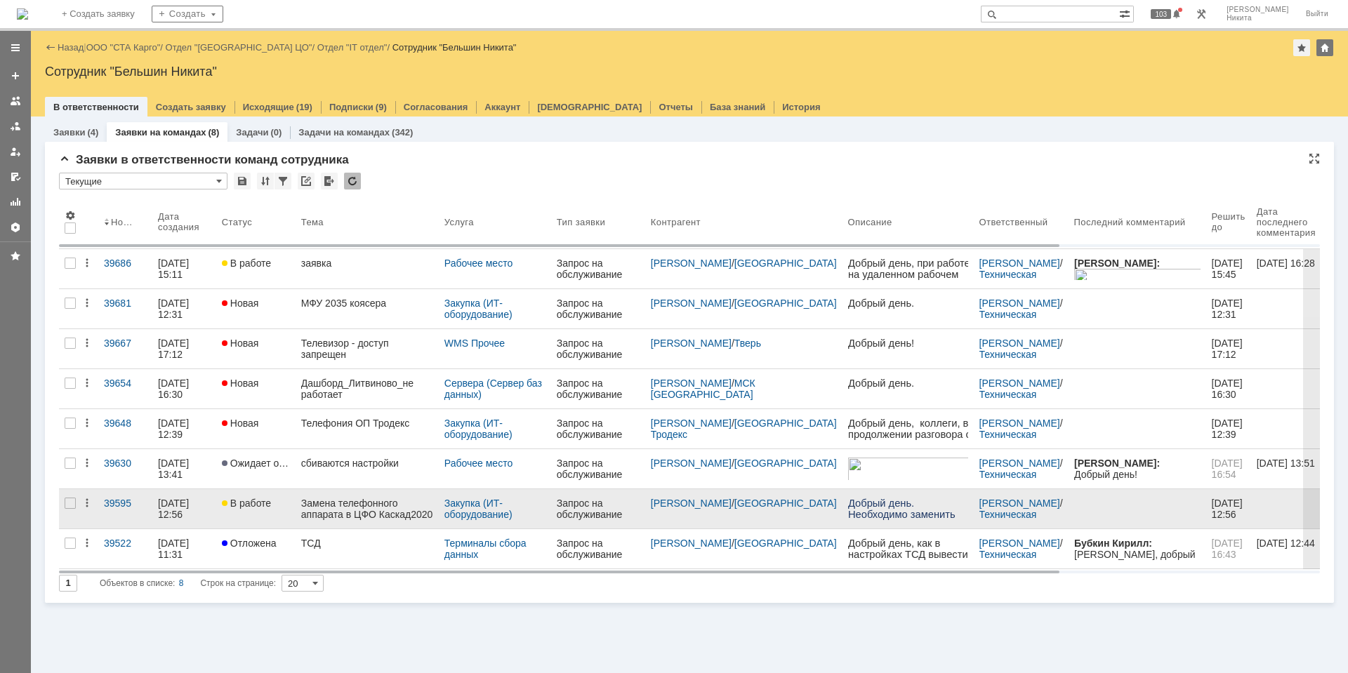
click at [265, 505] on span "В работе" at bounding box center [246, 503] width 49 height 11
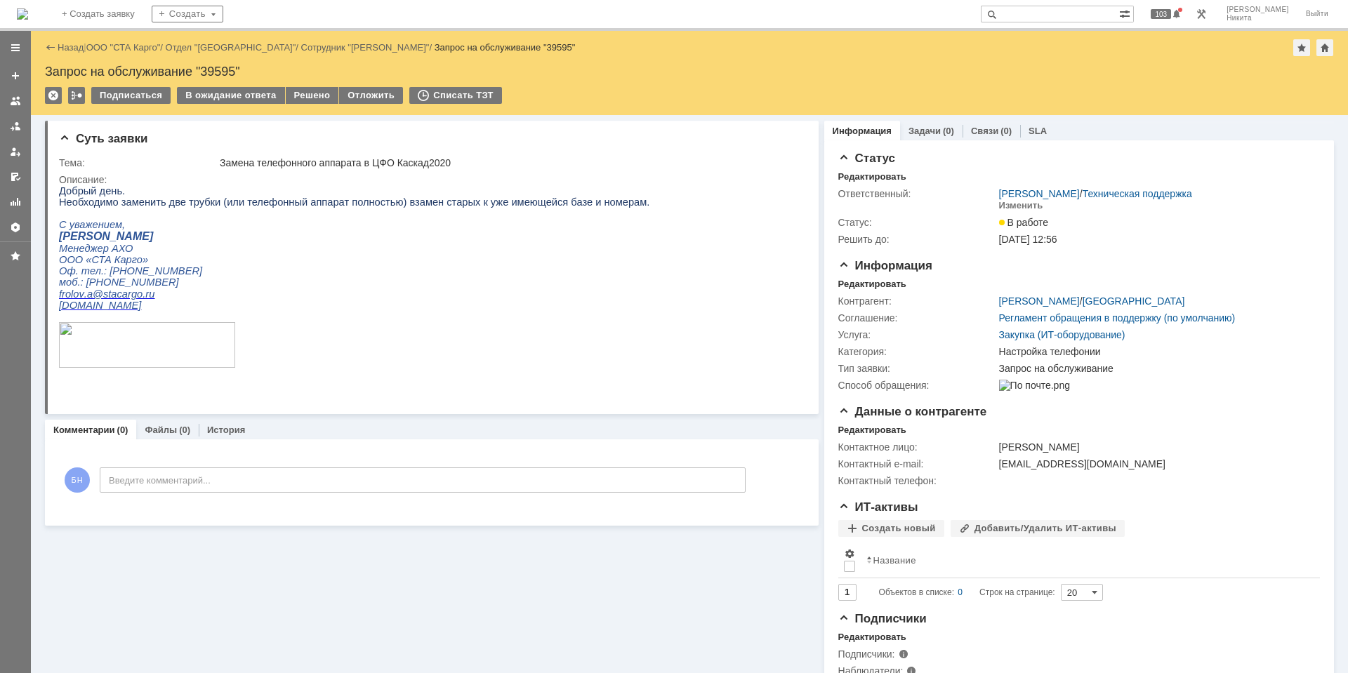
click at [28, 8] on img at bounding box center [22, 13] width 11 height 11
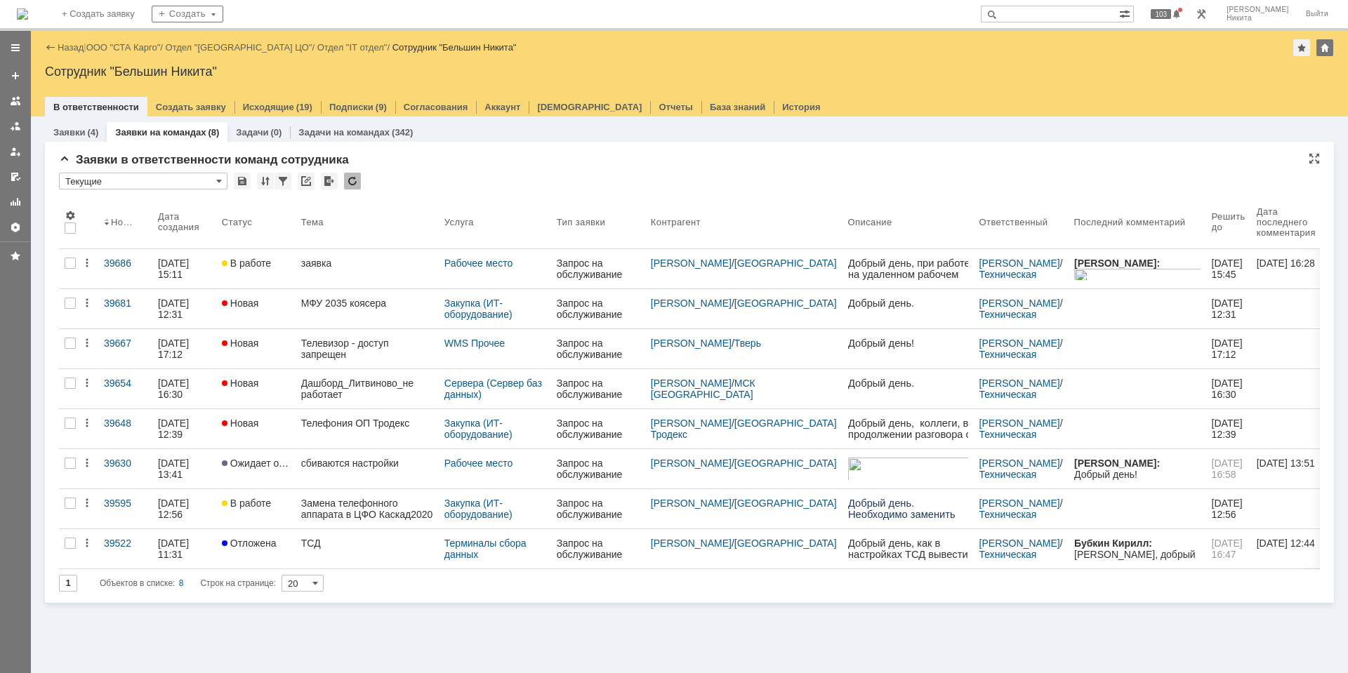
click at [353, 179] on div at bounding box center [352, 181] width 17 height 17
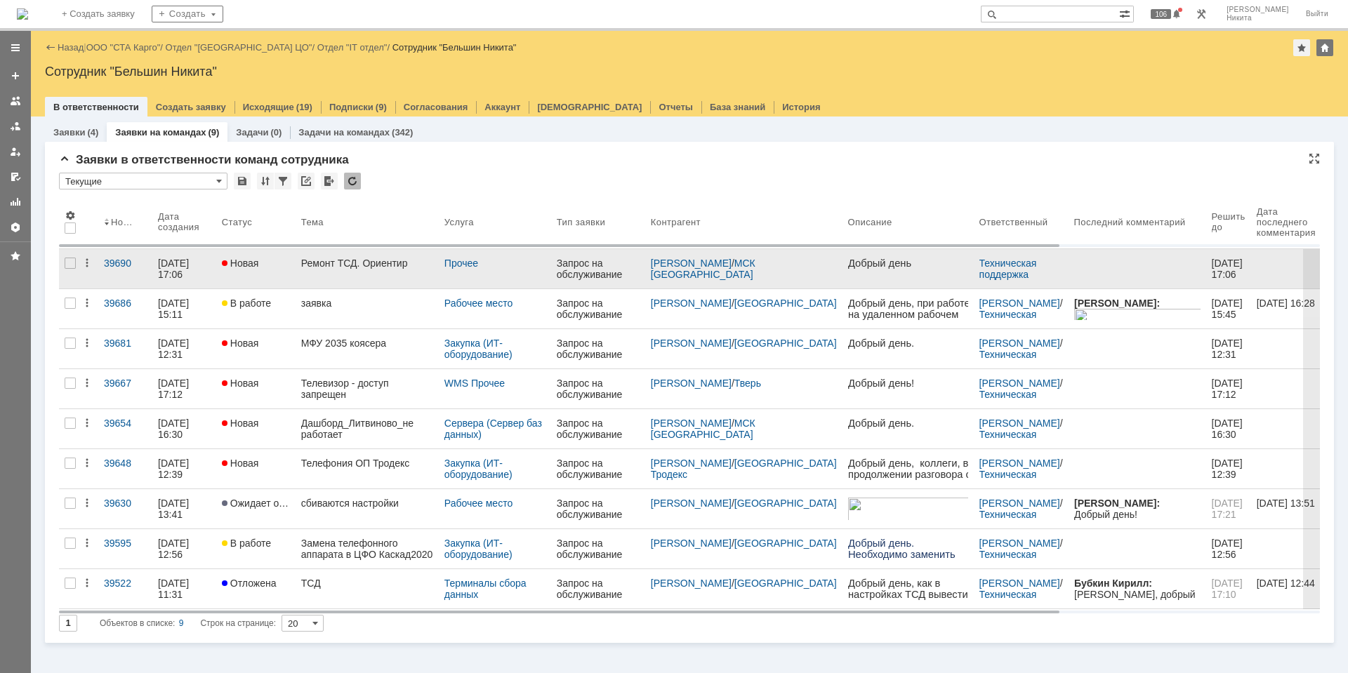
click at [348, 283] on link "Ремонт ТСД. Ориентир" at bounding box center [367, 268] width 143 height 39
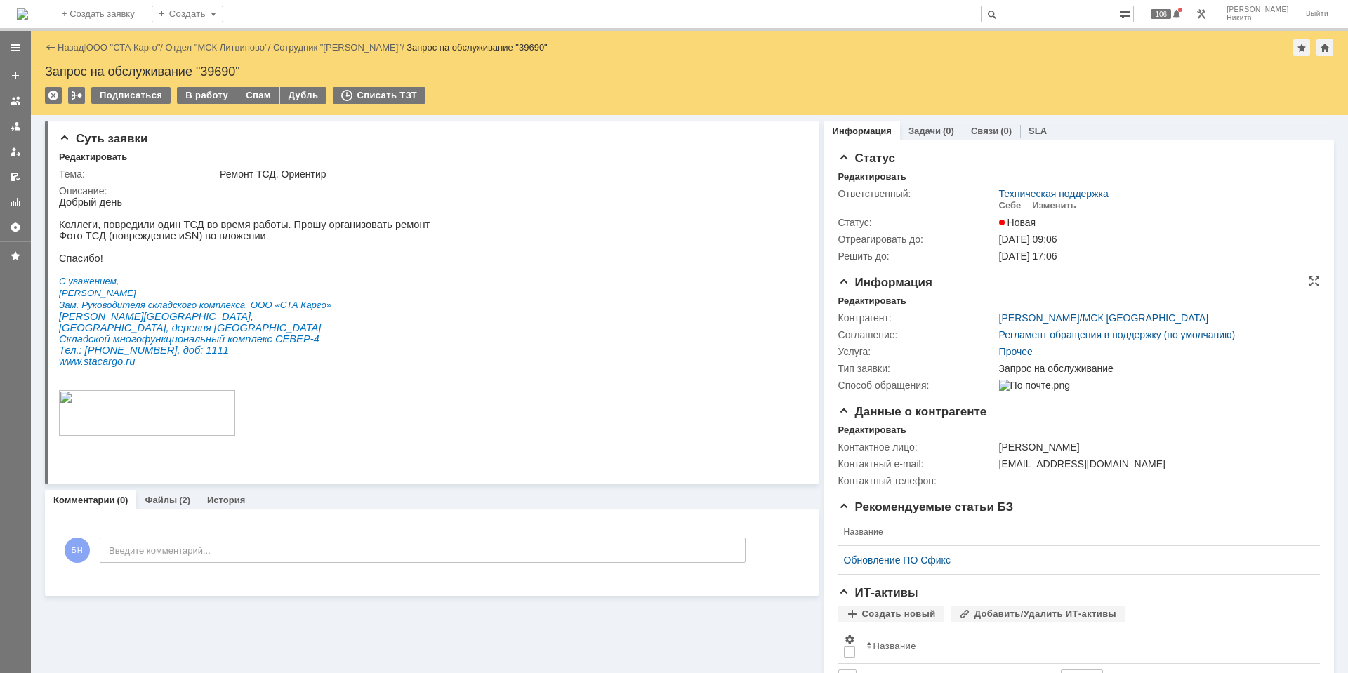
click at [867, 301] on div "Редактировать" at bounding box center [873, 301] width 68 height 11
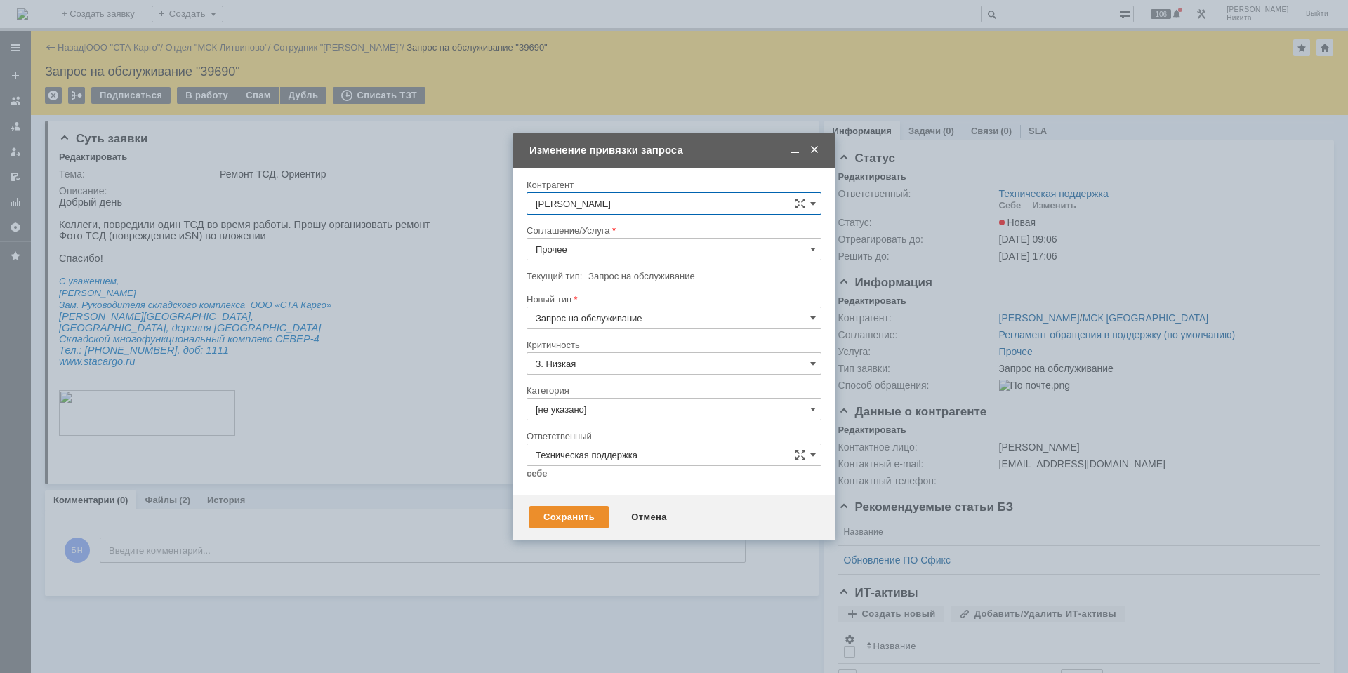
click at [624, 258] on input "Прочее" at bounding box center [674, 249] width 295 height 22
click at [651, 511] on div "Отмена" at bounding box center [649, 517] width 64 height 22
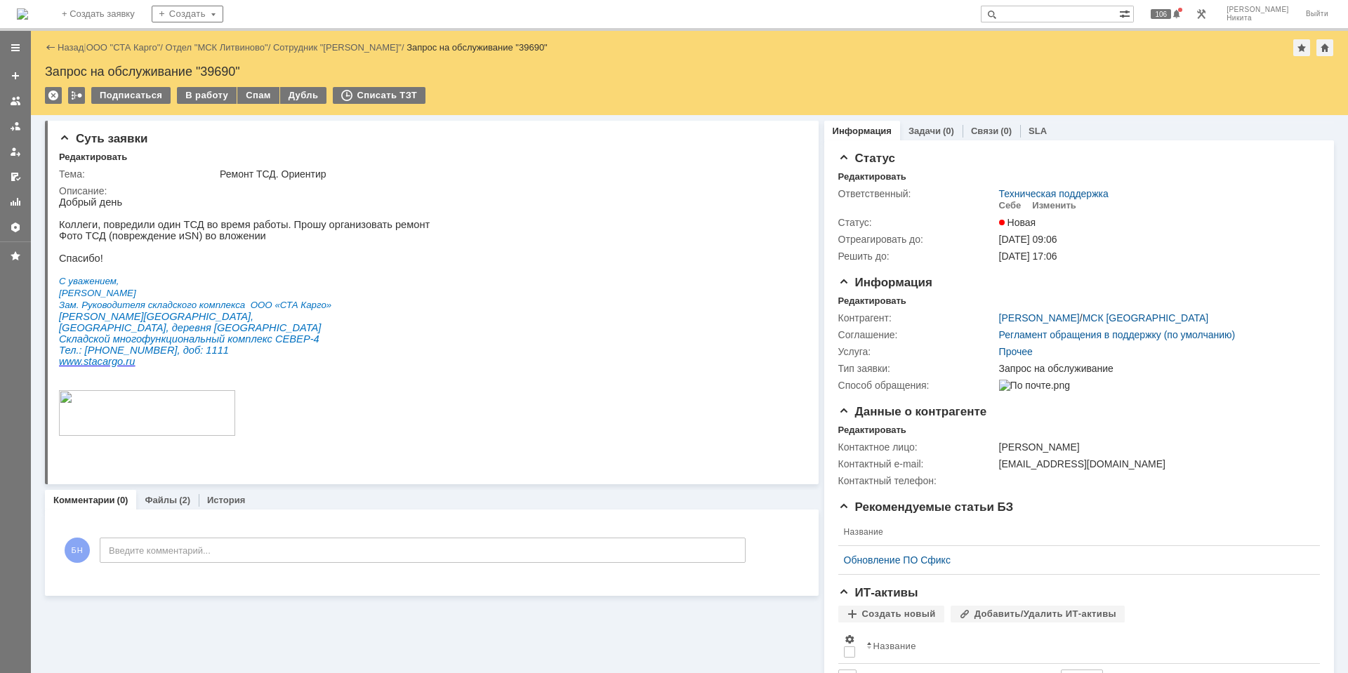
click at [28, 12] on img at bounding box center [22, 13] width 11 height 11
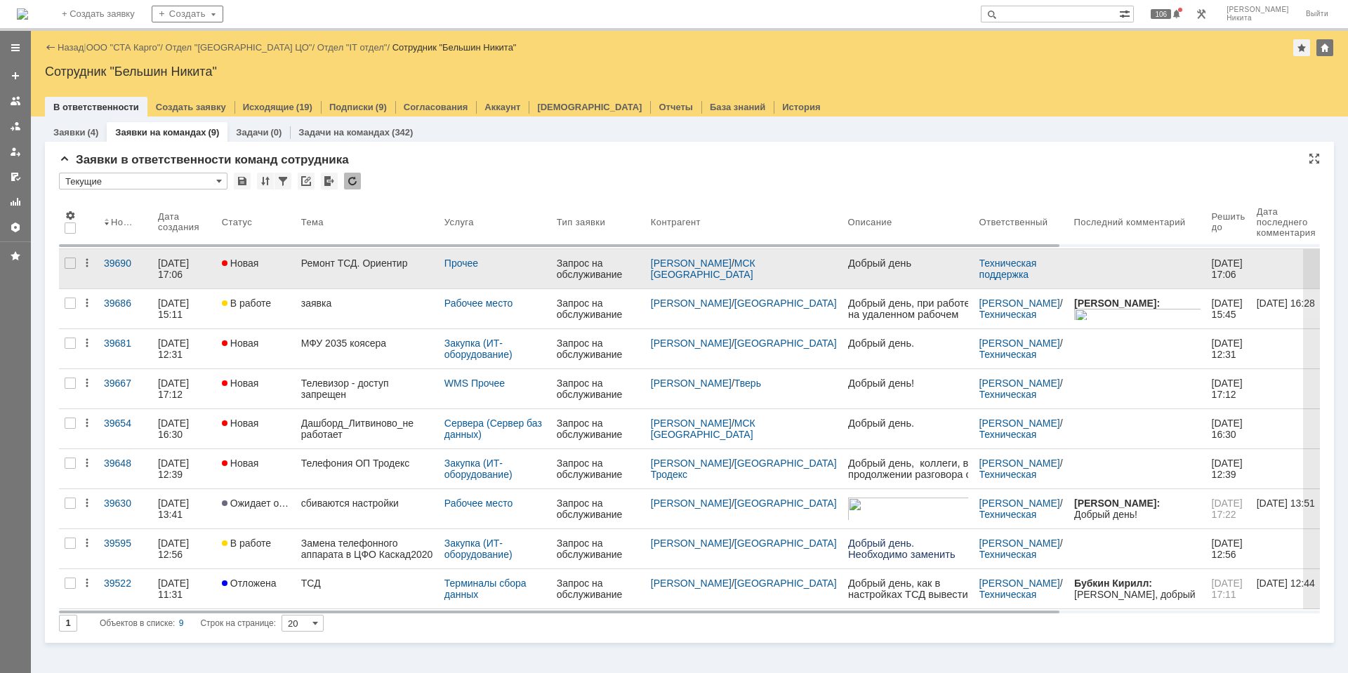
click at [359, 289] on td "Ремонт ТСД. Ориентир" at bounding box center [367, 269] width 143 height 40
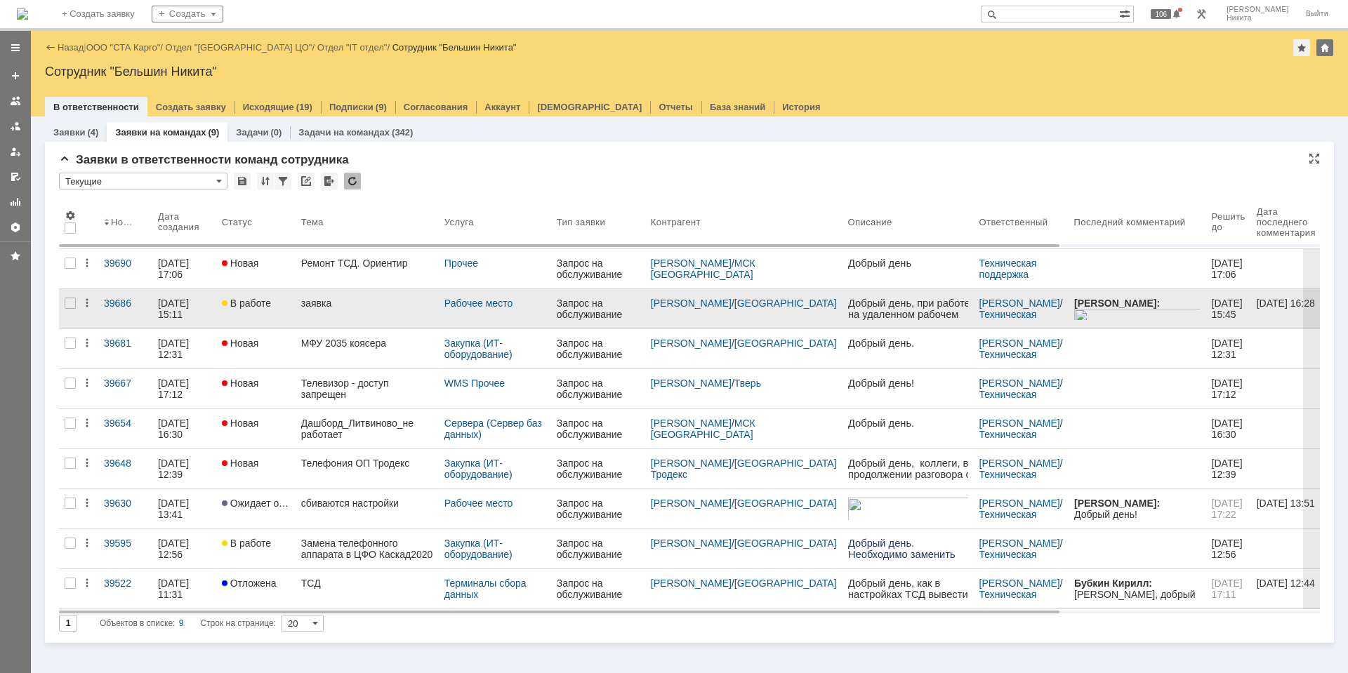
click at [337, 303] on div "заявка" at bounding box center [367, 303] width 132 height 11
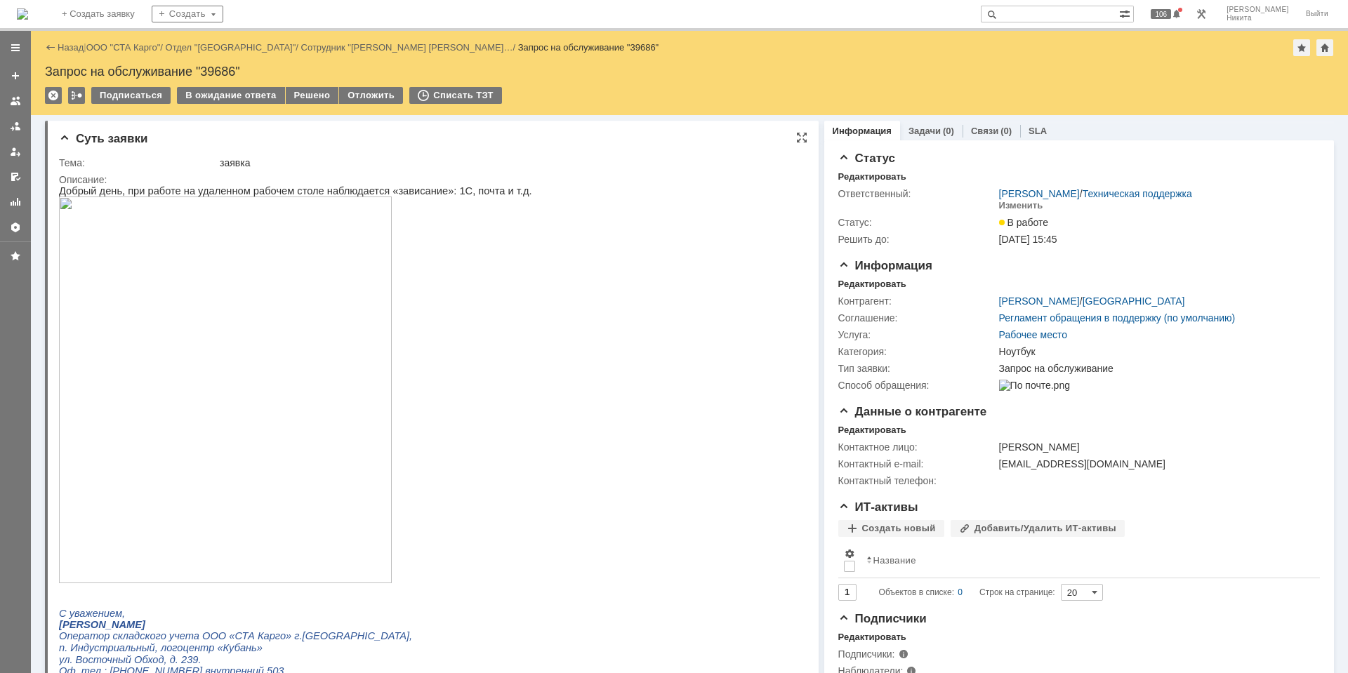
click at [446, 364] on p at bounding box center [295, 391] width 473 height 389
click at [261, 99] on div "В ожидание ответа" at bounding box center [230, 95] width 107 height 17
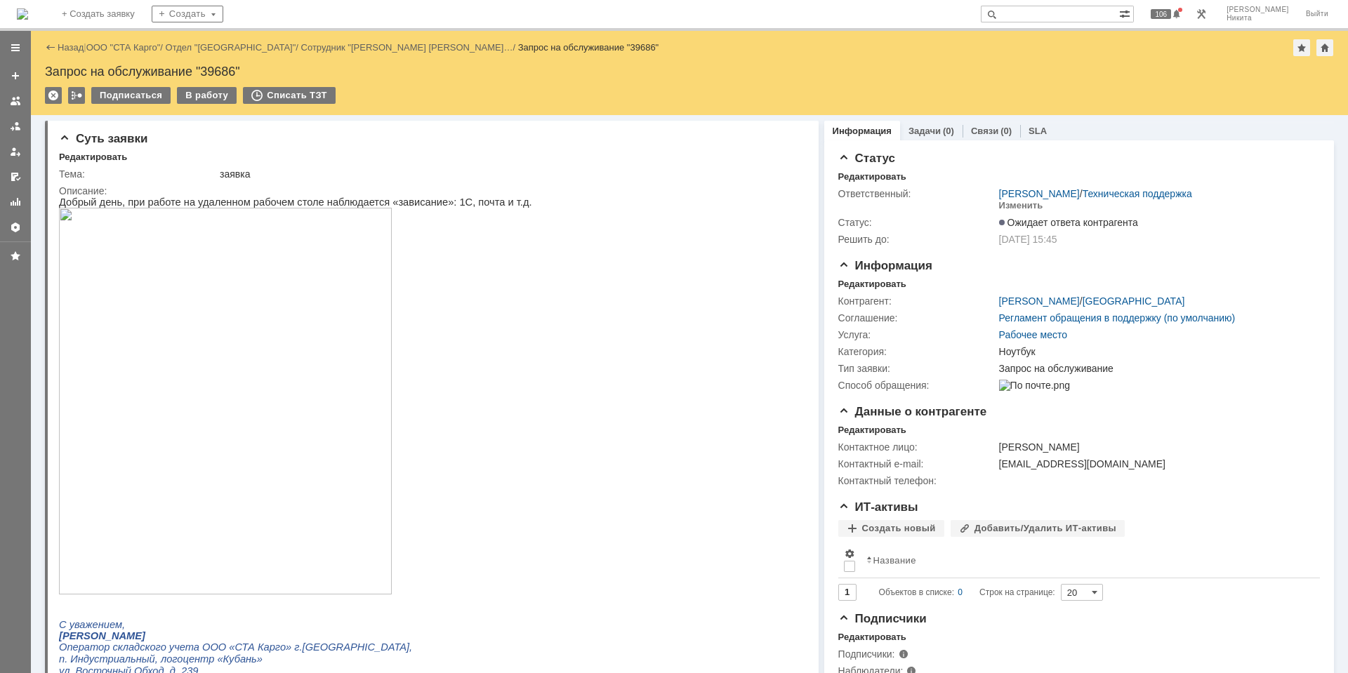
click at [28, 20] on img at bounding box center [22, 13] width 11 height 11
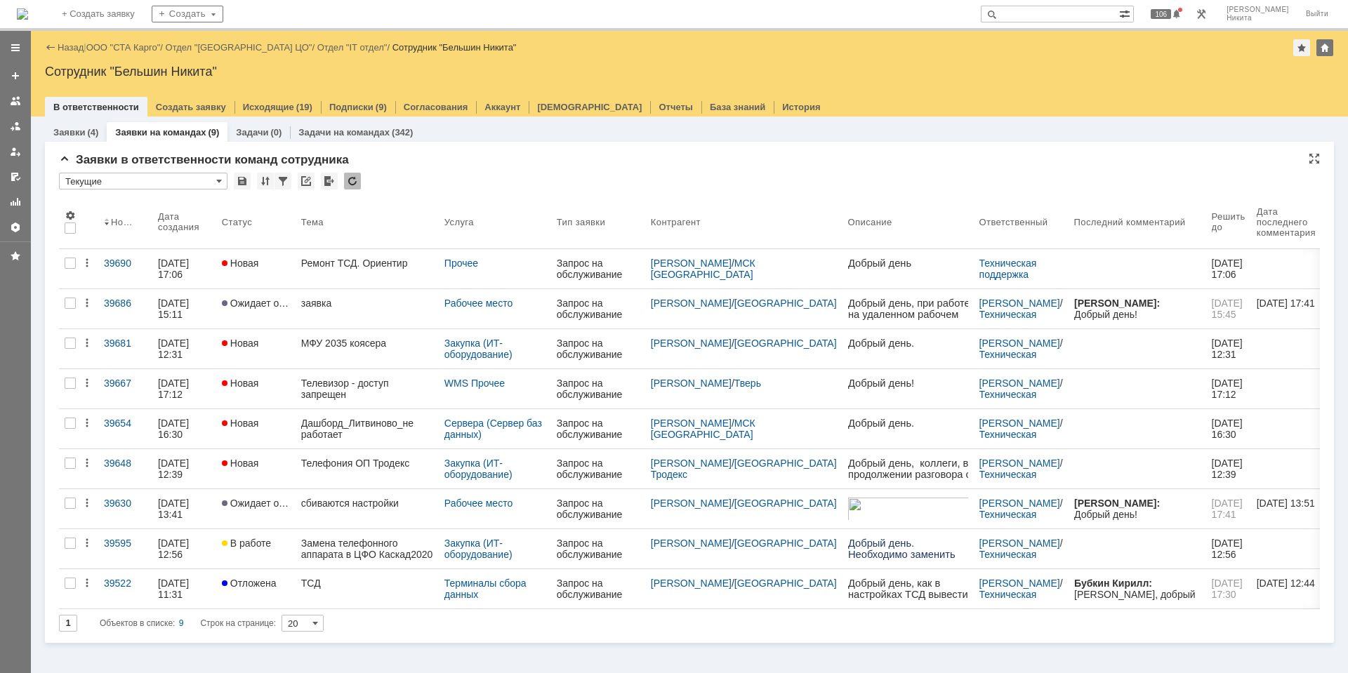
click at [561, 631] on div "1 Объектов в списке: 9 Строк на странице: 20" at bounding box center [689, 623] width 1261 height 17
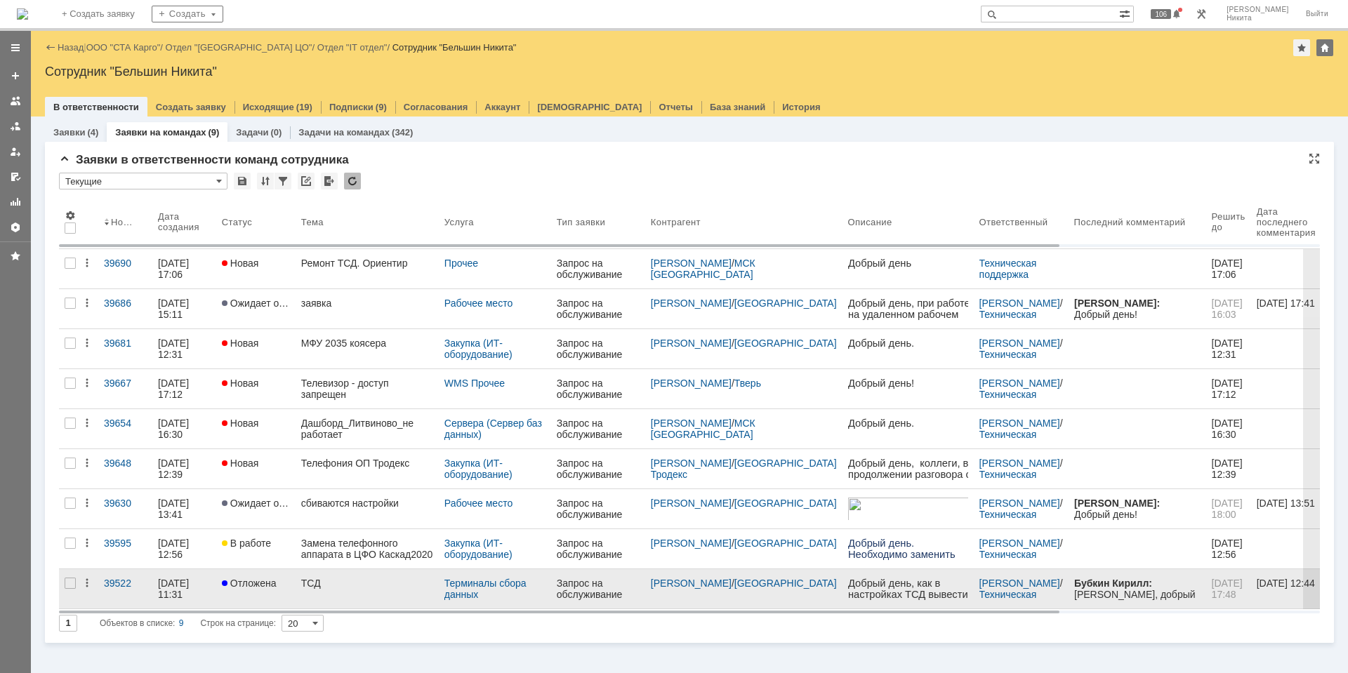
click at [400, 598] on link "ТСД" at bounding box center [367, 589] width 143 height 39
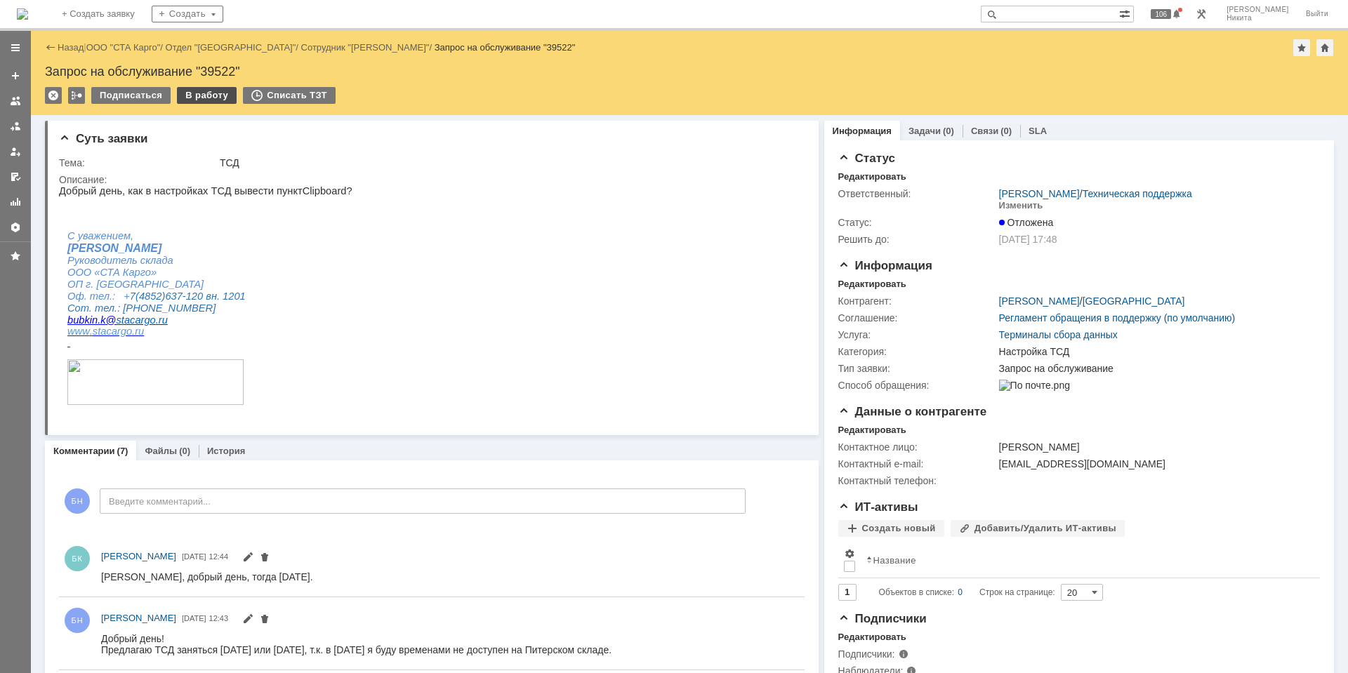
click at [216, 99] on div "В работу" at bounding box center [207, 95] width 60 height 17
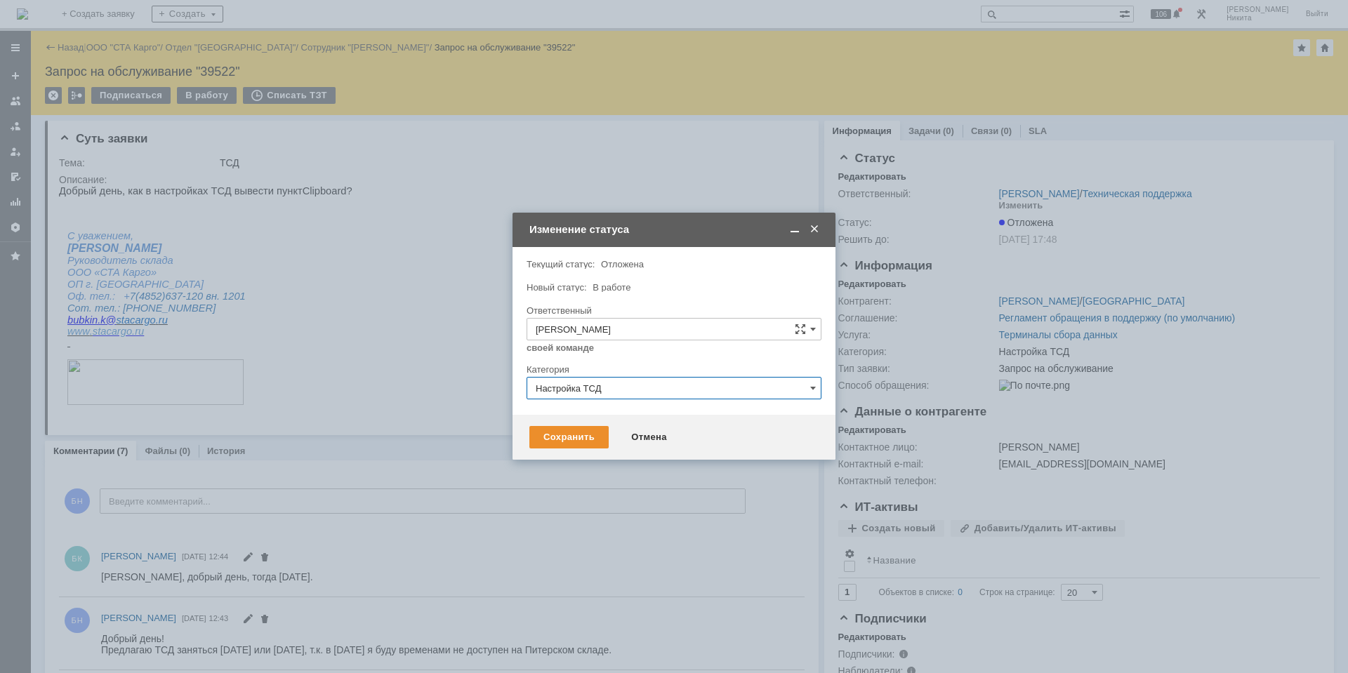
click at [552, 397] on input "Настройка ТСД" at bounding box center [674, 388] width 295 height 22
drag, startPoint x: 553, startPoint y: 428, endPoint x: 501, endPoint y: 355, distance: 89.6
click at [554, 428] on div "1c" at bounding box center [674, 437] width 294 height 22
click at [501, 355] on div at bounding box center [674, 336] width 1348 height 673
type input "Настройка ТСД"
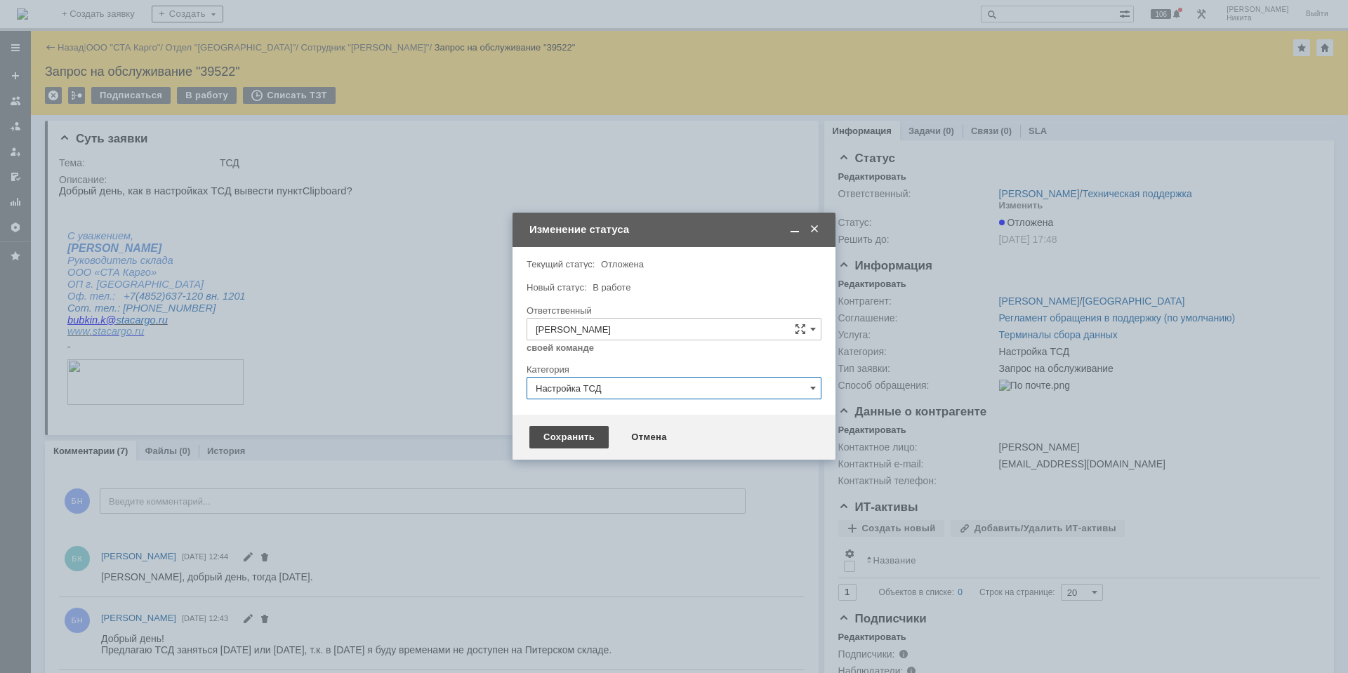
click at [541, 435] on div "Сохранить" at bounding box center [569, 437] width 79 height 22
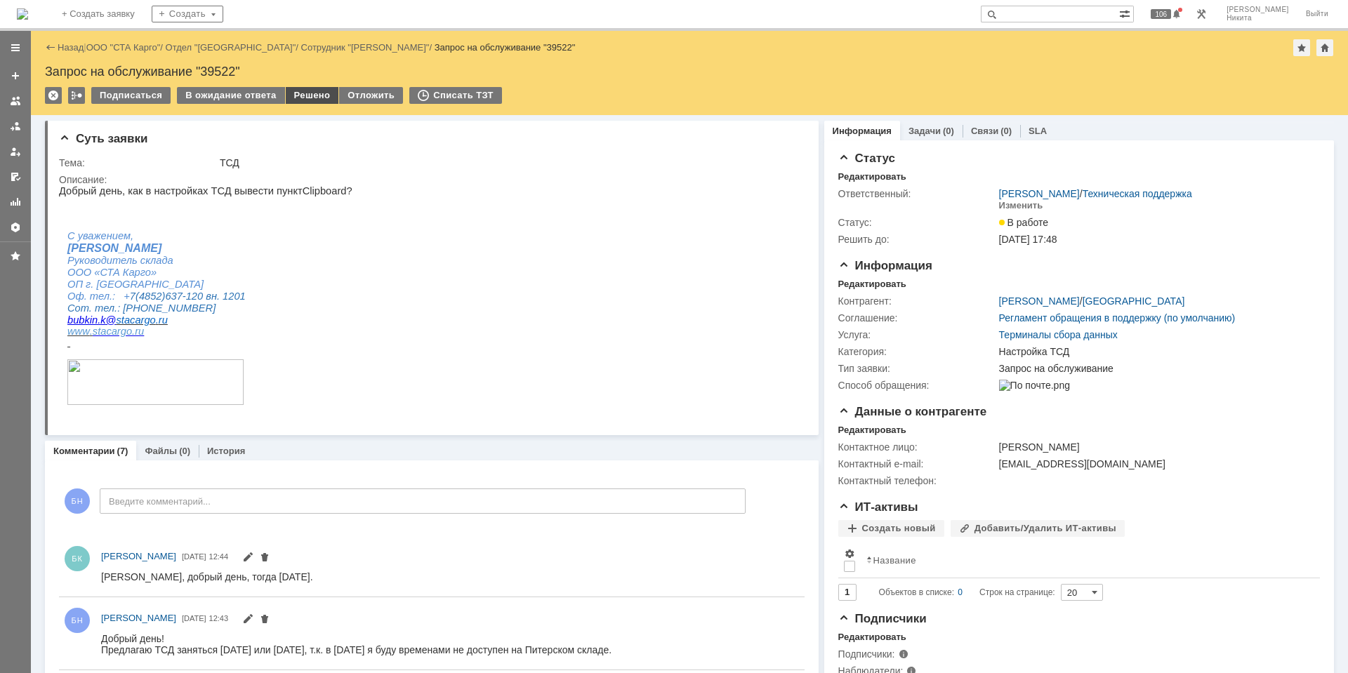
click at [304, 103] on div "Решено" at bounding box center [312, 95] width 53 height 17
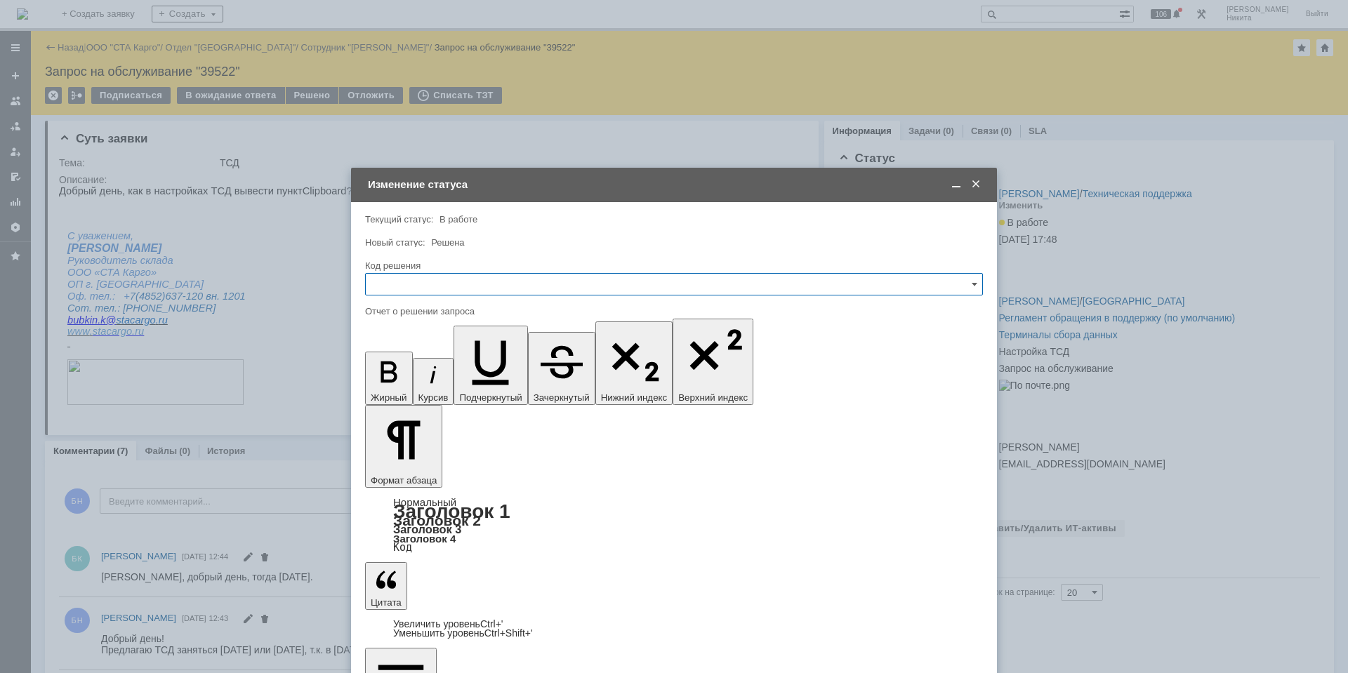
click at [478, 282] on input "text" at bounding box center [674, 284] width 618 height 22
click at [410, 467] on span "Решено" at bounding box center [674, 472] width 600 height 11
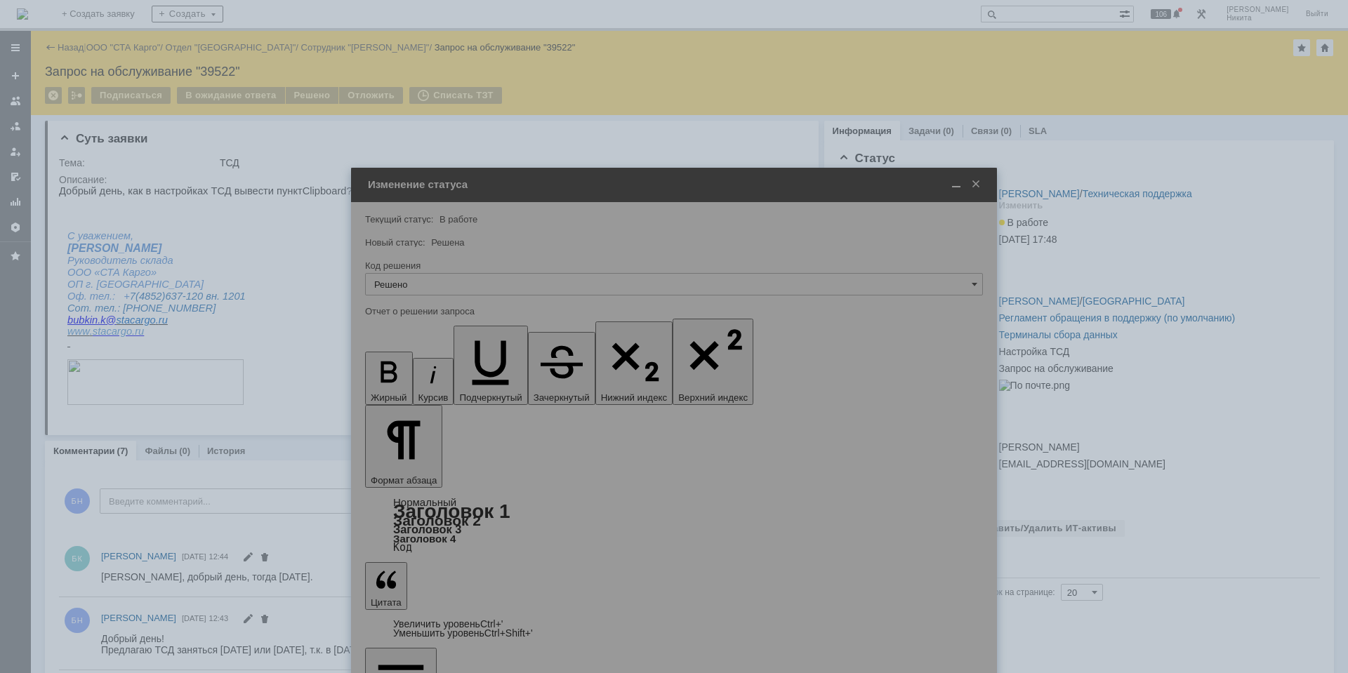
type input "Решено"
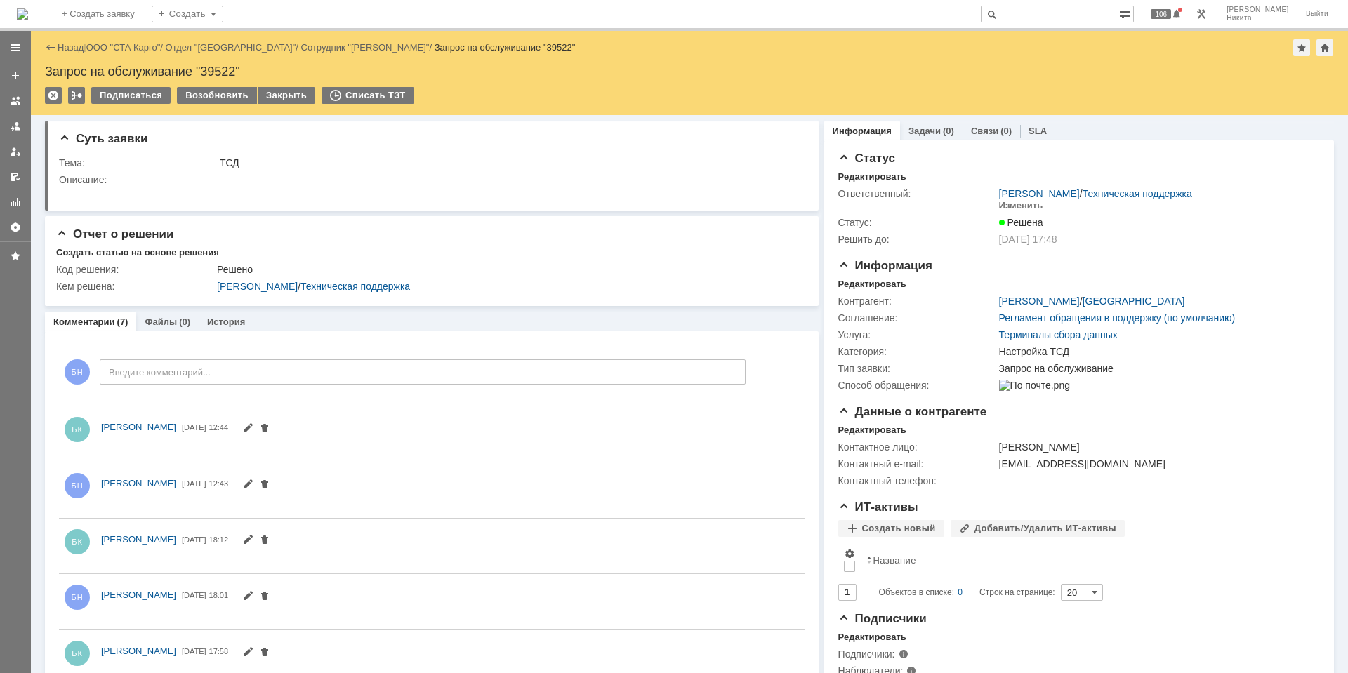
click at [28, 8] on img at bounding box center [22, 13] width 11 height 11
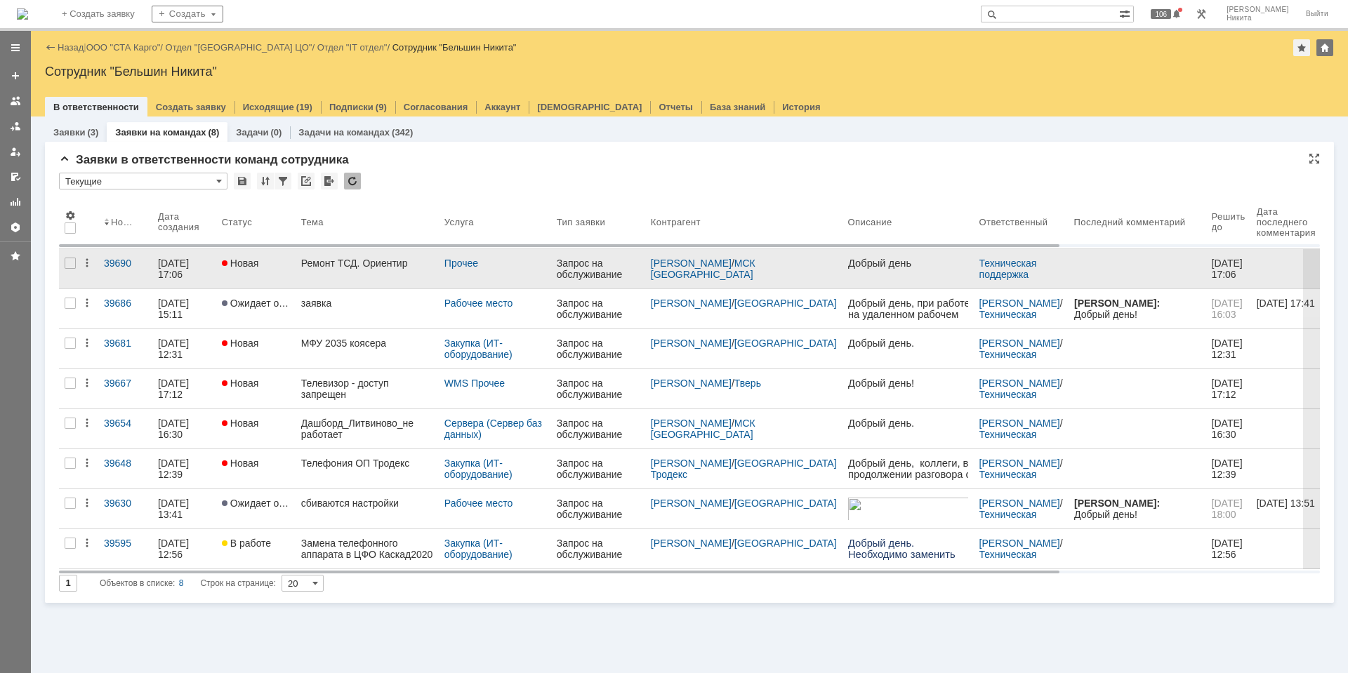
click at [372, 265] on div "Ремонт ТСД. Ориентир" at bounding box center [367, 263] width 132 height 11
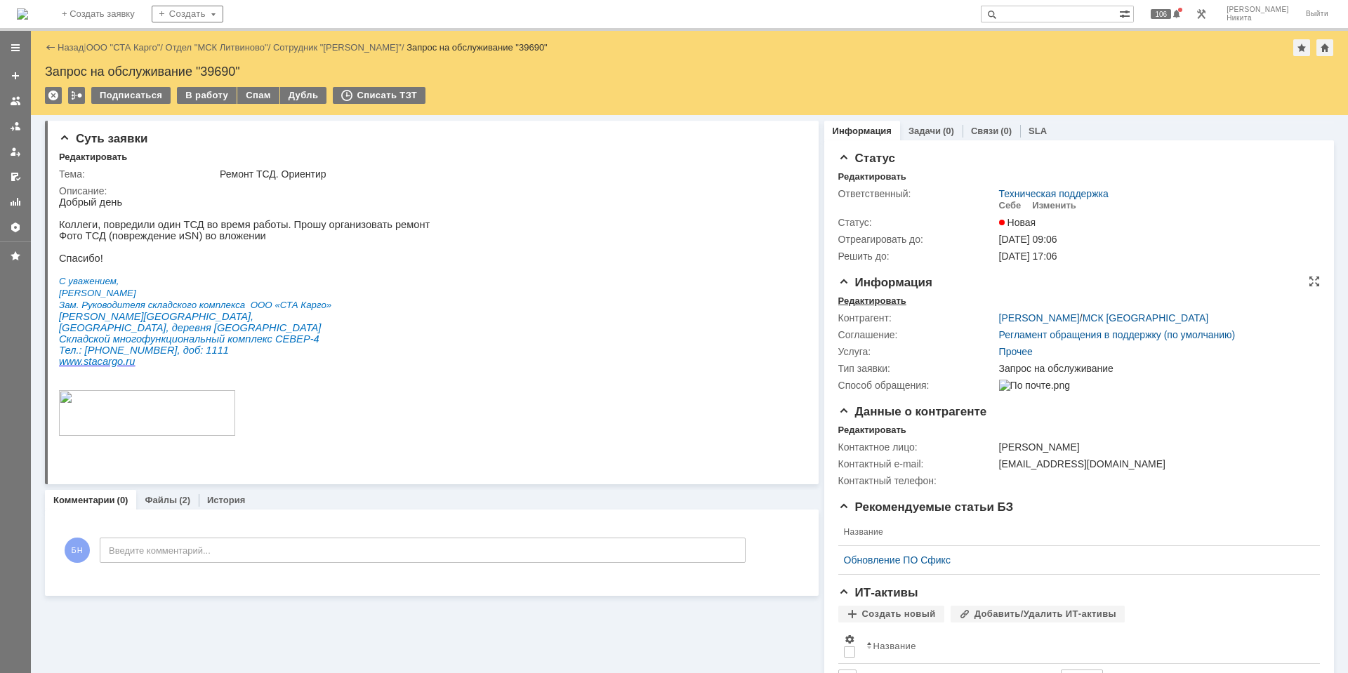
click at [839, 301] on div "Редактировать" at bounding box center [873, 301] width 68 height 11
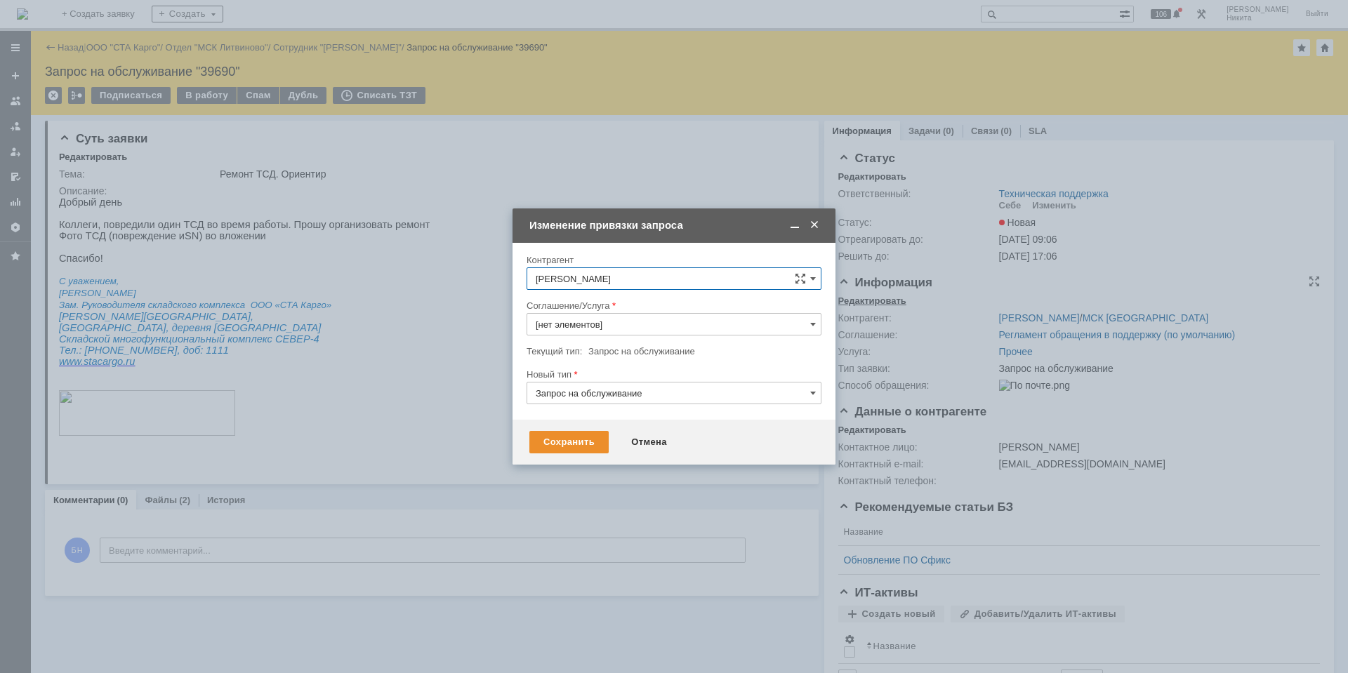
type input "Прочее"
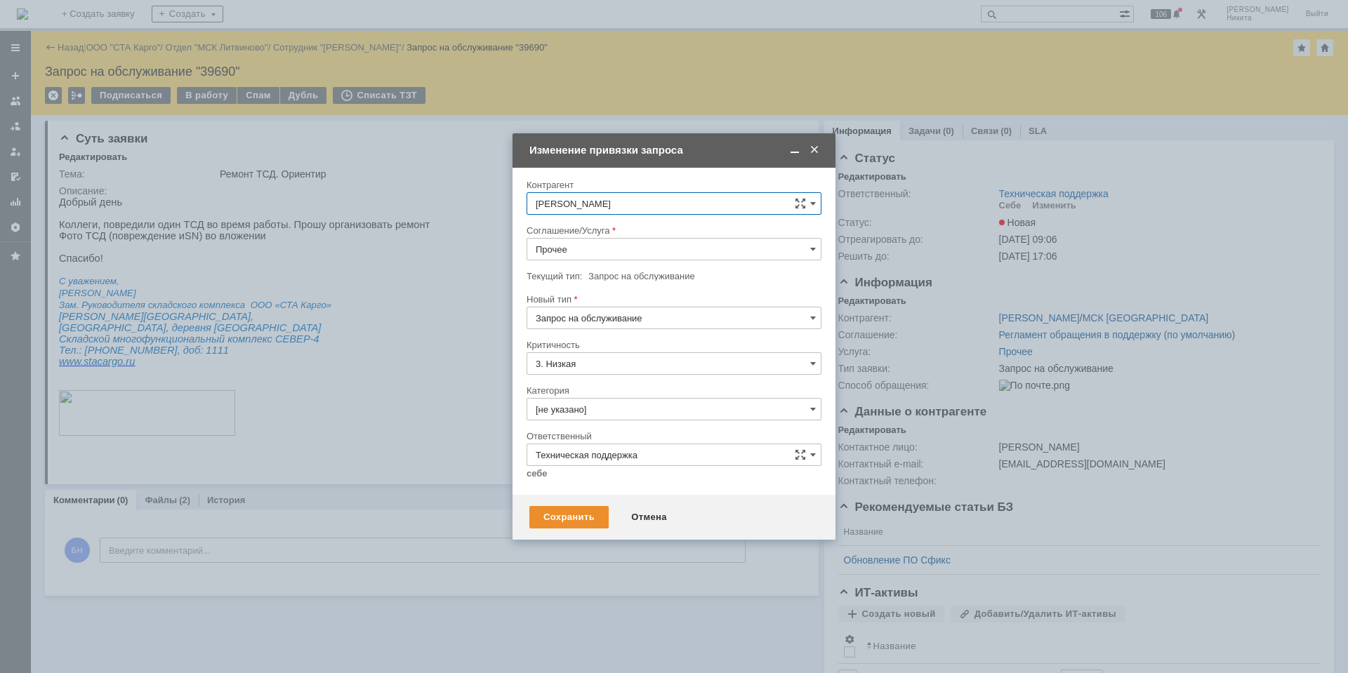
click at [620, 236] on div "Соглашение/Услуга" at bounding box center [674, 231] width 295 height 13
click at [617, 250] on input "Прочее" at bounding box center [674, 249] width 295 height 22
click at [616, 405] on div "Ремонт / Монтаж" at bounding box center [674, 415] width 294 height 22
type input "Ремонт / Монтаж"
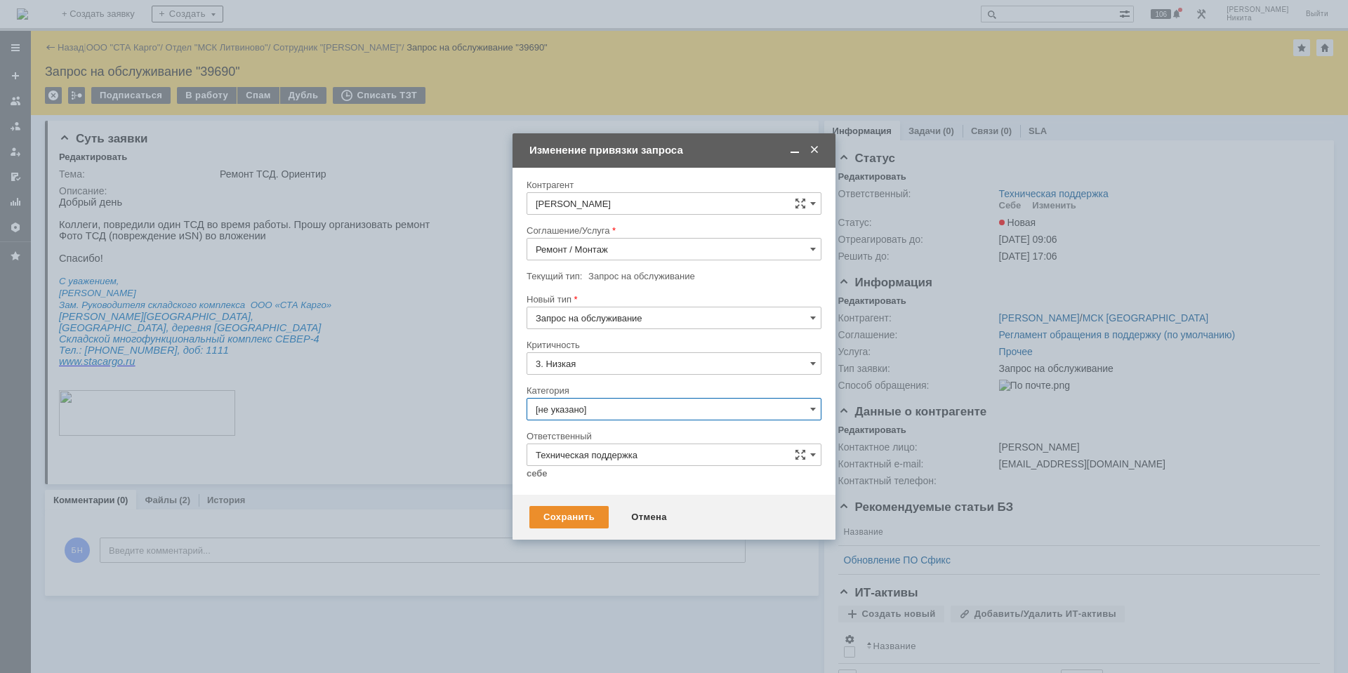
click at [629, 411] on input "[не указано]" at bounding box center [674, 409] width 295 height 22
click at [637, 534] on div "Терминалы Сбора Данных" at bounding box center [674, 523] width 294 height 22
click at [624, 552] on span "Настройка ТСД" at bounding box center [674, 546] width 277 height 11
type input "Настройка ТСД"
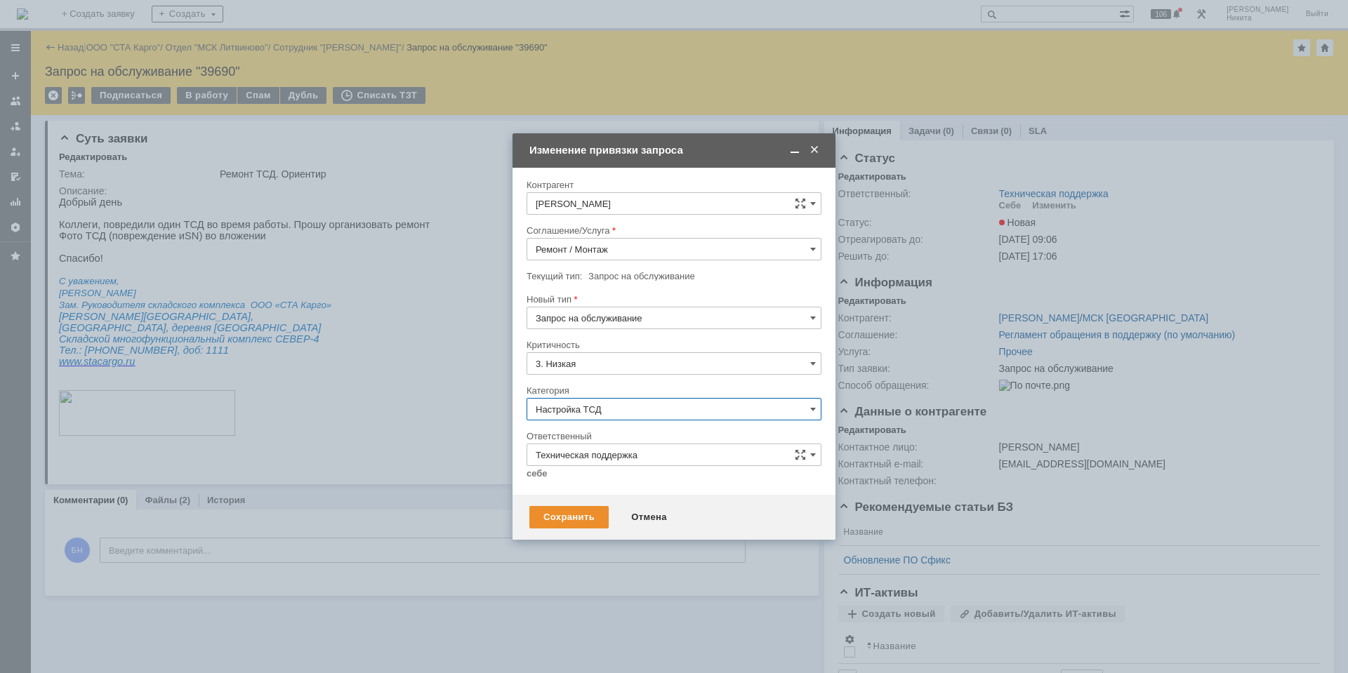
click at [574, 455] on input "Техническая поддержка" at bounding box center [674, 455] width 295 height 22
click at [598, 586] on div "[PERSON_NAME]" at bounding box center [674, 597] width 294 height 22
click at [541, 482] on div at bounding box center [674, 485] width 295 height 10
click at [536, 475] on link "себе" at bounding box center [537, 473] width 21 height 11
type input "[PERSON_NAME]"
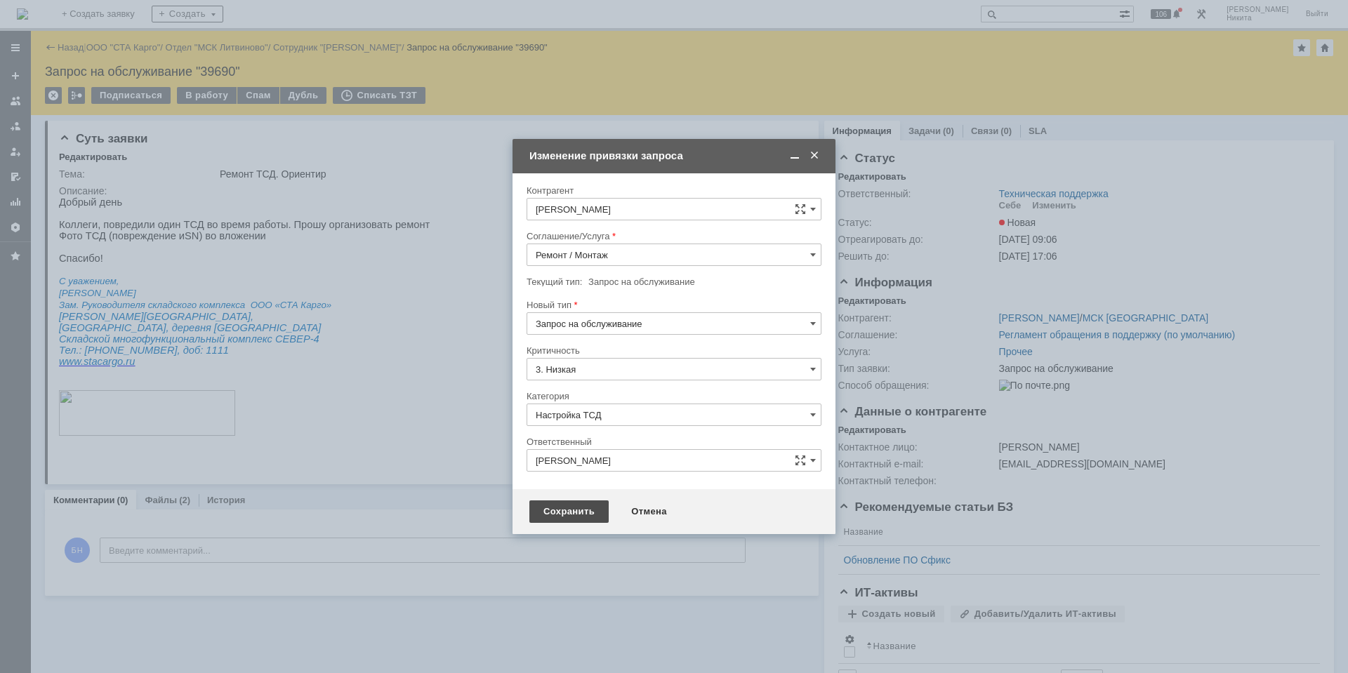
click at [553, 508] on div "Сохранить" at bounding box center [569, 512] width 79 height 22
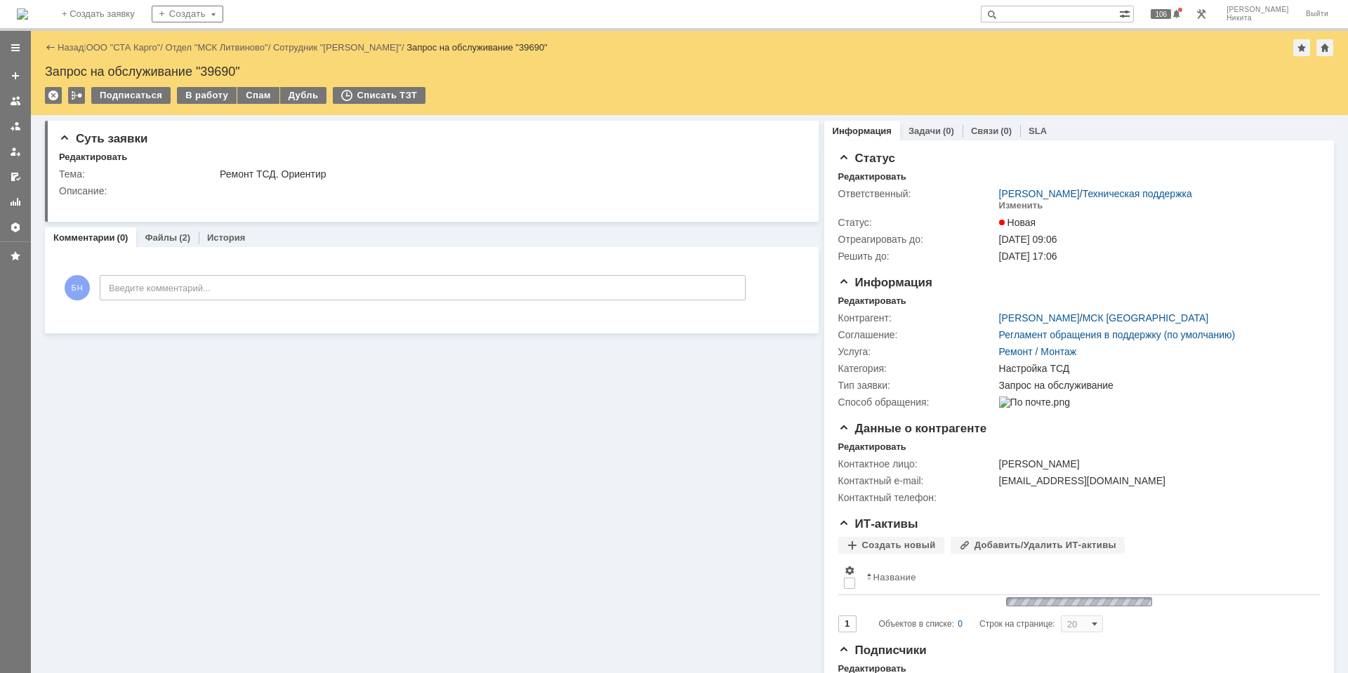
click at [198, 93] on div "В работу" at bounding box center [207, 95] width 60 height 17
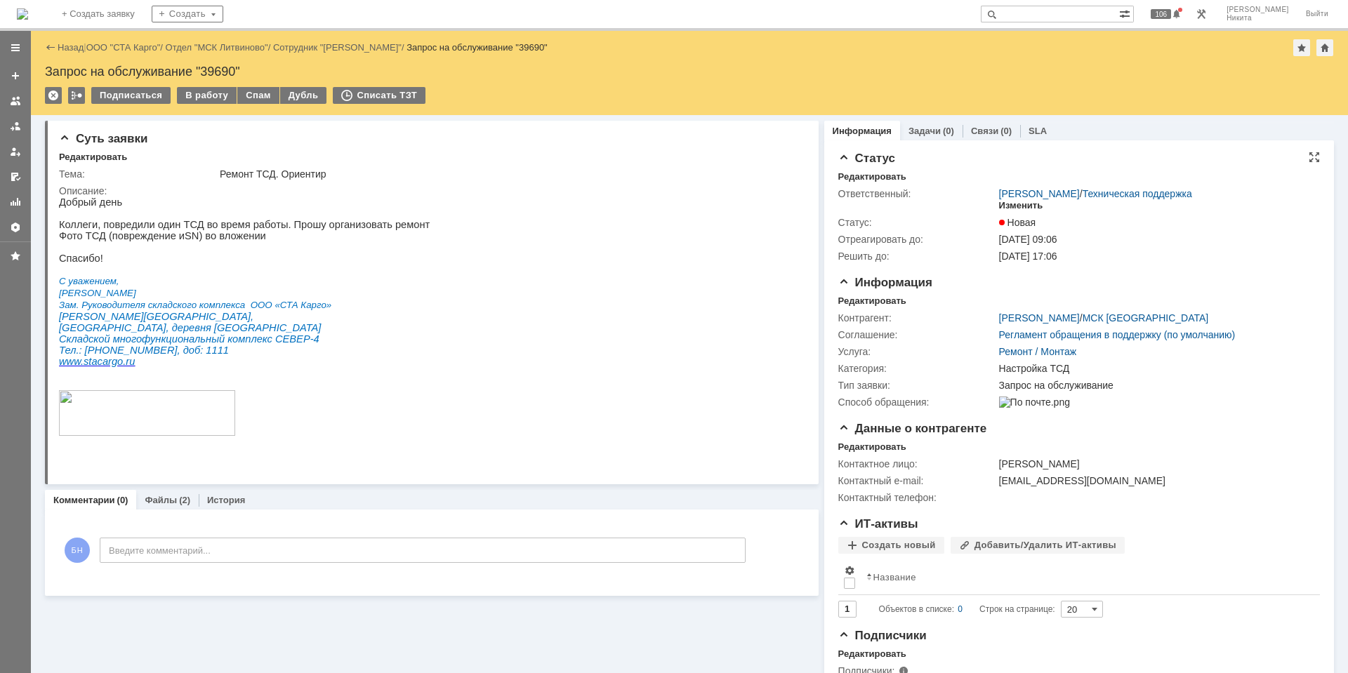
click at [1013, 204] on div "Изменить" at bounding box center [1021, 205] width 44 height 11
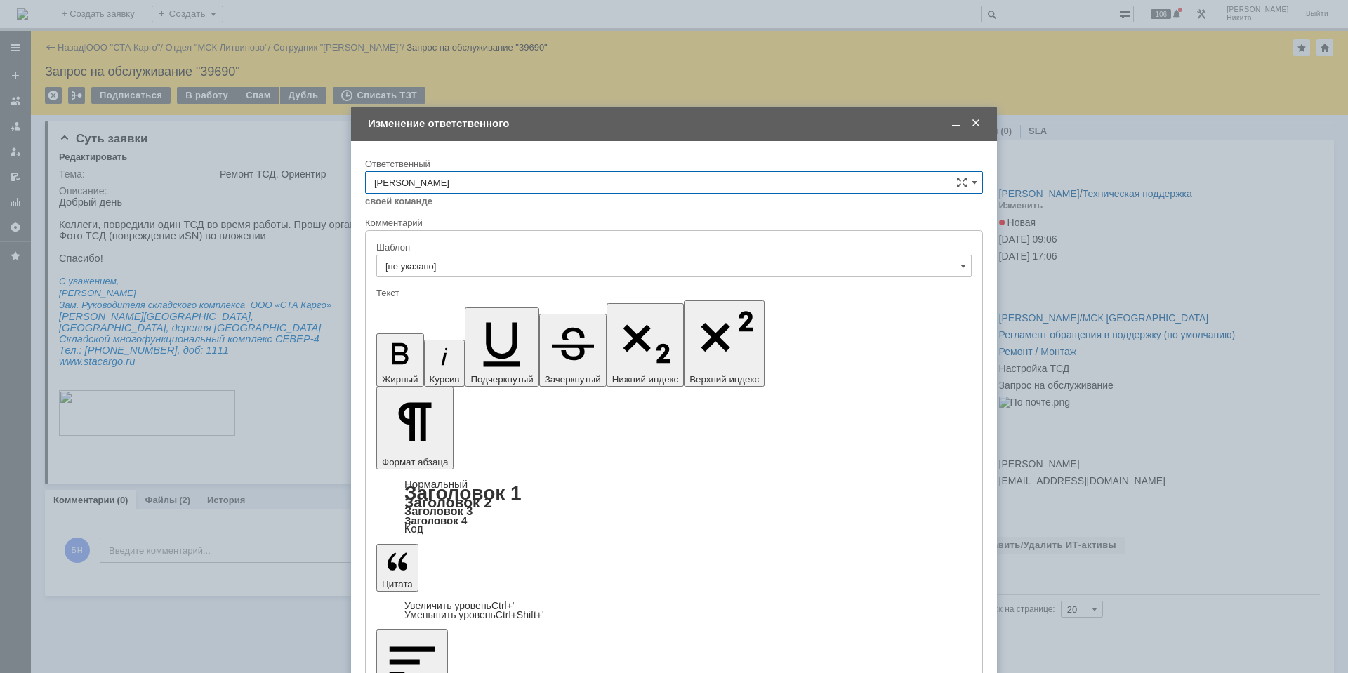
click at [693, 187] on input "[PERSON_NAME]" at bounding box center [674, 182] width 618 height 22
click at [572, 283] on div "[PERSON_NAME]" at bounding box center [674, 276] width 617 height 22
type input "[PERSON_NAME]"
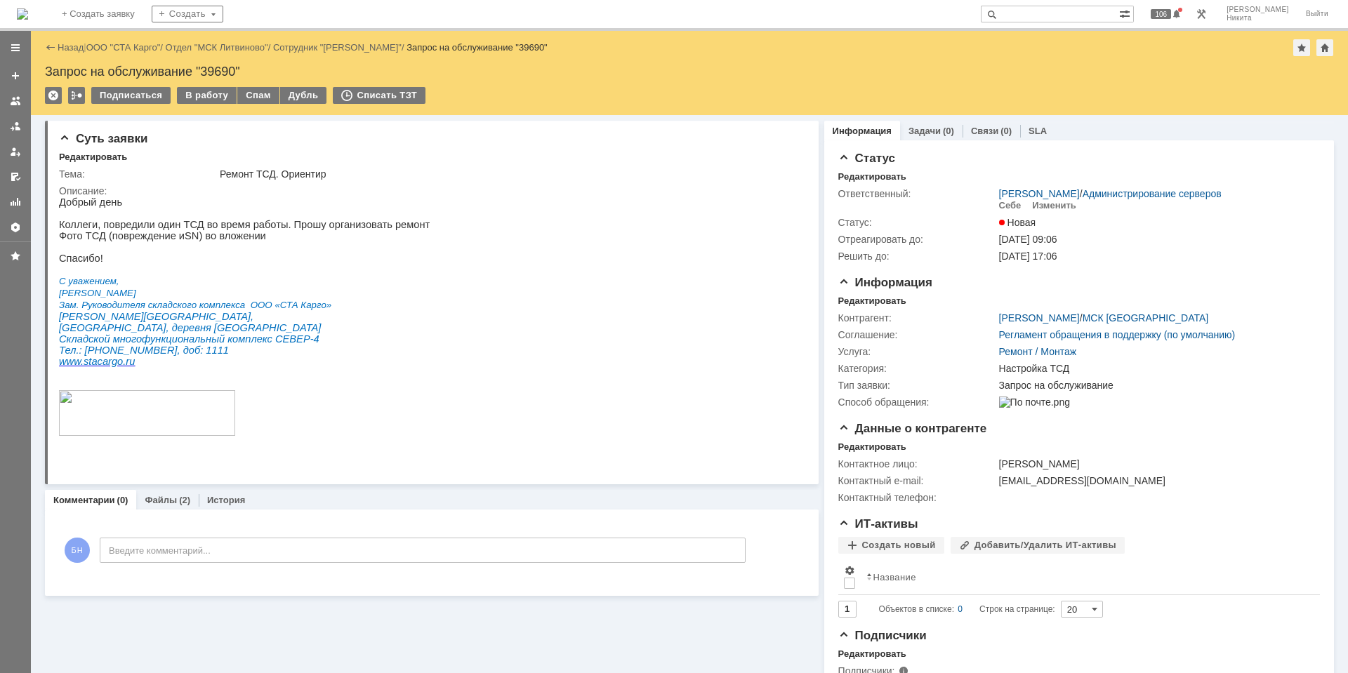
click at [28, 9] on img at bounding box center [22, 13] width 11 height 11
